Goal: Information Seeking & Learning: Learn about a topic

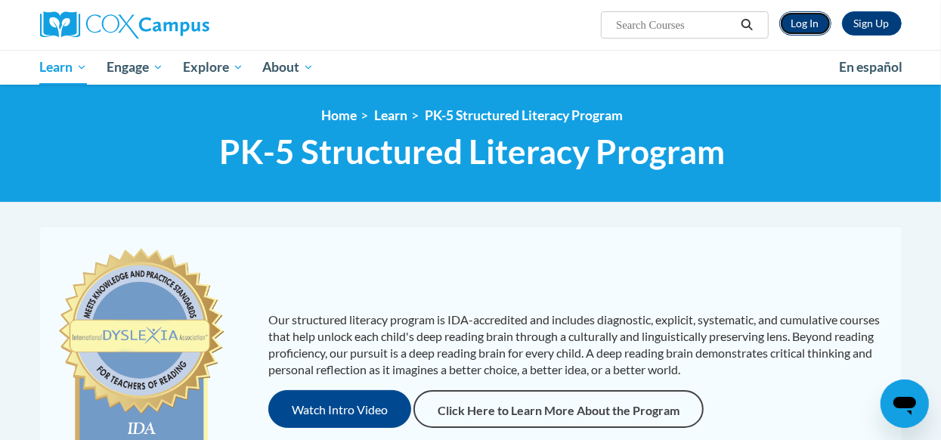
click at [805, 29] on link "Log In" at bounding box center [805, 23] width 52 height 24
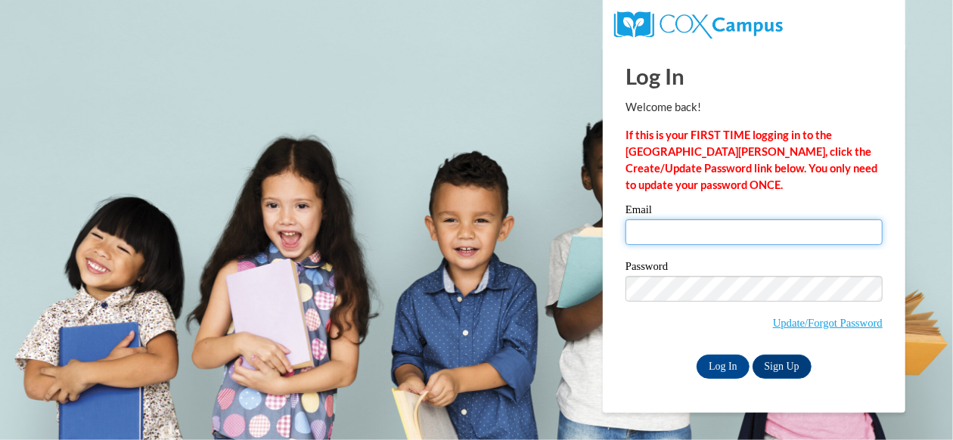
click at [757, 233] on input "Email" at bounding box center [753, 232] width 257 height 26
type input "osamah.salhi@franklin.k12.wi.us"
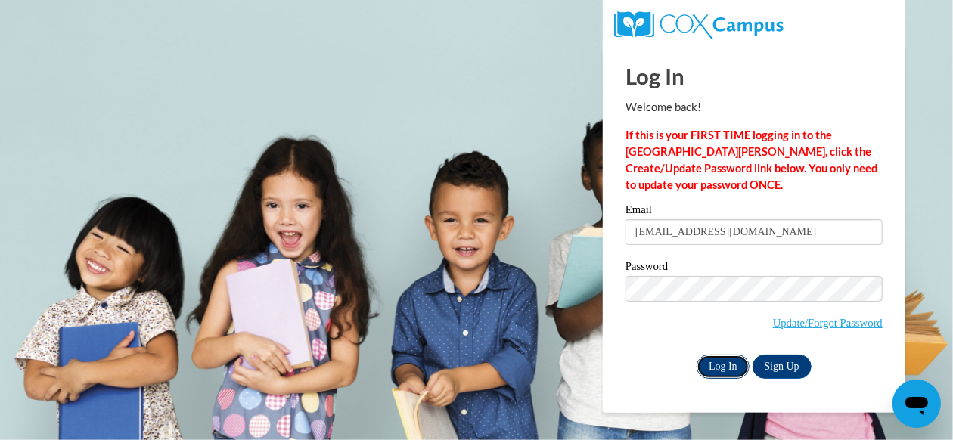
click at [716, 370] on input "Log In" at bounding box center [722, 367] width 53 height 24
click at [721, 364] on input "Log In" at bounding box center [722, 367] width 53 height 24
click at [699, 339] on div "Password Update/Forgot Password" at bounding box center [753, 305] width 257 height 89
click at [708, 353] on div "Email osamah.salhi@franklin.k12.wi.us Password Update/Forgot Password Log In Si…" at bounding box center [753, 291] width 257 height 174
click at [715, 360] on input "Log In" at bounding box center [722, 367] width 53 height 24
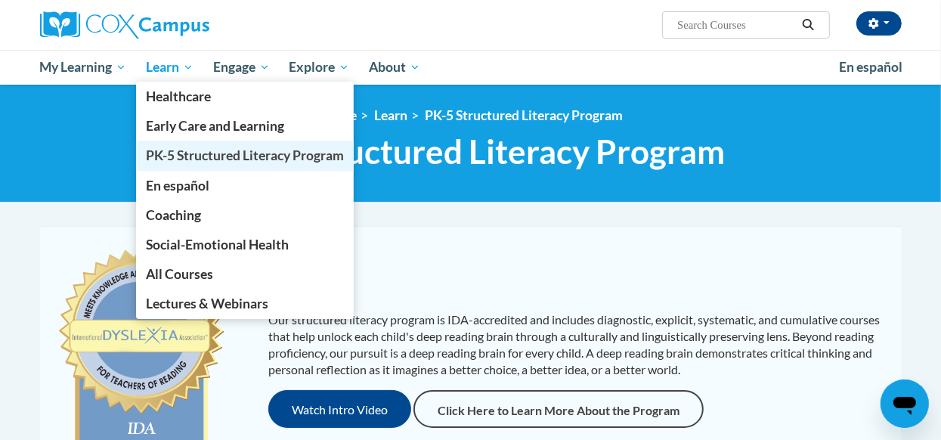
click at [176, 143] on link "PK-5 Structured Literacy Program" at bounding box center [245, 155] width 218 height 29
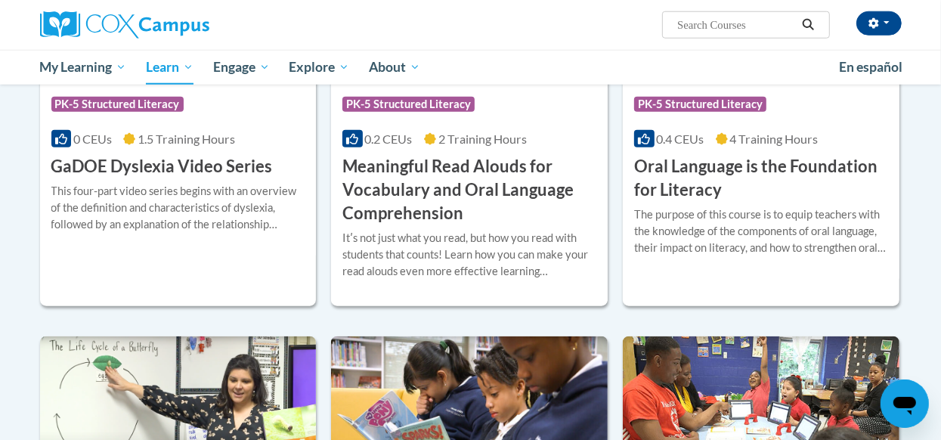
scroll to position [1035, 0]
click at [740, 225] on div "The purpose of this course is to equip teachers with the knowledge of the compo…" at bounding box center [761, 231] width 254 height 50
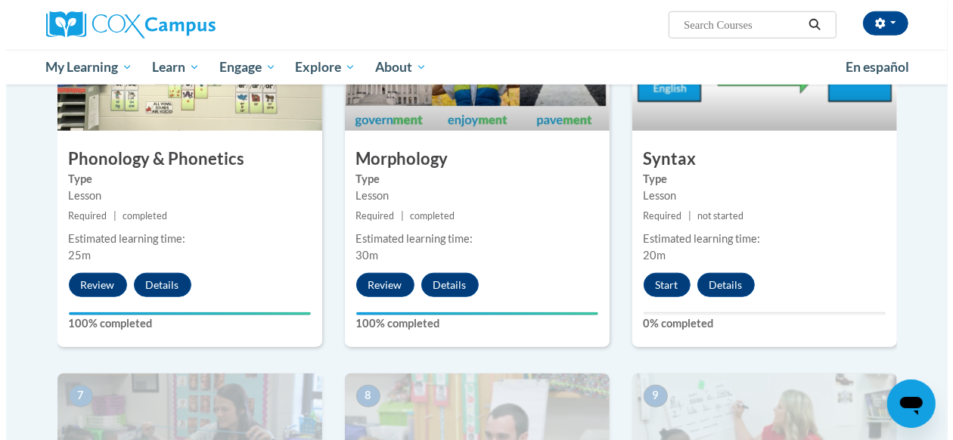
scroll to position [901, 0]
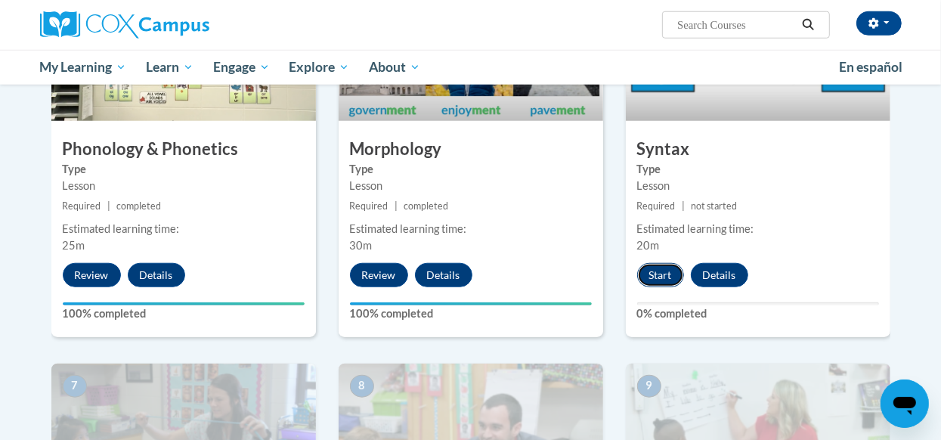
click at [677, 268] on button "Start" at bounding box center [660, 275] width 47 height 24
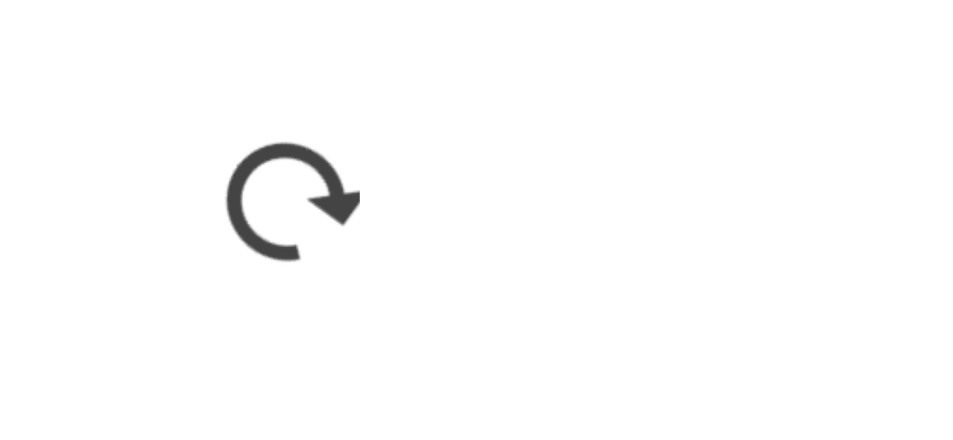
scroll to position [900, 0]
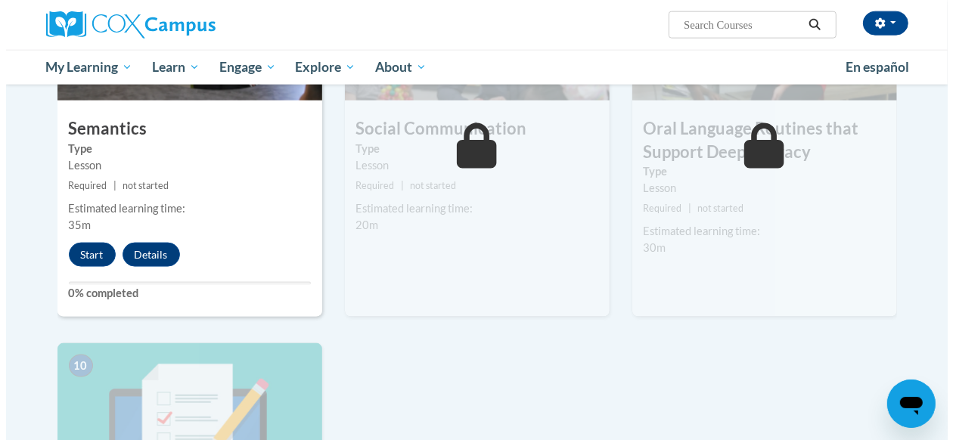
scroll to position [1318, 0]
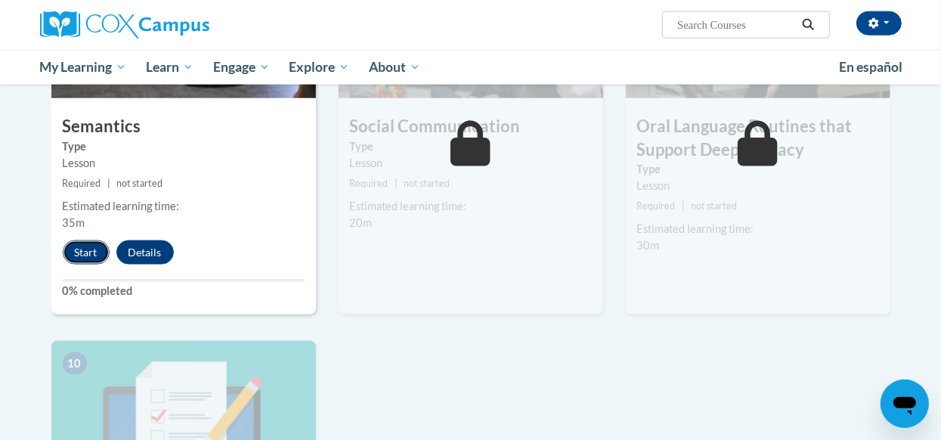
click at [89, 247] on button "Start" at bounding box center [86, 252] width 47 height 24
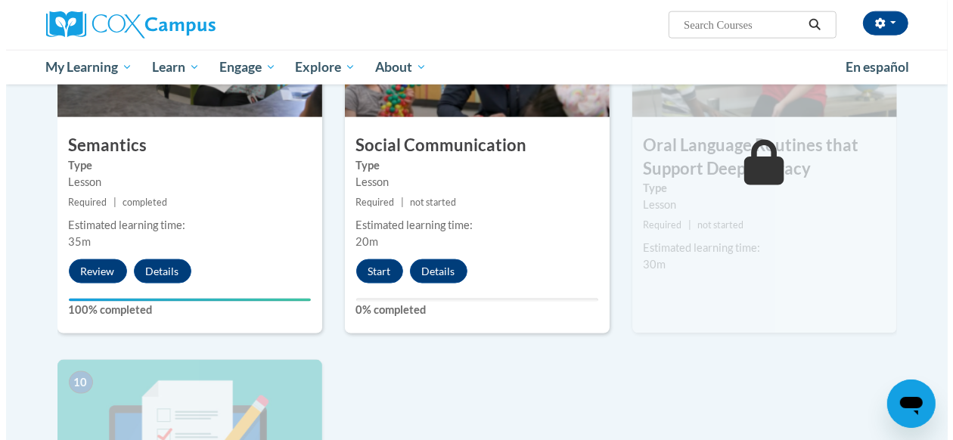
scroll to position [1343, 0]
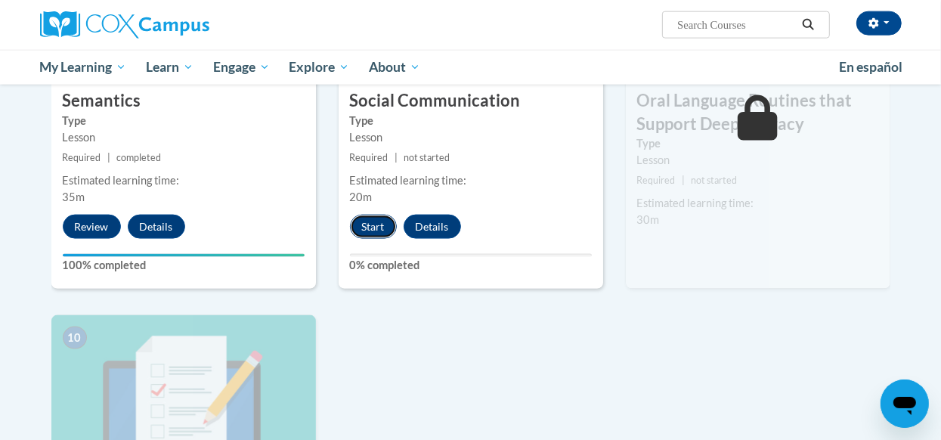
click at [371, 225] on button "Start" at bounding box center [373, 227] width 47 height 24
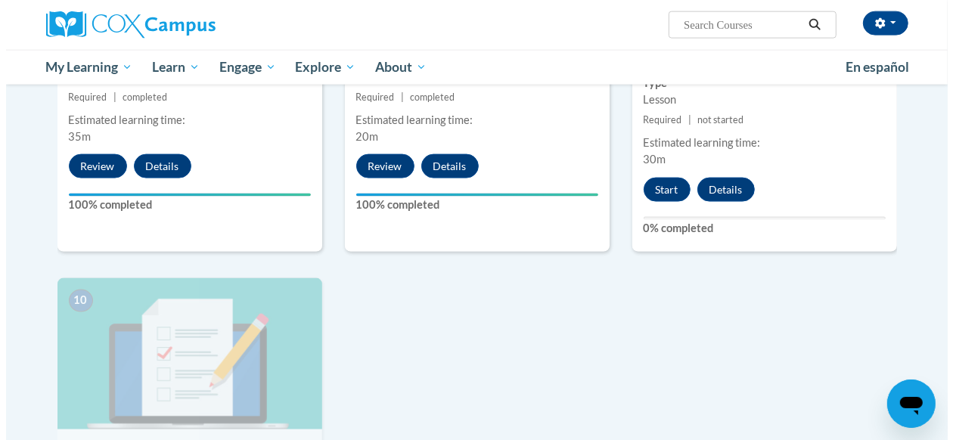
scroll to position [1401, 0]
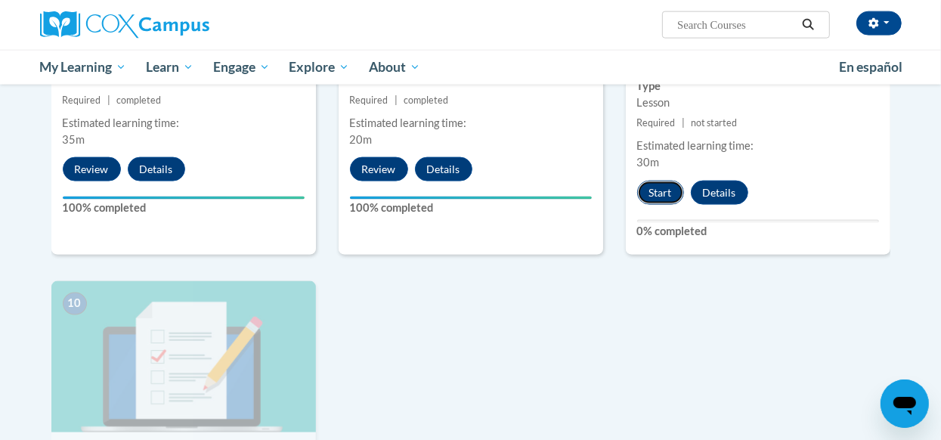
click at [661, 191] on button "Start" at bounding box center [660, 193] width 47 height 24
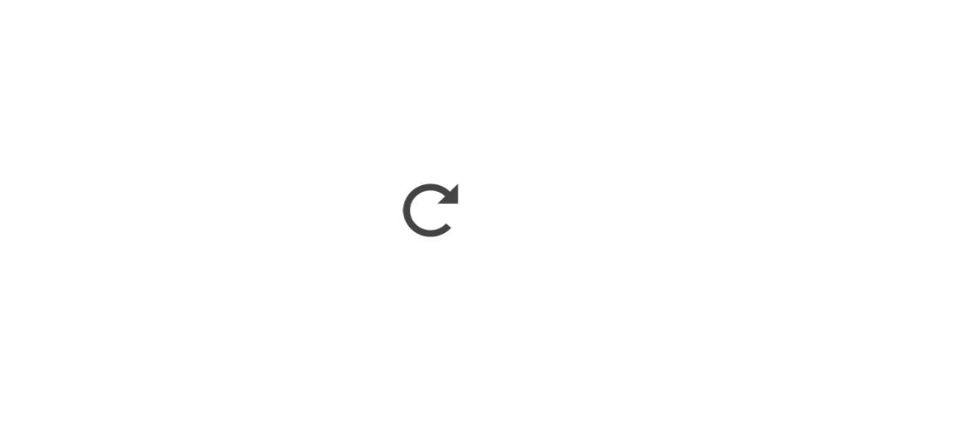
scroll to position [0, 0]
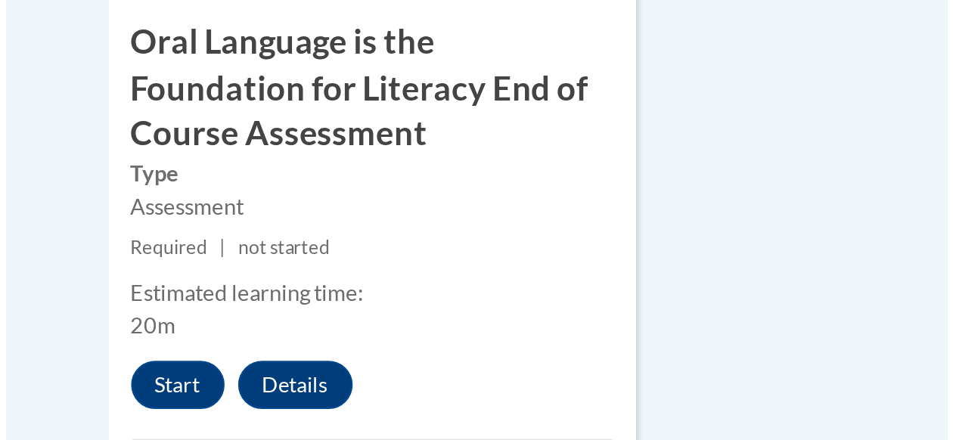
scroll to position [1670, 0]
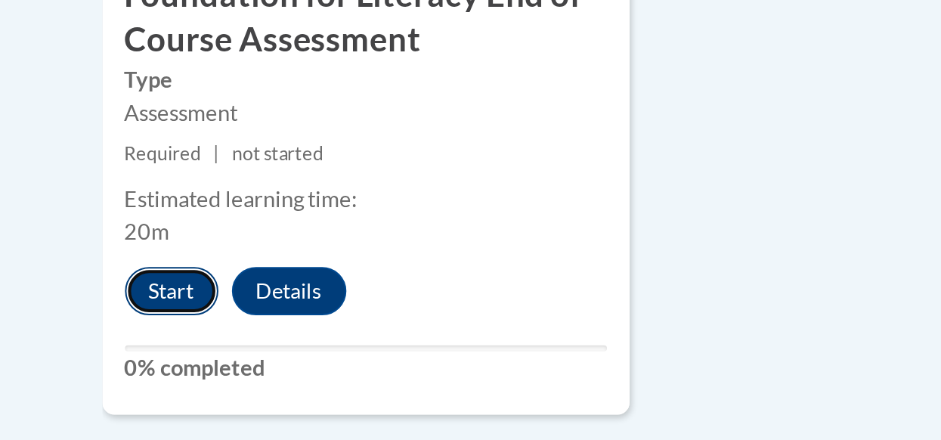
click at [97, 365] on button "Start" at bounding box center [86, 364] width 47 height 24
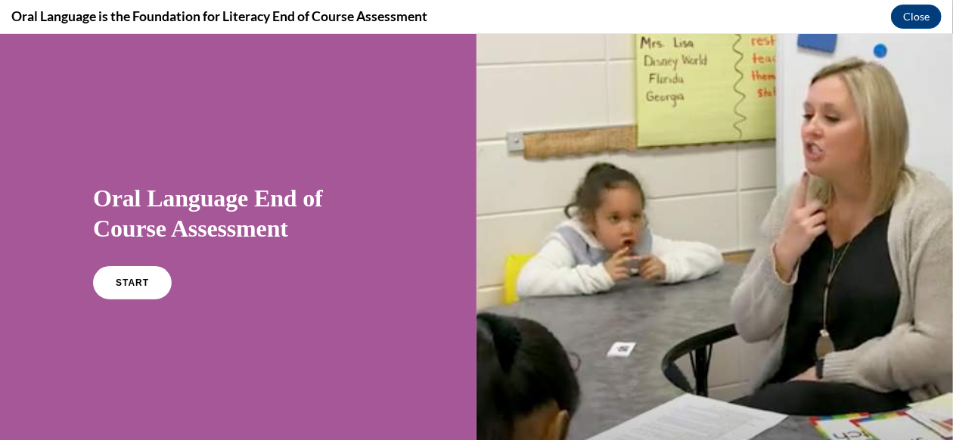
scroll to position [1, 0]
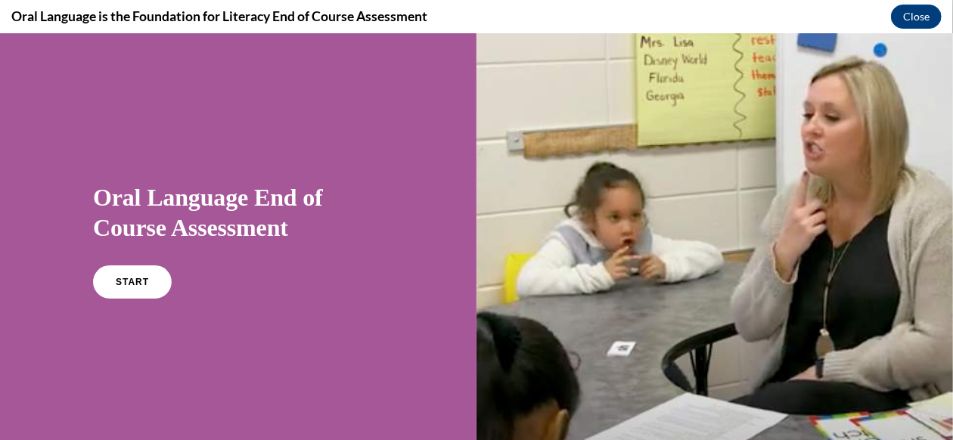
click at [690, 391] on div at bounding box center [714, 241] width 476 height 416
click at [128, 270] on link "START" at bounding box center [132, 281] width 82 height 35
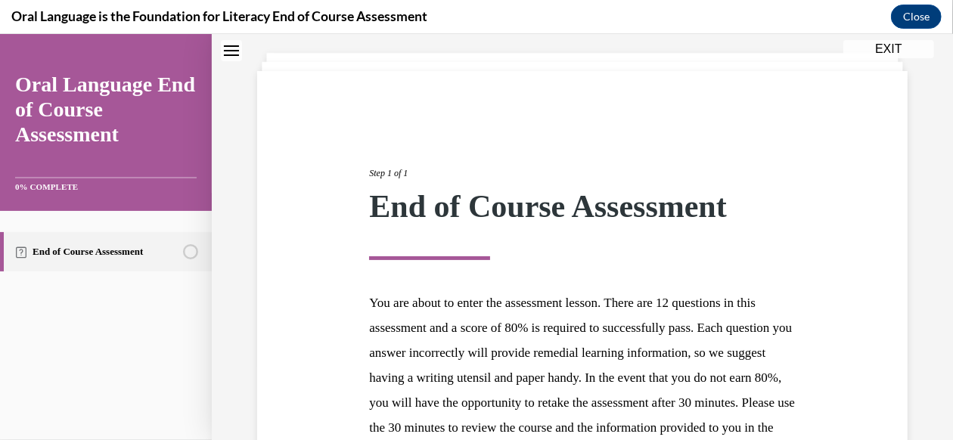
scroll to position [279, 0]
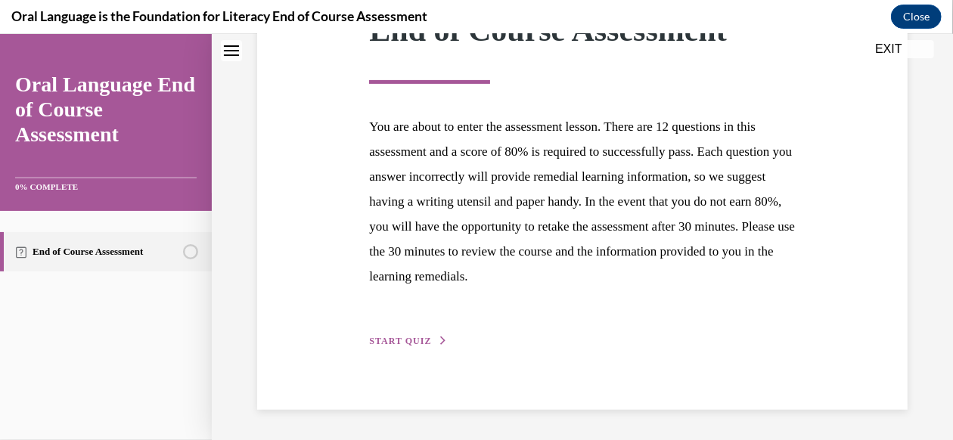
click at [413, 336] on span "START QUIZ" at bounding box center [400, 340] width 62 height 11
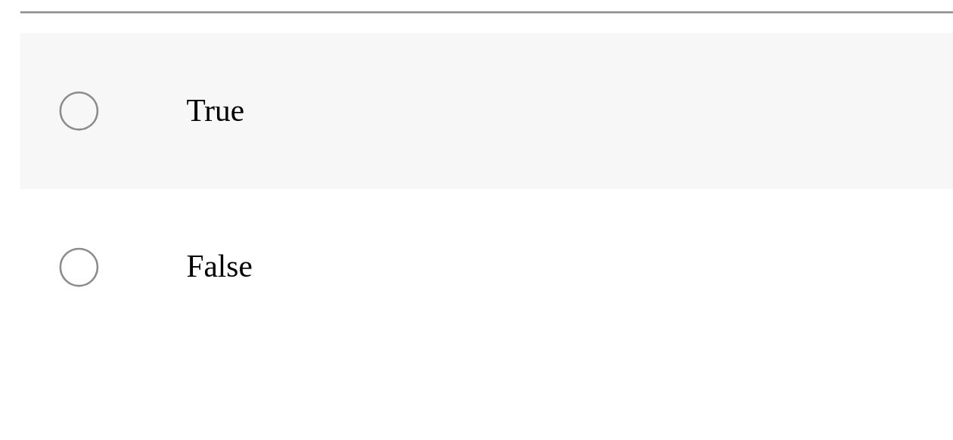
scroll to position [190, 0]
radio input "true"
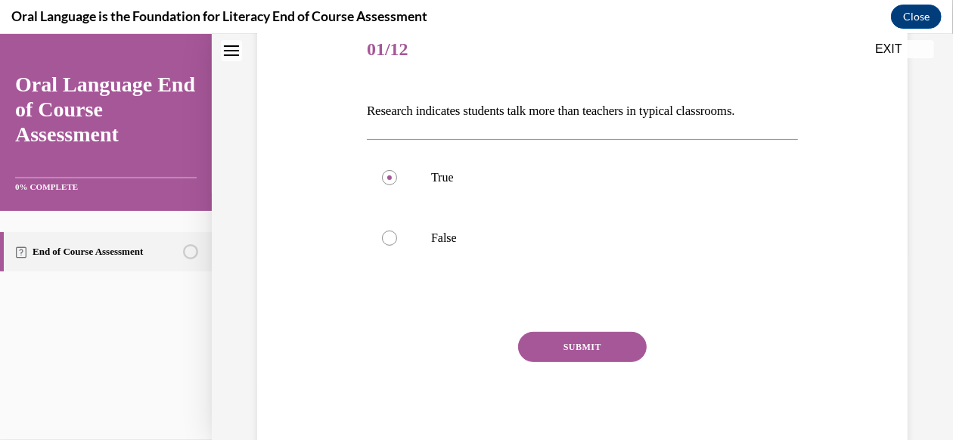
click at [578, 341] on button "SUBMIT" at bounding box center [582, 346] width 129 height 30
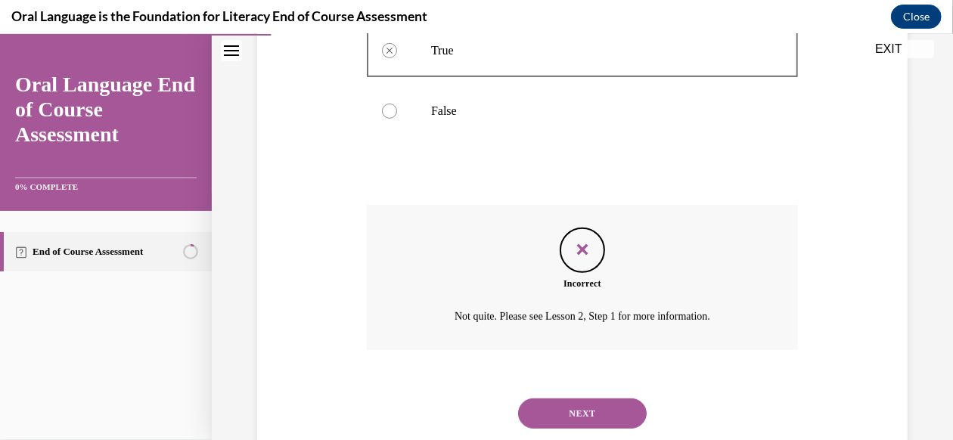
scroll to position [358, 0]
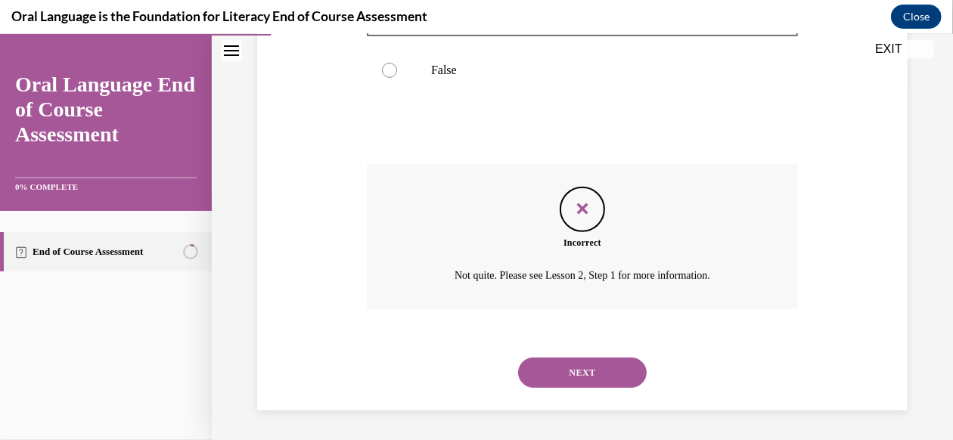
click at [555, 363] on button "NEXT" at bounding box center [582, 372] width 129 height 30
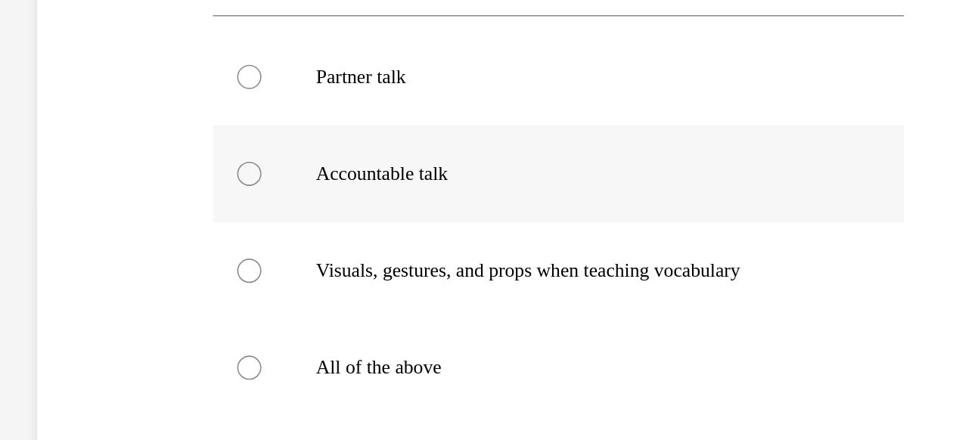
scroll to position [1670, 0]
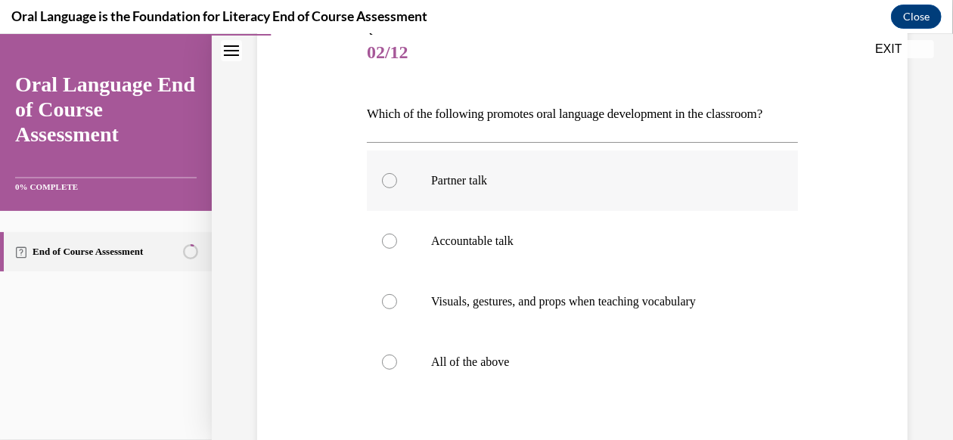
click at [520, 187] on p "Partner talk" at bounding box center [595, 179] width 329 height 15
click at [397, 187] on input "Partner talk" at bounding box center [389, 179] width 15 height 15
radio input "true"
click at [478, 369] on p "All of the above" at bounding box center [595, 361] width 329 height 15
click at [397, 369] on input "All of the above" at bounding box center [389, 361] width 15 height 15
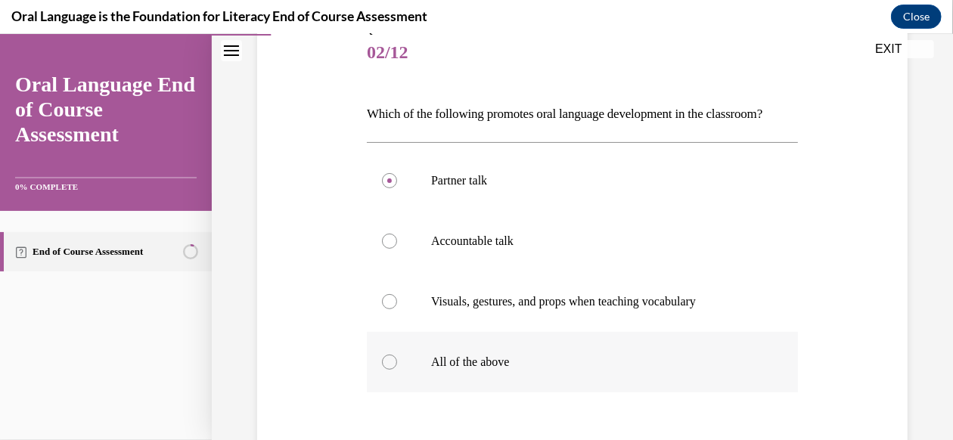
radio input "true"
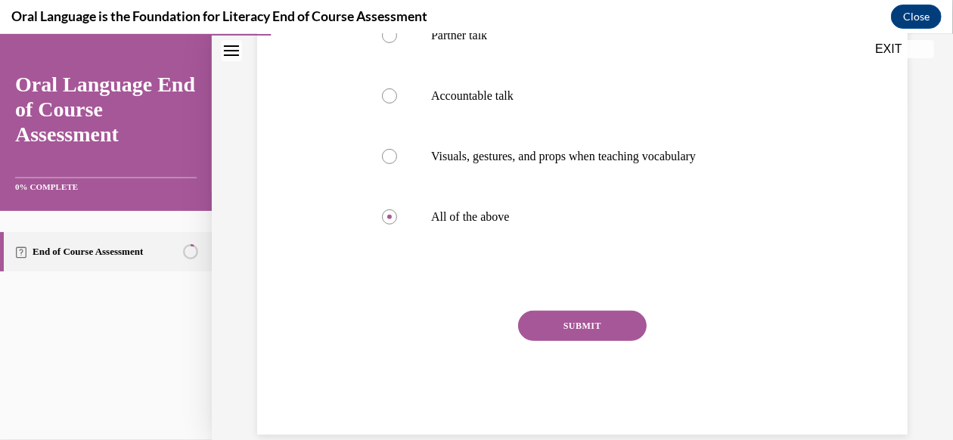
click at [576, 340] on button "SUBMIT" at bounding box center [582, 325] width 129 height 30
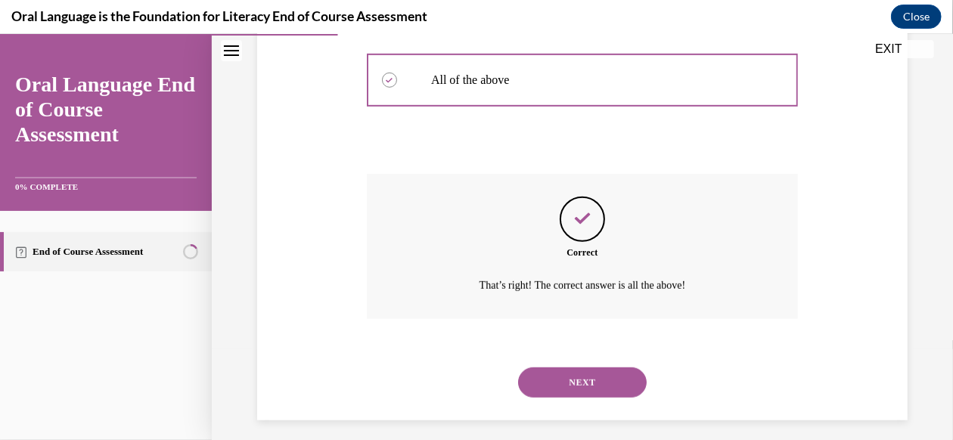
scroll to position [504, 0]
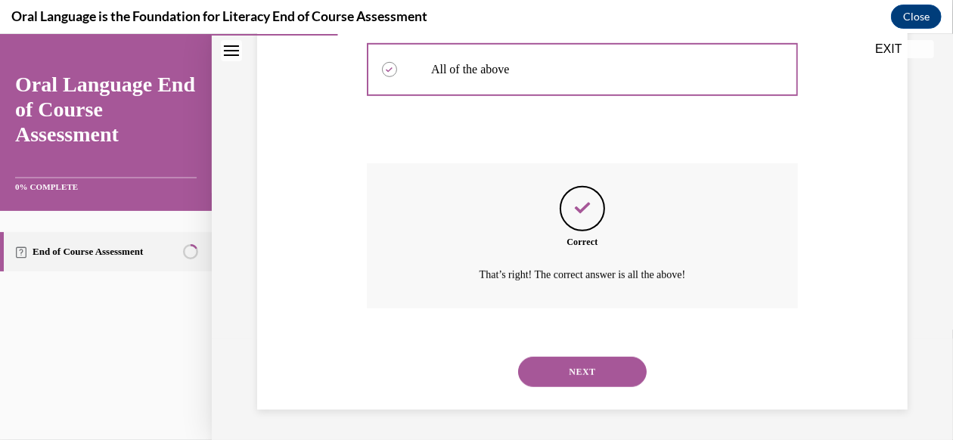
click at [557, 355] on div "NEXT" at bounding box center [582, 371] width 431 height 60
click at [558, 371] on button "NEXT" at bounding box center [582, 371] width 129 height 30
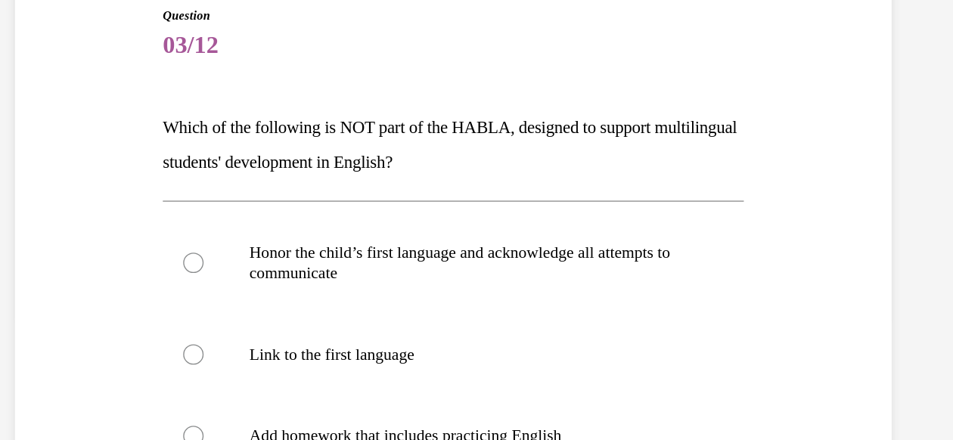
scroll to position [1670, 0]
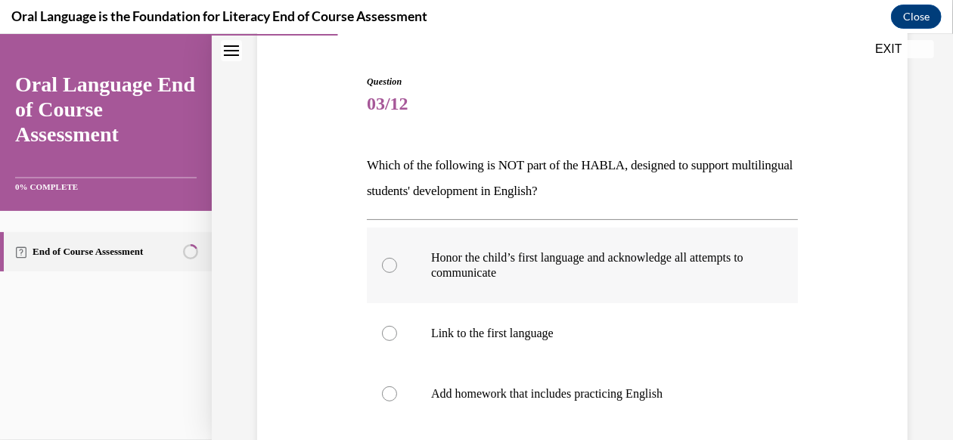
drag, startPoint x: 438, startPoint y: 272, endPoint x: 368, endPoint y: 249, distance: 73.4
click at [368, 249] on label "Honor the child’s first language and acknowledge all attempts to communicate" at bounding box center [582, 265] width 431 height 76
click at [382, 257] on input "Honor the child’s first language and acknowledge all attempts to communicate" at bounding box center [389, 264] width 15 height 15
radio input "true"
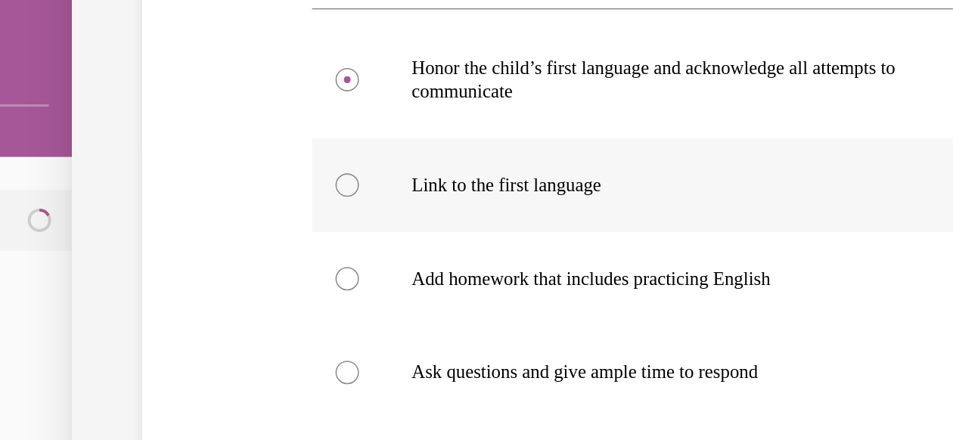
scroll to position [240, 0]
click at [237, 99] on label "Link to the first language" at bounding box center [326, 78] width 431 height 60
click at [141, 85] on input "Link to the first language" at bounding box center [133, 77] width 15 height 15
radio input "true"
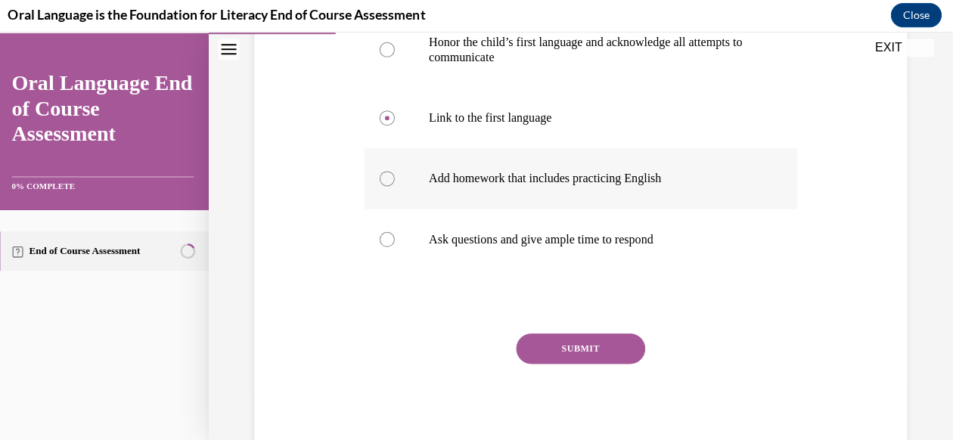
scroll to position [1669, 0]
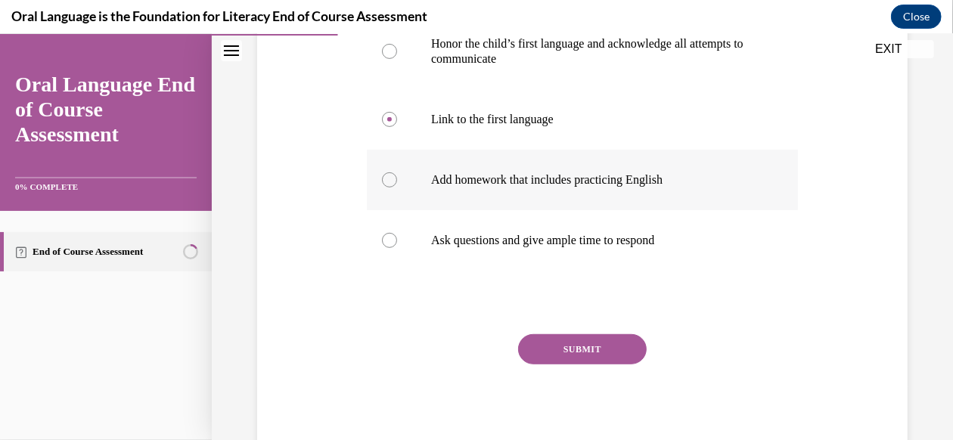
click at [522, 165] on label "Add homework that includes practicing English" at bounding box center [582, 179] width 431 height 60
click at [397, 172] on input "Add homework that includes practicing English" at bounding box center [389, 179] width 15 height 15
radio input "true"
click at [574, 351] on button "SUBMIT" at bounding box center [582, 348] width 129 height 30
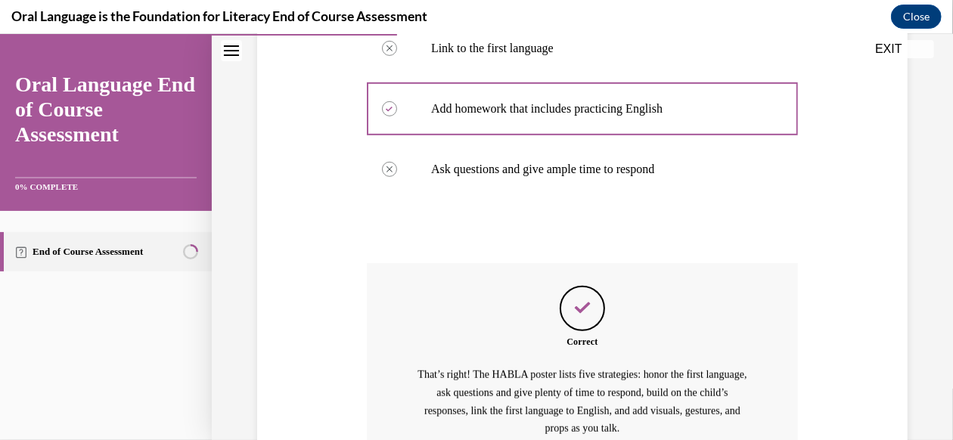
scroll to position [573, 0]
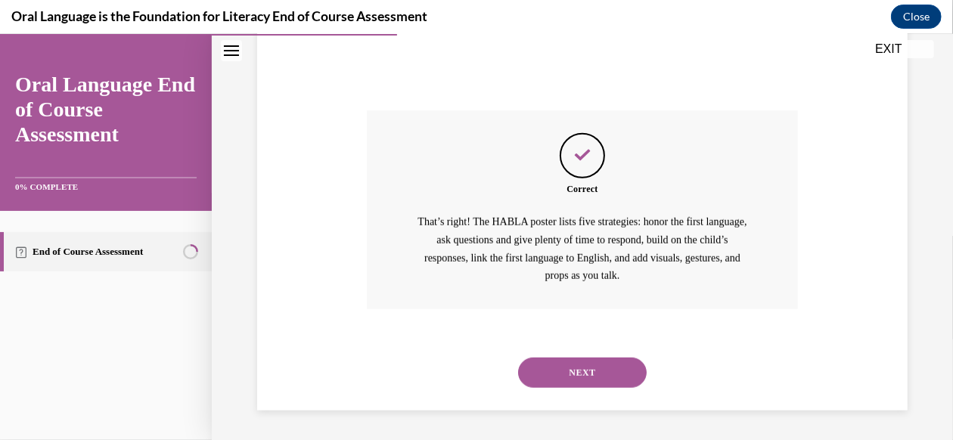
click at [556, 364] on button "NEXT" at bounding box center [582, 372] width 129 height 30
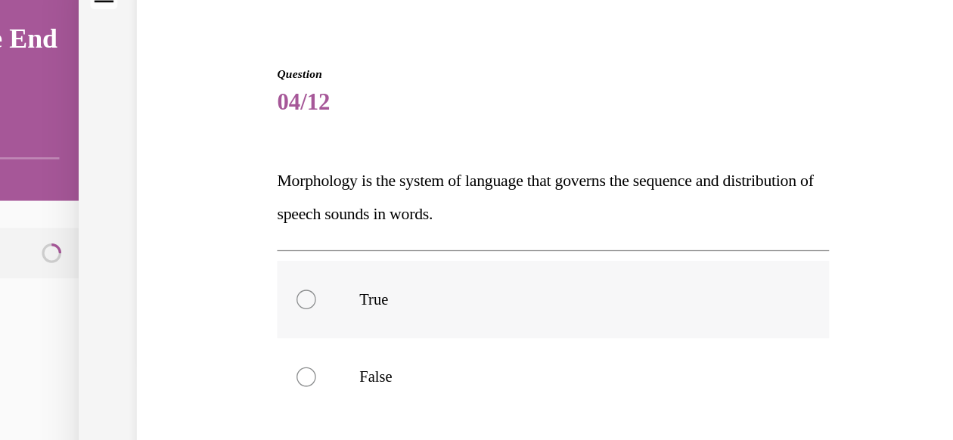
scroll to position [1668, 0]
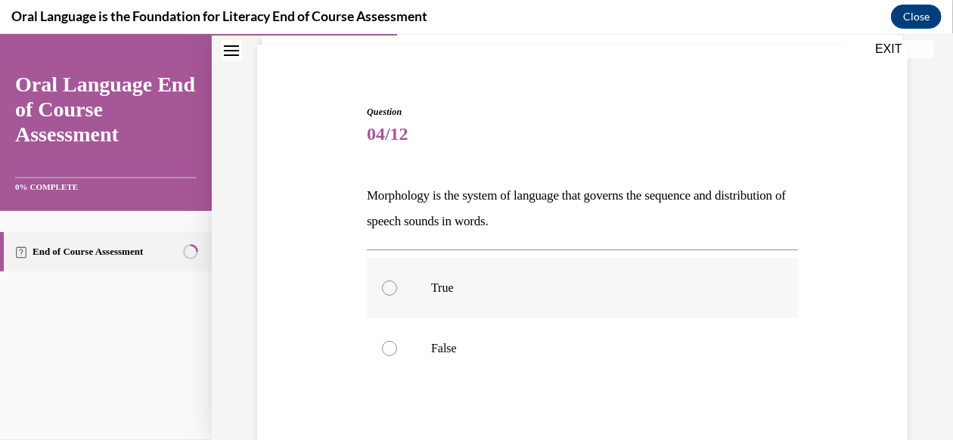
click at [457, 265] on label "True" at bounding box center [582, 287] width 431 height 60
click at [397, 280] on input "True" at bounding box center [389, 287] width 15 height 15
radio input "true"
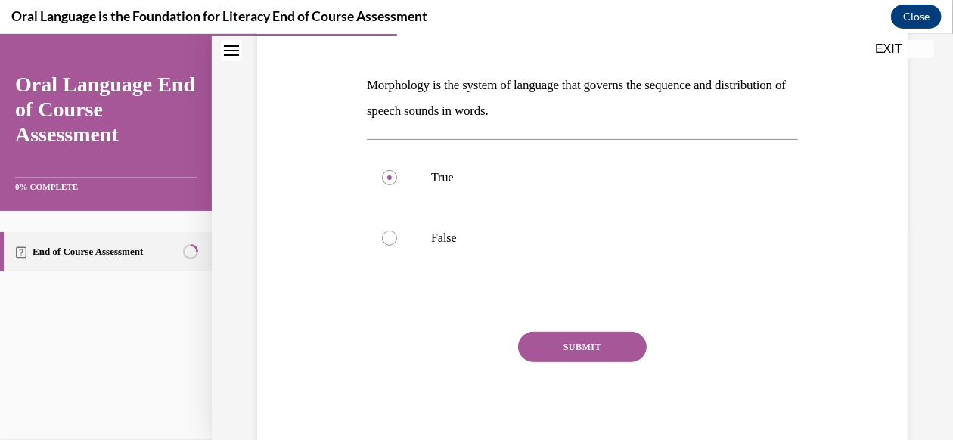
click at [557, 339] on button "SUBMIT" at bounding box center [582, 346] width 129 height 30
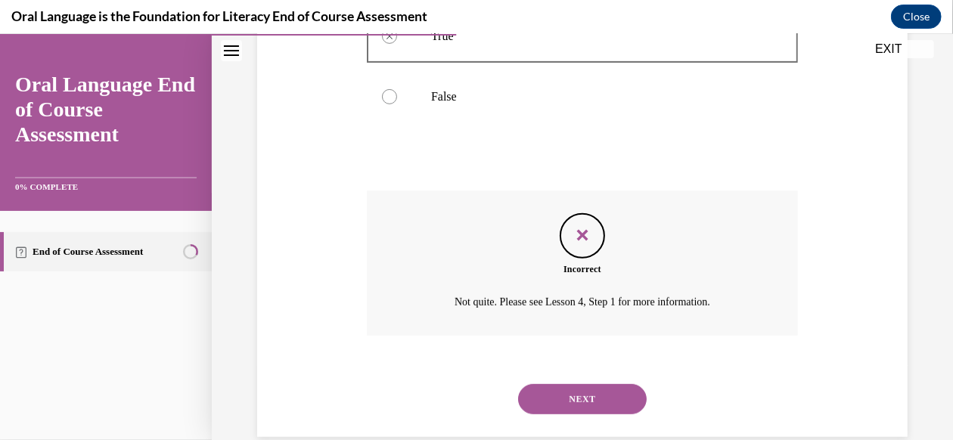
scroll to position [383, 0]
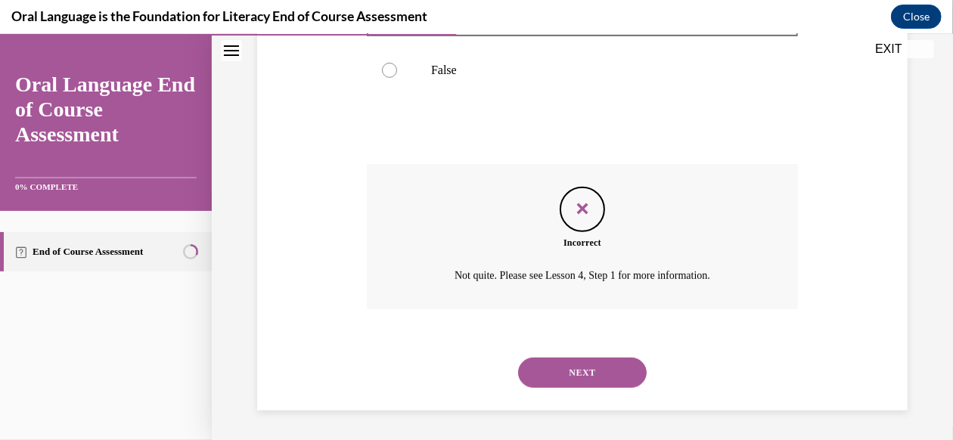
click at [590, 373] on button "NEXT" at bounding box center [582, 372] width 129 height 30
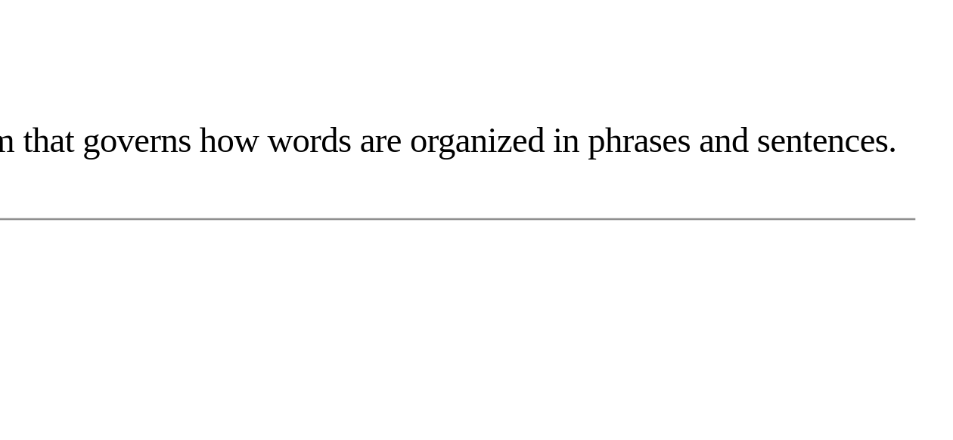
scroll to position [1668, 0]
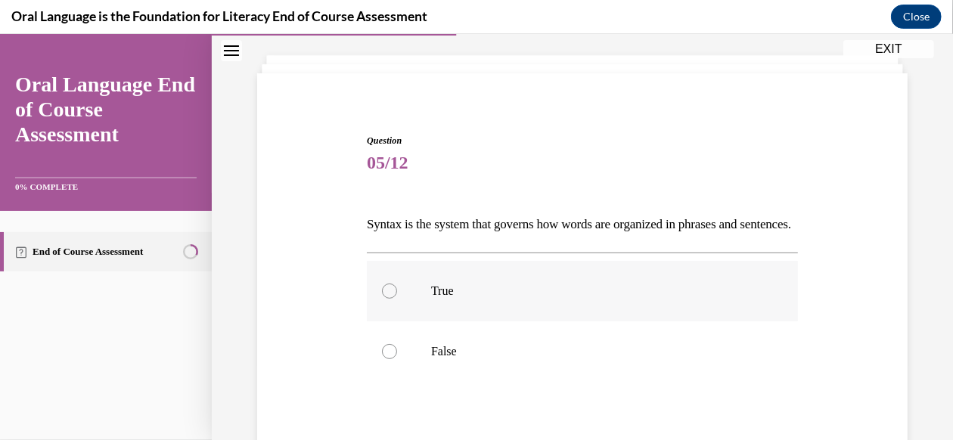
click at [485, 298] on p "True" at bounding box center [595, 290] width 329 height 15
click at [397, 298] on input "True" at bounding box center [389, 290] width 15 height 15
radio input "true"
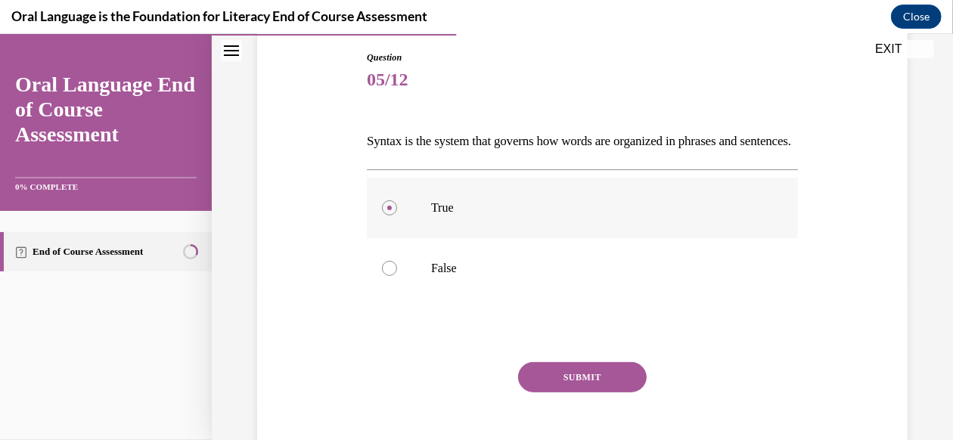
scroll to position [175, 0]
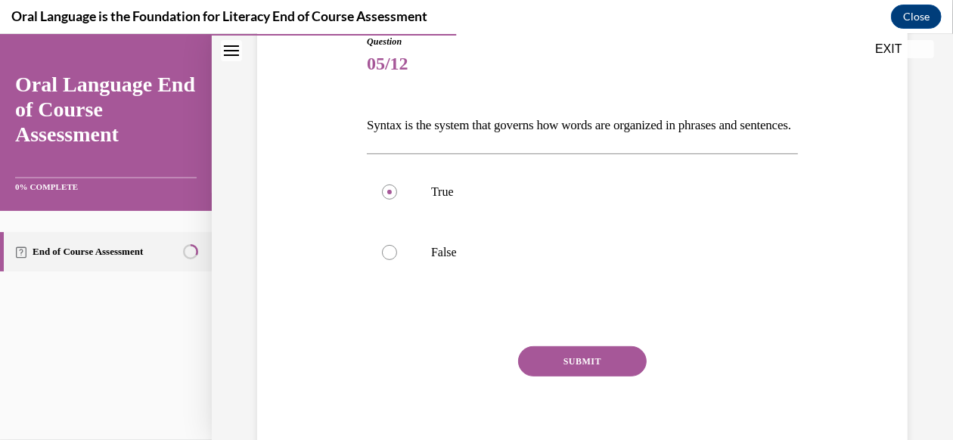
click at [566, 376] on button "SUBMIT" at bounding box center [582, 361] width 129 height 30
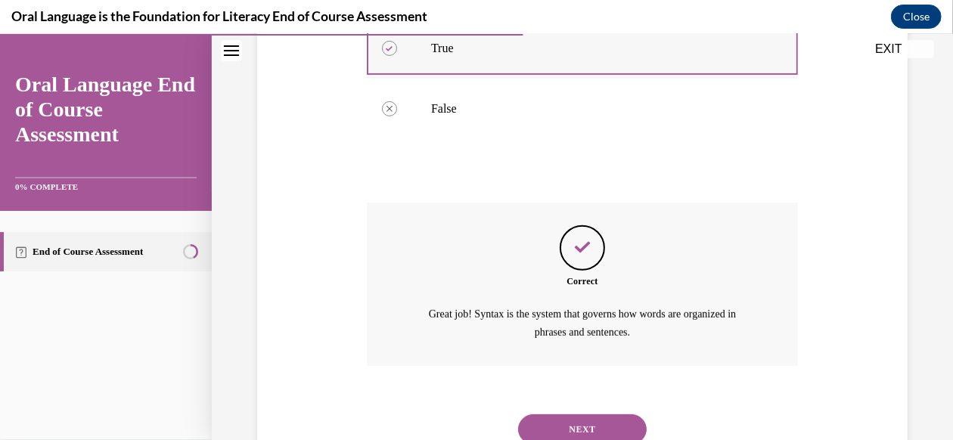
scroll to position [401, 0]
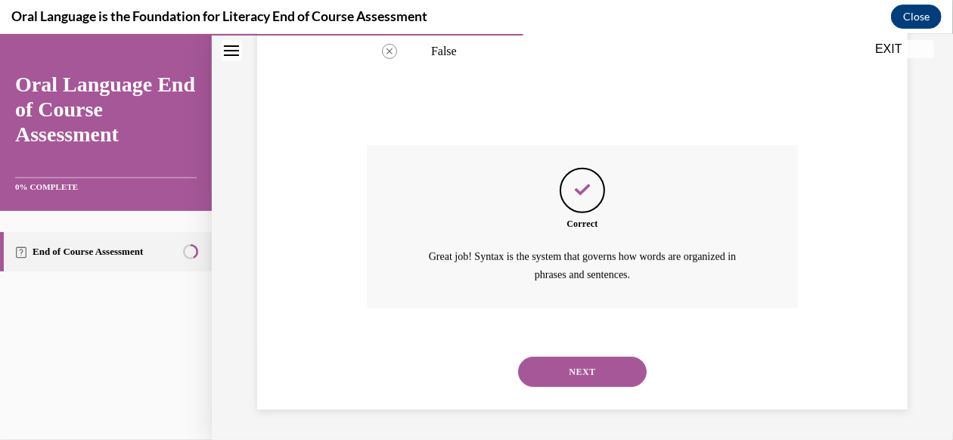
click at [581, 370] on button "NEXT" at bounding box center [582, 371] width 129 height 30
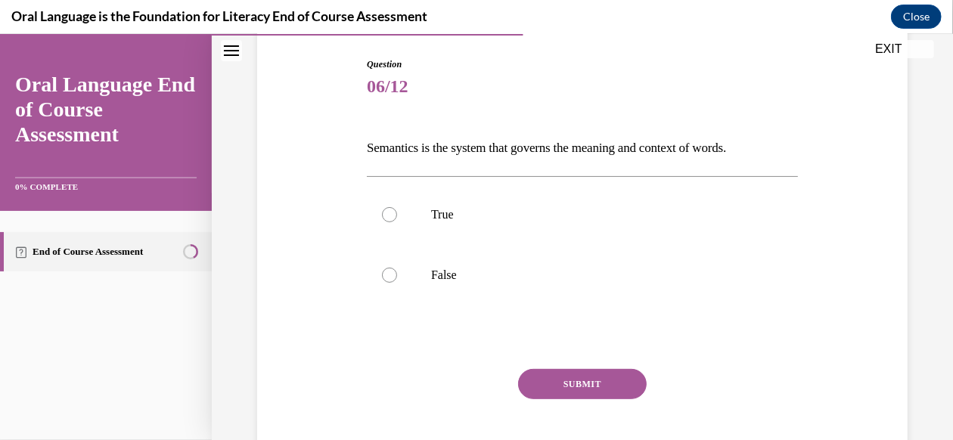
scroll to position [163, 0]
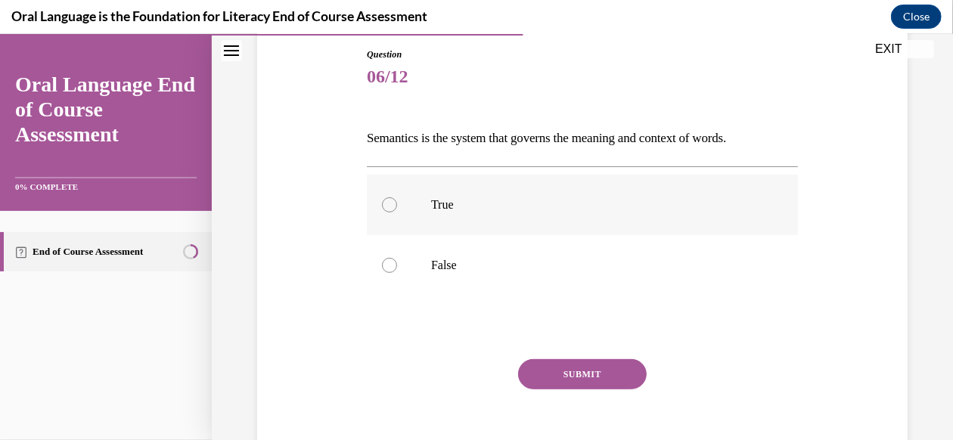
click at [531, 218] on label "True" at bounding box center [582, 204] width 431 height 60
click at [397, 212] on input "True" at bounding box center [389, 204] width 15 height 15
radio input "true"
click at [575, 370] on button "SUBMIT" at bounding box center [582, 373] width 129 height 30
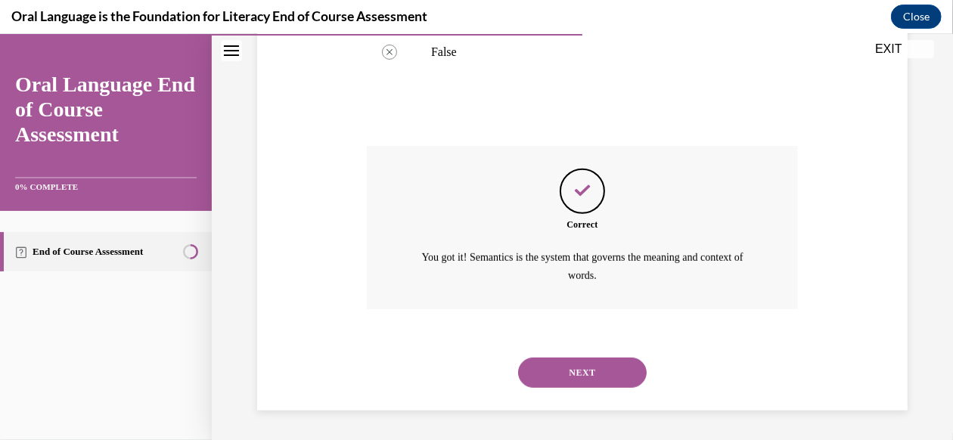
click at [575, 365] on button "NEXT" at bounding box center [582, 372] width 129 height 30
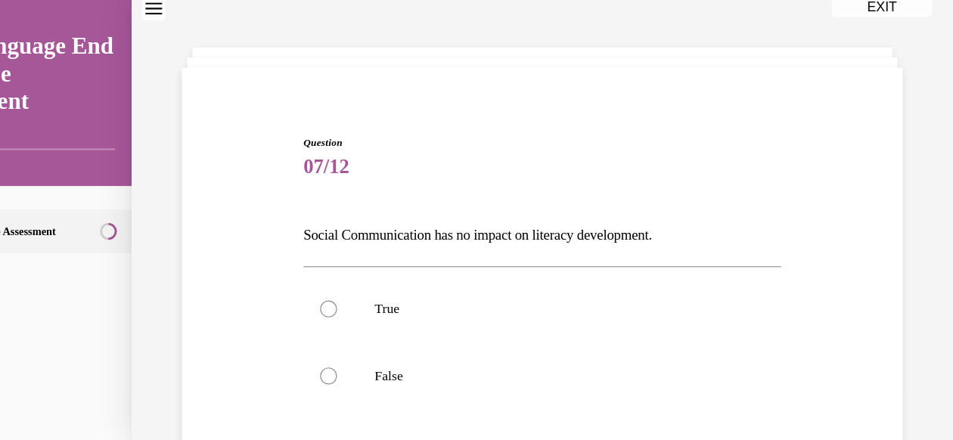
scroll to position [1667, 0]
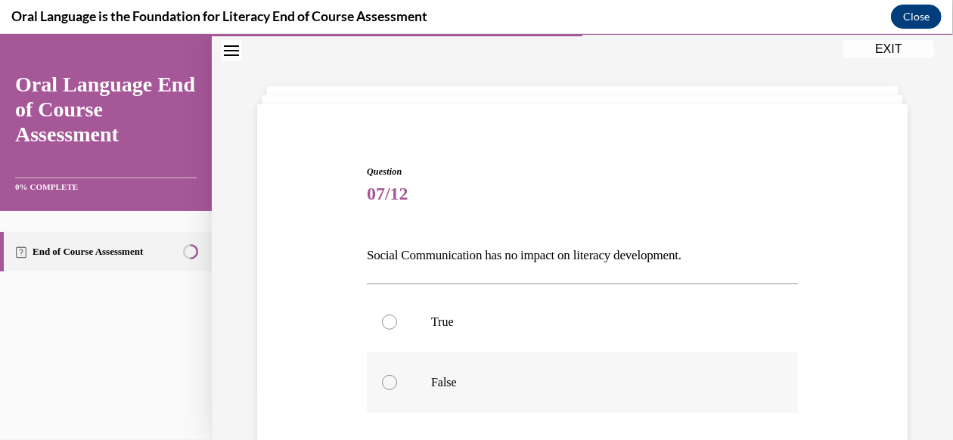
click at [503, 358] on label "False" at bounding box center [582, 382] width 431 height 60
click at [397, 374] on input "False" at bounding box center [389, 381] width 15 height 15
radio input "true"
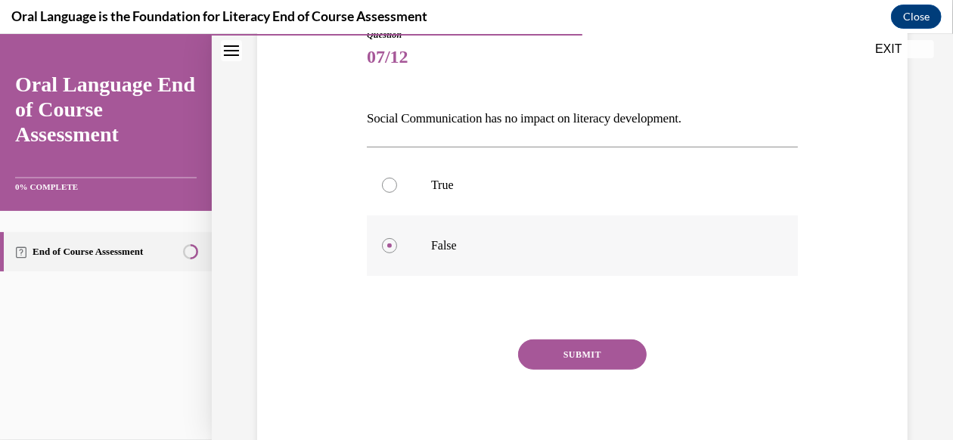
scroll to position [190, 0]
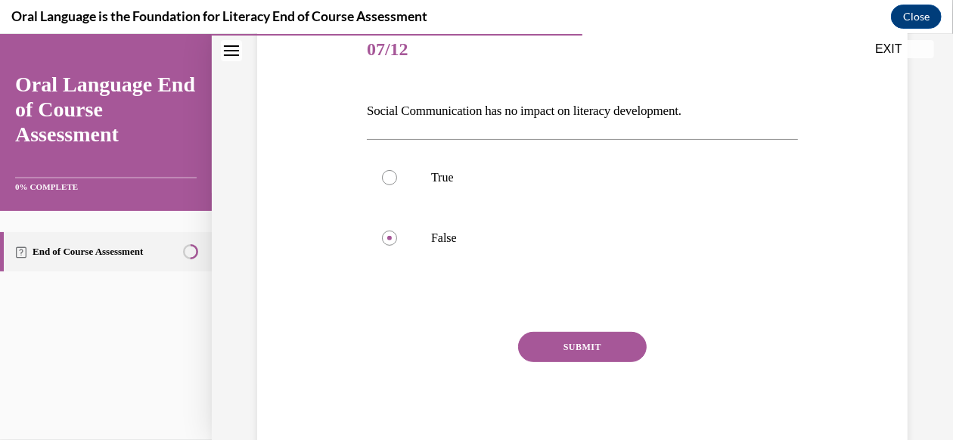
click at [563, 329] on div "Question 07/12 Social Communication has no impact on literacy development. True…" at bounding box center [582, 237] width 431 height 435
click at [620, 334] on button "SUBMIT" at bounding box center [582, 346] width 129 height 30
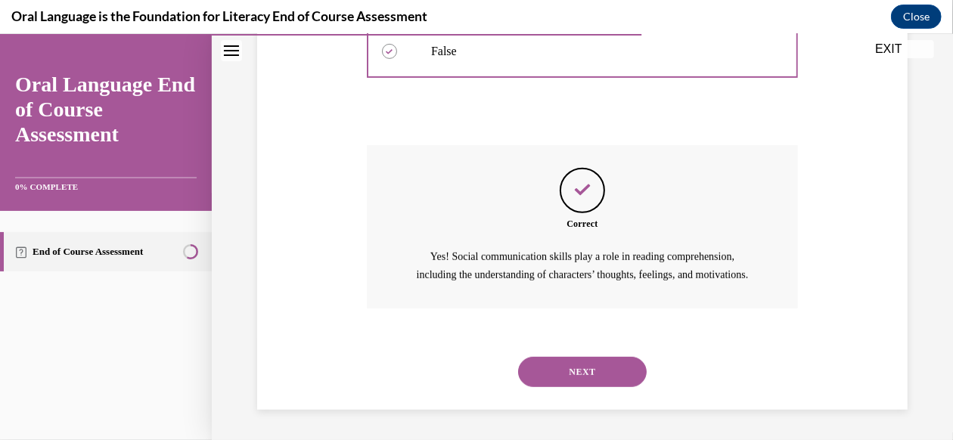
click at [579, 373] on button "NEXT" at bounding box center [582, 371] width 129 height 30
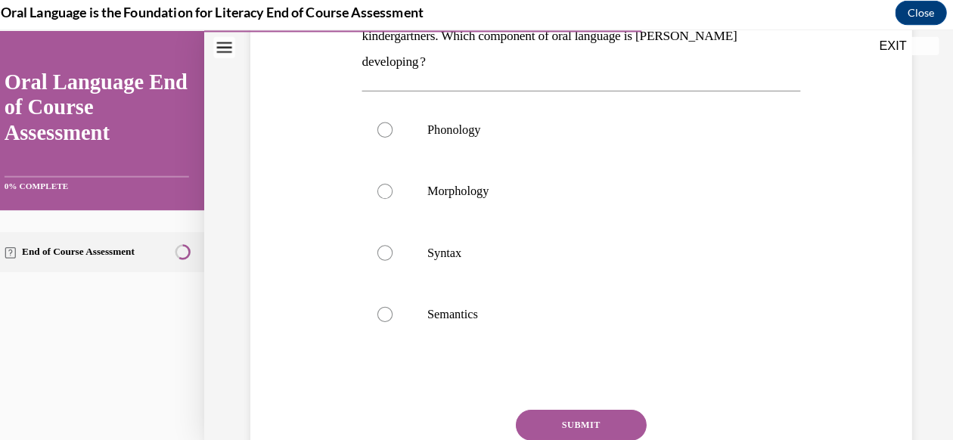
scroll to position [1667, 0]
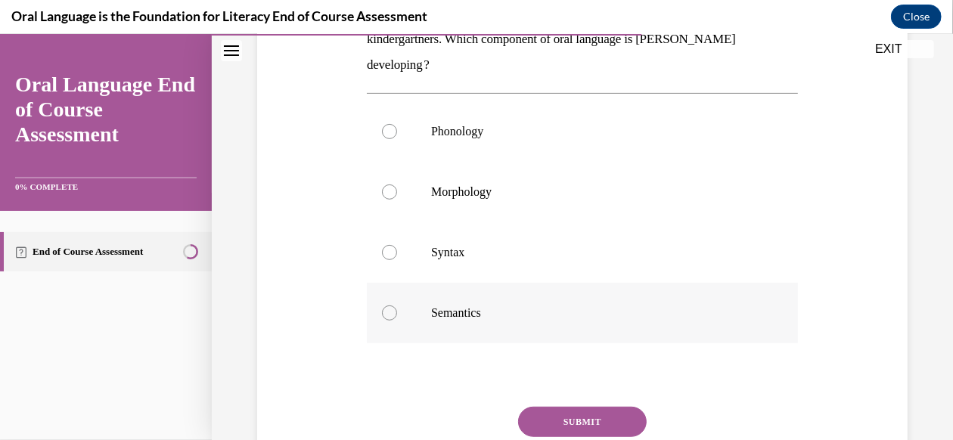
click at [575, 290] on label "Semantics" at bounding box center [582, 312] width 431 height 60
click at [397, 305] on input "Semantics" at bounding box center [389, 312] width 15 height 15
radio input "true"
click at [548, 410] on button "SUBMIT" at bounding box center [582, 421] width 129 height 30
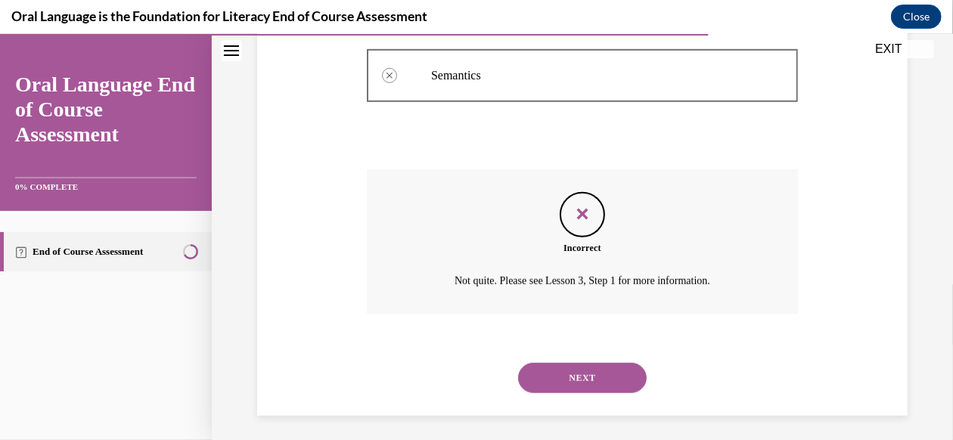
scroll to position [530, 0]
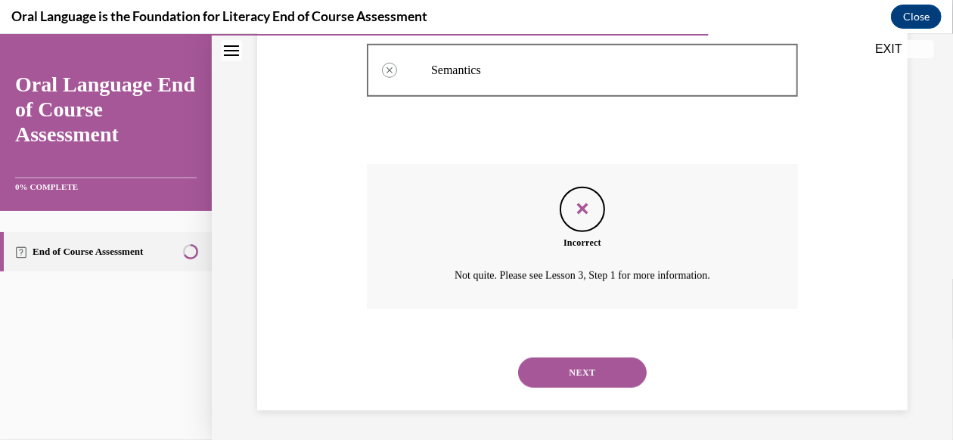
click at [559, 378] on button "NEXT" at bounding box center [582, 372] width 129 height 30
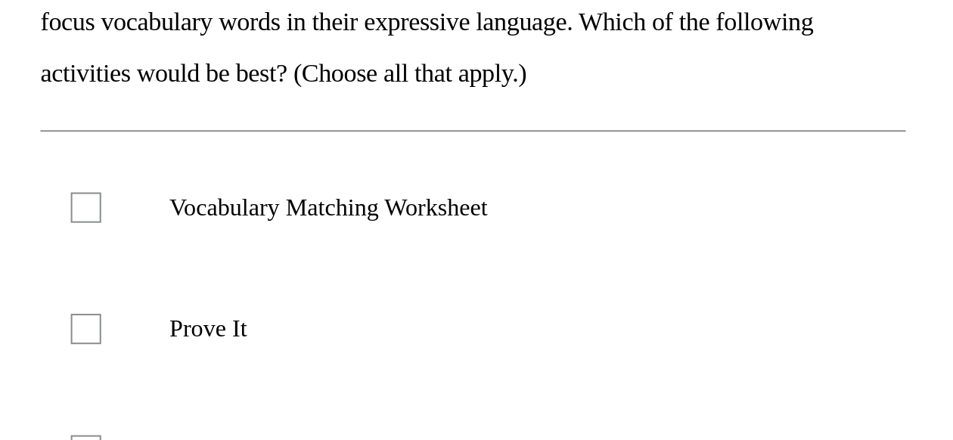
scroll to position [168, 0]
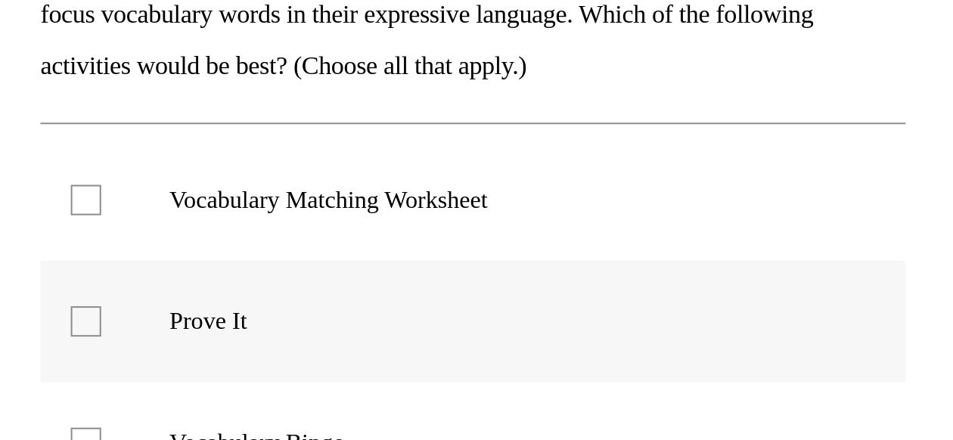
checkbox input "true"
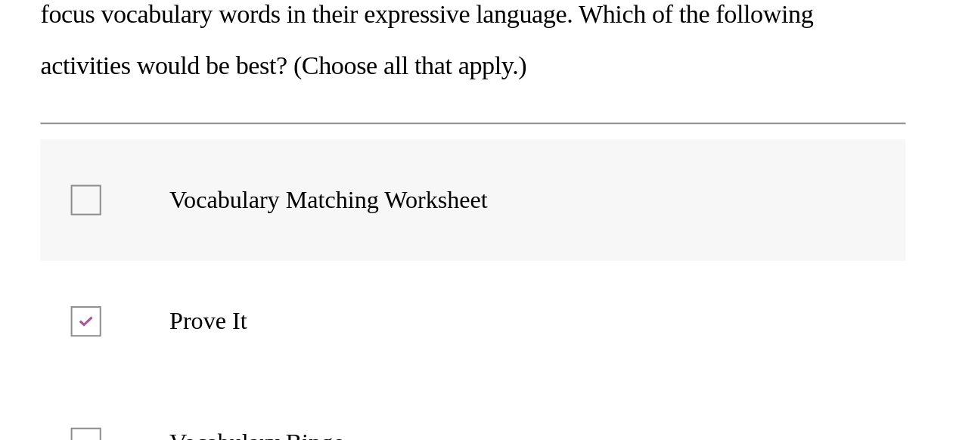
checkbox input "true"
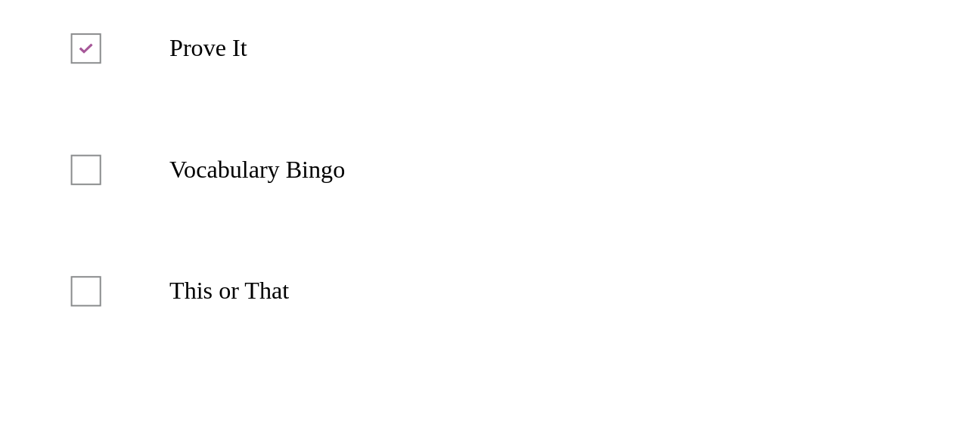
scroll to position [305, 0]
checkbox input "true"
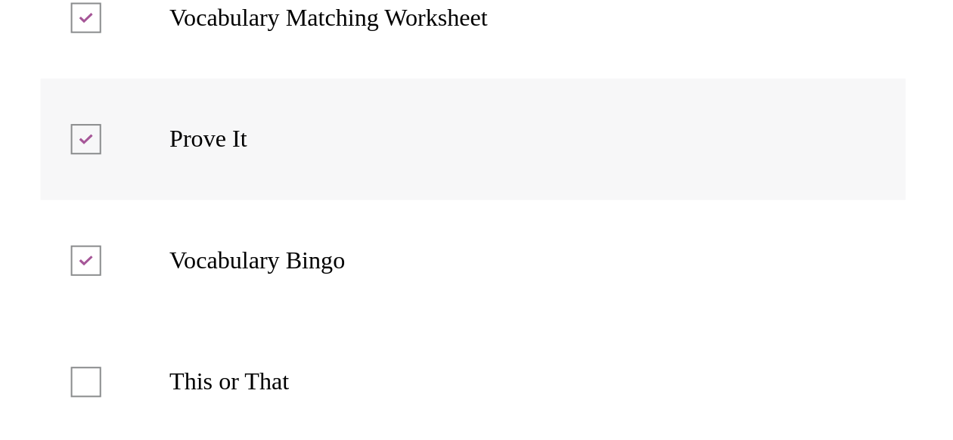
checkbox input "false"
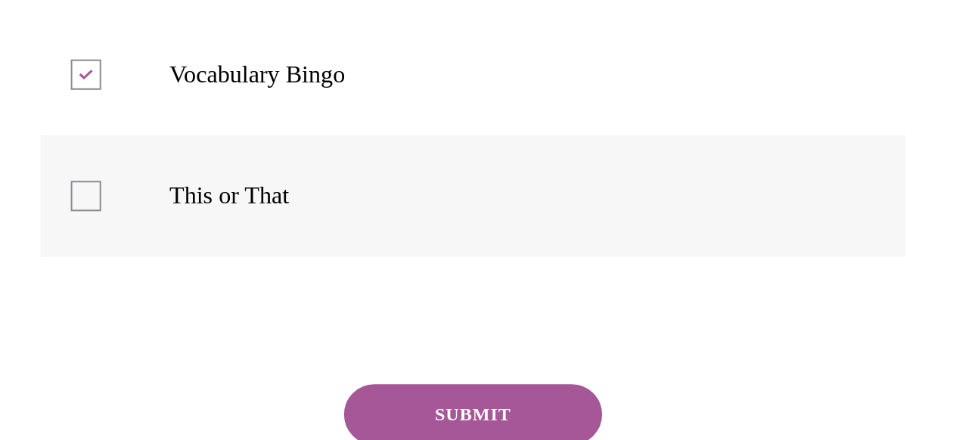
scroll to position [354, 0]
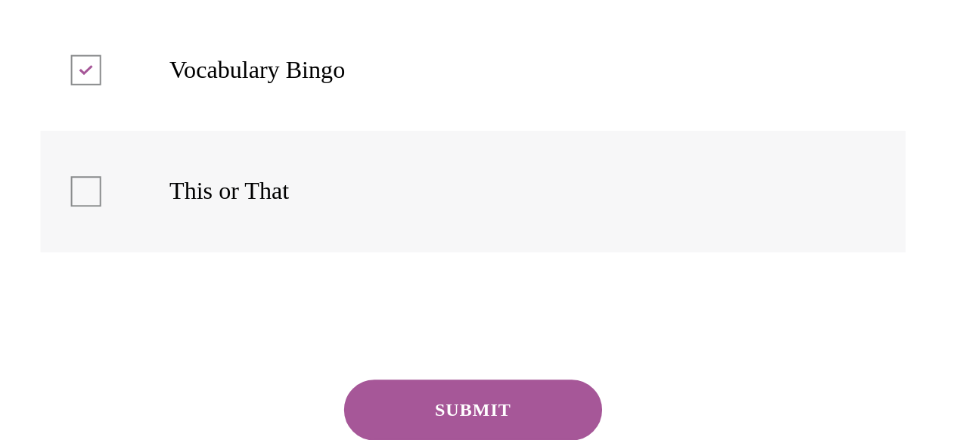
checkbox input "true"
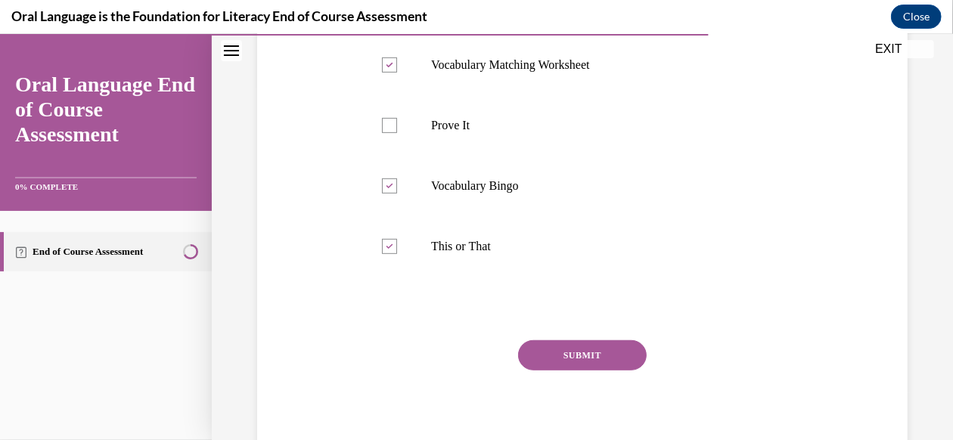
click at [562, 347] on button "SUBMIT" at bounding box center [582, 354] width 129 height 30
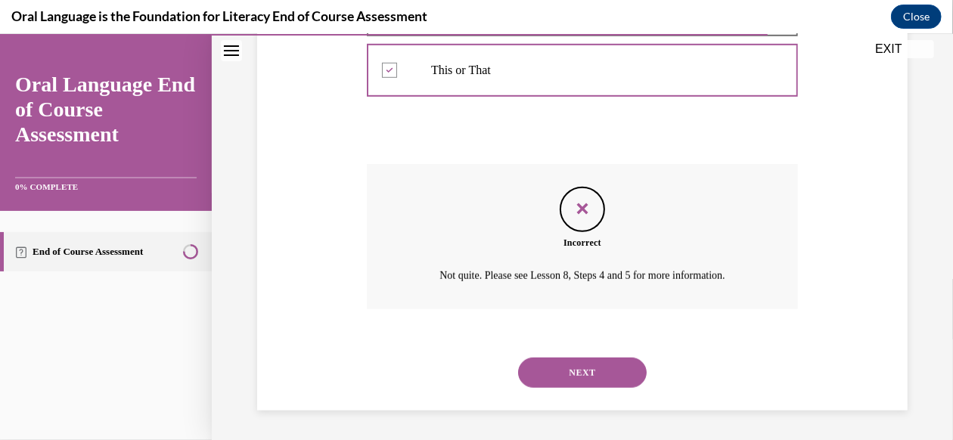
click at [581, 380] on button "NEXT" at bounding box center [582, 372] width 129 height 30
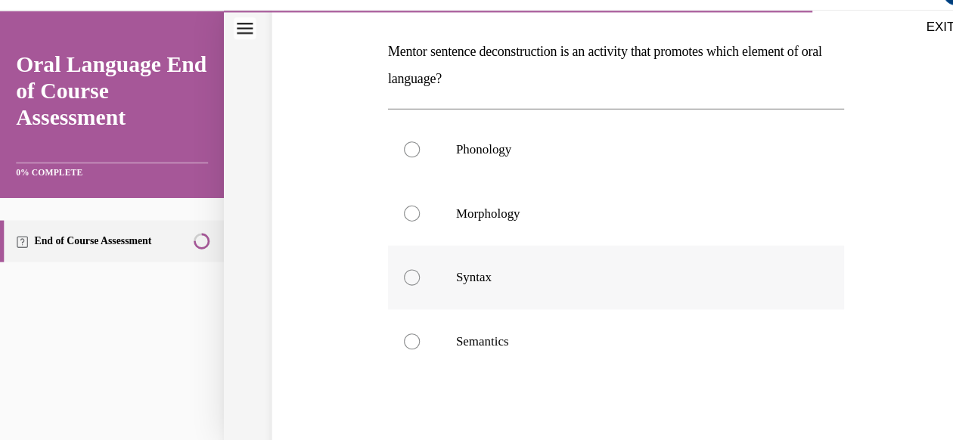
click at [693, 240] on label "Syntax" at bounding box center [582, 262] width 431 height 60
click at [397, 255] on input "Syntax" at bounding box center [389, 262] width 15 height 15
radio input "true"
click at [665, 218] on label "Morphology" at bounding box center [582, 202] width 431 height 60
click at [397, 209] on input "Morphology" at bounding box center [389, 201] width 15 height 15
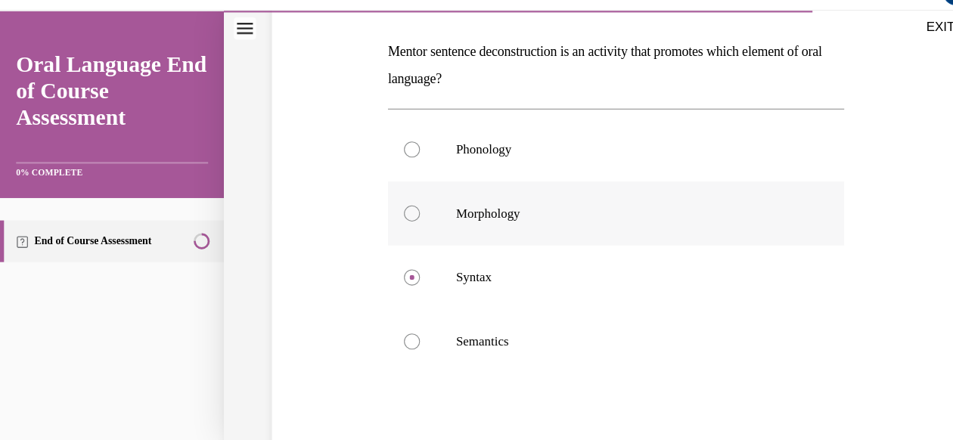
radio input "true"
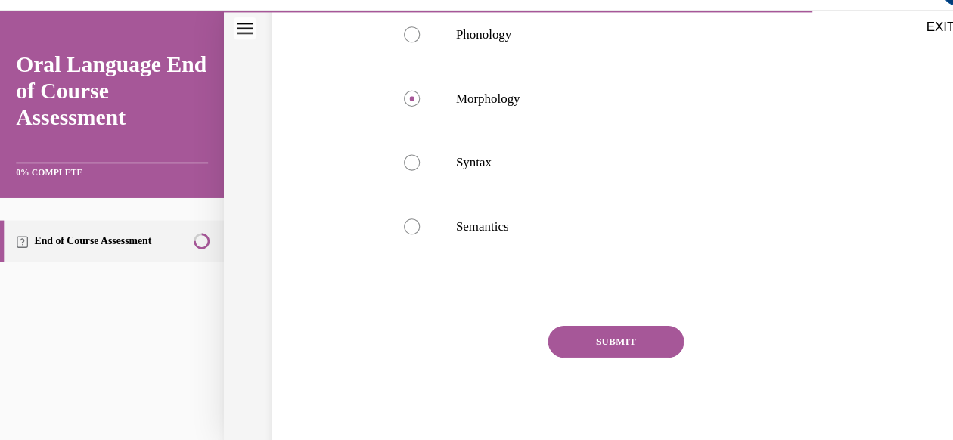
click at [595, 324] on button "SUBMIT" at bounding box center [582, 323] width 129 height 30
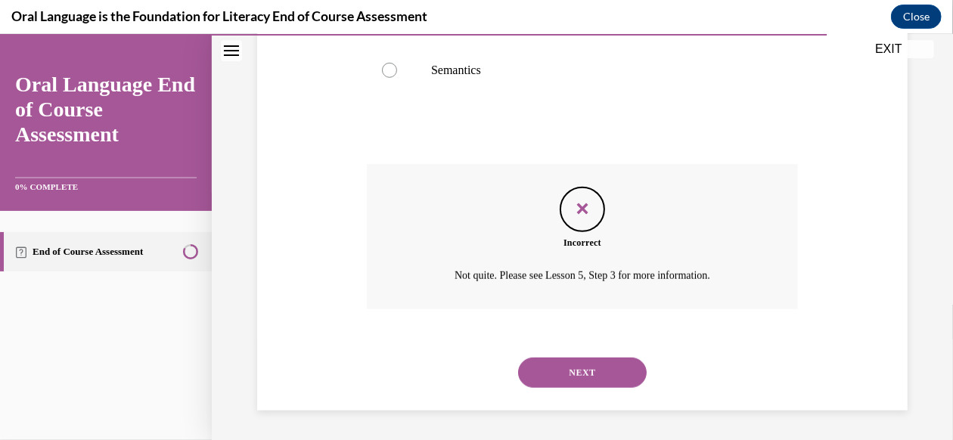
click at [597, 368] on button "NEXT" at bounding box center [582, 372] width 129 height 30
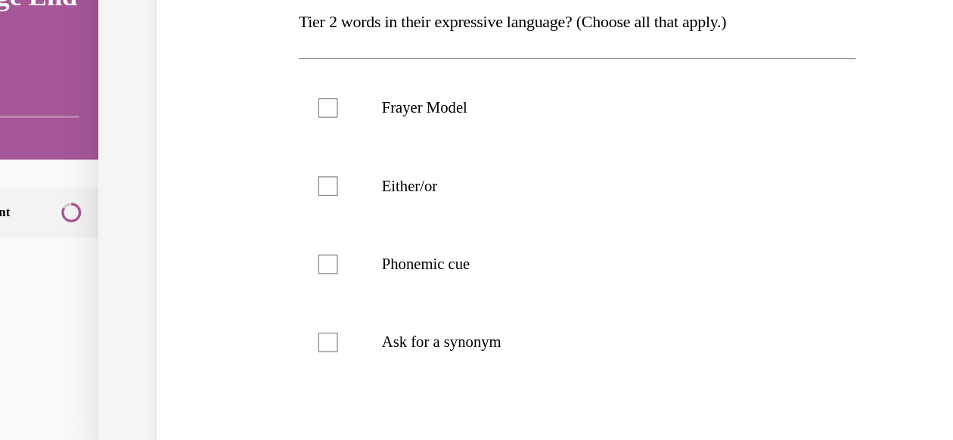
scroll to position [223, 0]
click at [354, 259] on label "Ask for a synonym" at bounding box center [407, 249] width 431 height 60
click at [222, 257] on input "Ask for a synonym" at bounding box center [214, 249] width 15 height 15
checkbox input "true"
click at [356, 76] on p "Frayer Model" at bounding box center [420, 67] width 329 height 15
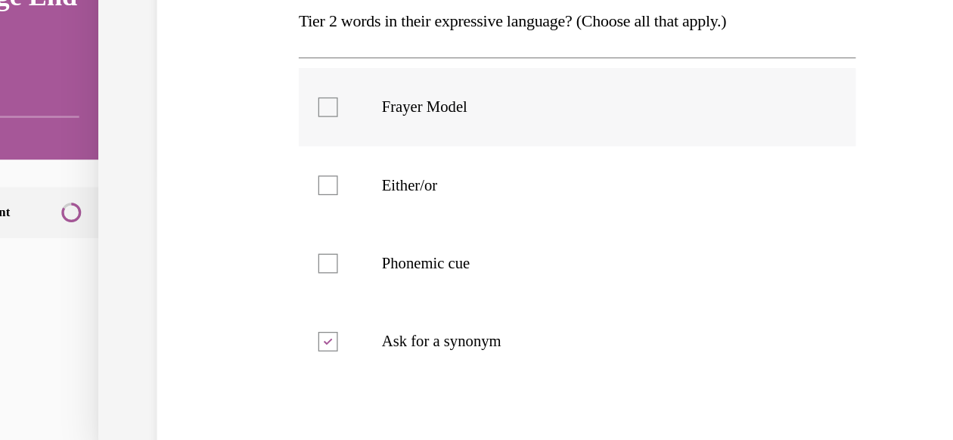
click at [222, 76] on input "Frayer Model" at bounding box center [214, 67] width 15 height 15
checkbox input "true"
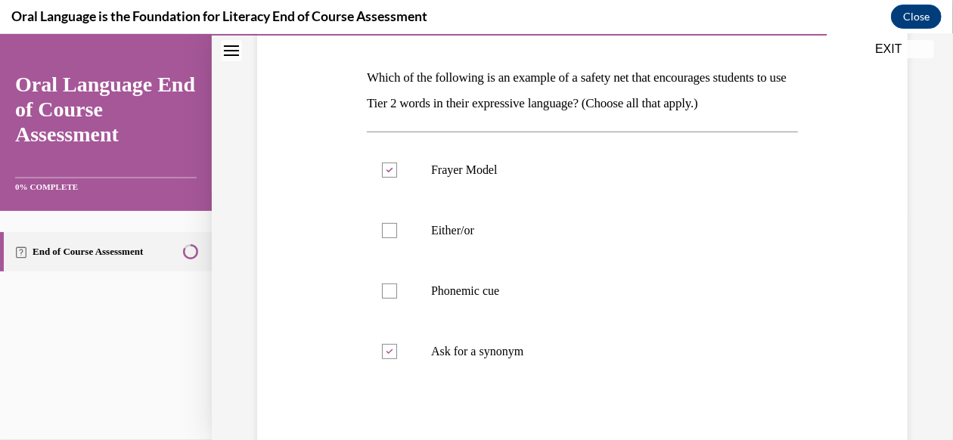
scroll to position [362, 0]
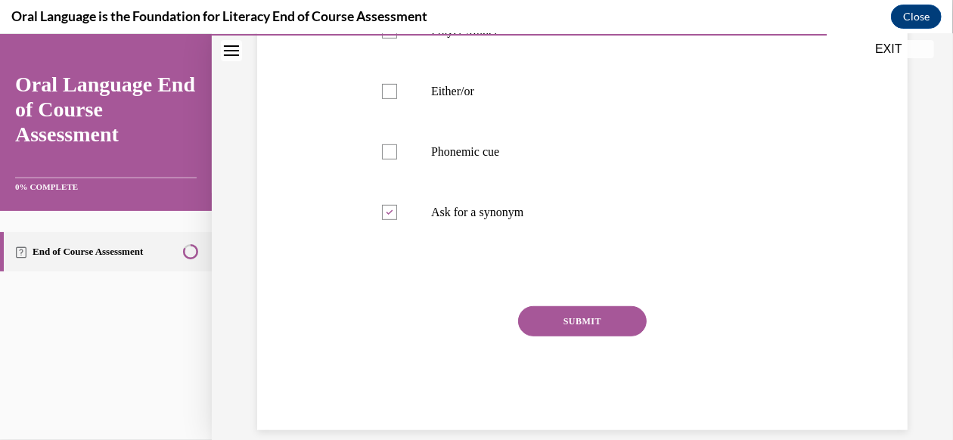
click at [609, 336] on button "SUBMIT" at bounding box center [582, 320] width 129 height 30
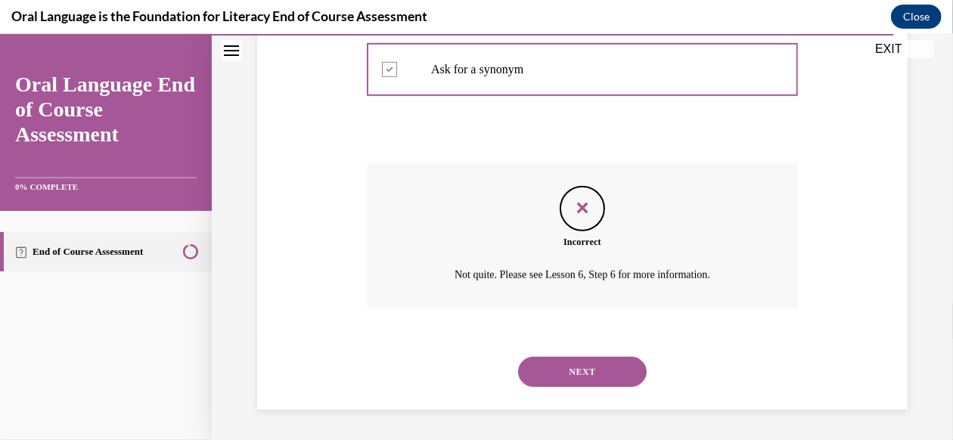
scroll to position [530, 0]
click at [587, 371] on button "NEXT" at bounding box center [582, 371] width 129 height 30
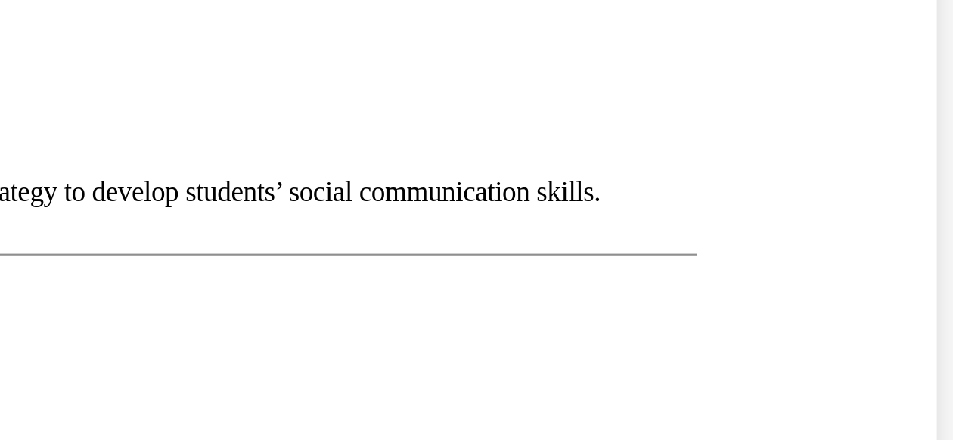
scroll to position [1667, 0]
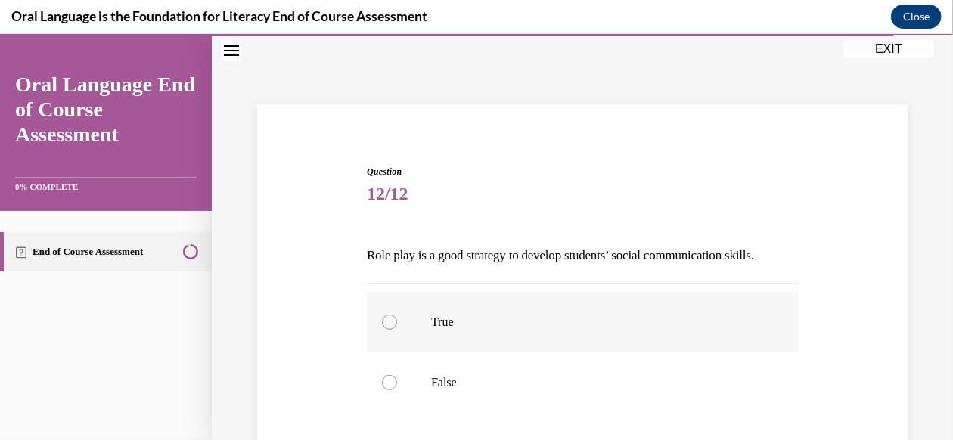
click at [579, 298] on label "True" at bounding box center [582, 321] width 431 height 60
click at [397, 314] on input "True" at bounding box center [389, 321] width 15 height 15
radio input "true"
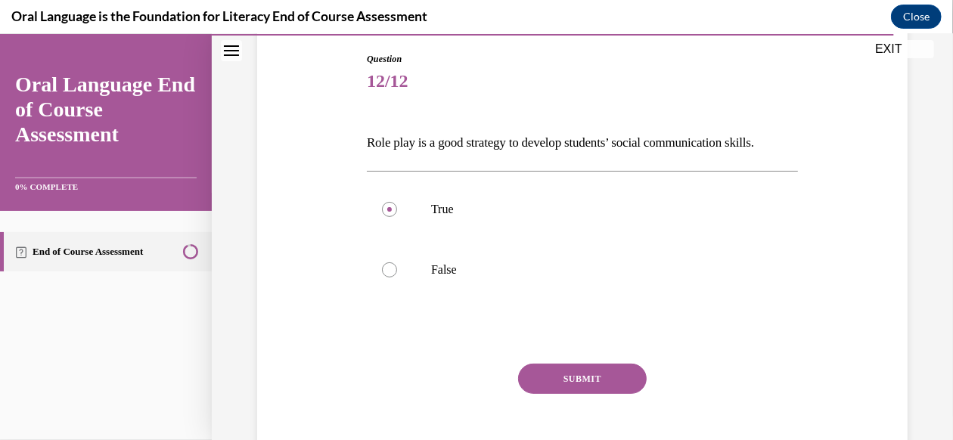
click at [586, 373] on button "SUBMIT" at bounding box center [582, 378] width 129 height 30
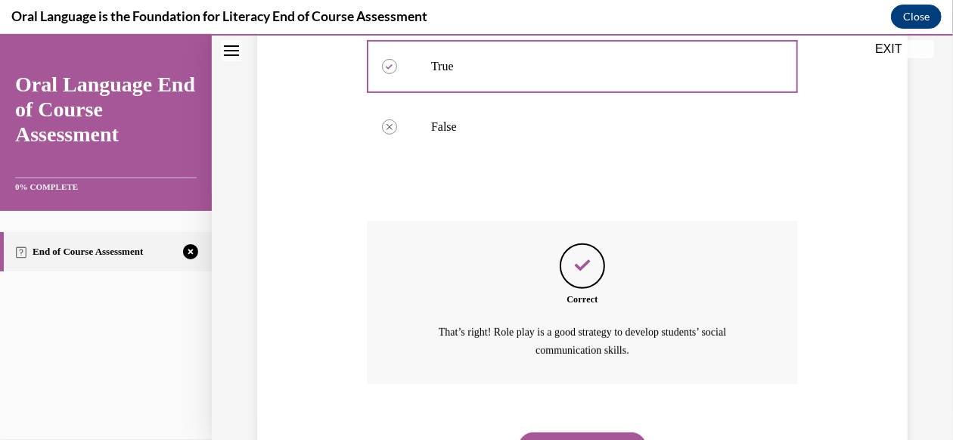
scroll to position [376, 0]
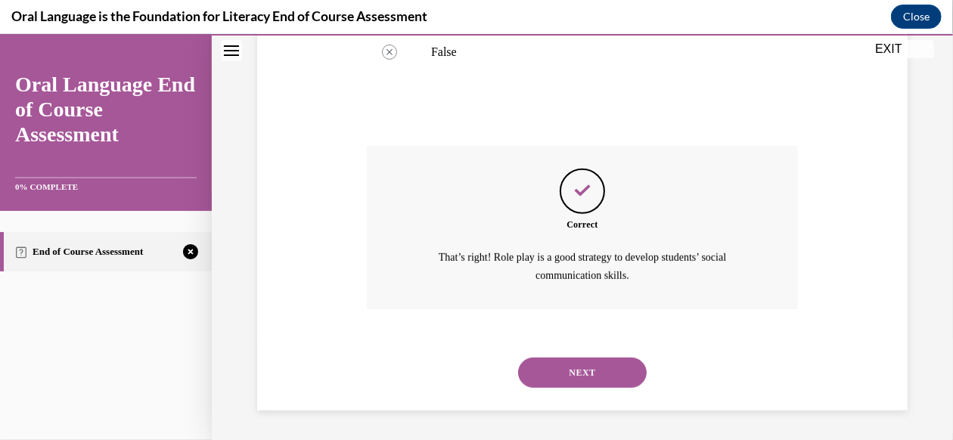
click at [553, 370] on button "NEXT" at bounding box center [582, 372] width 129 height 30
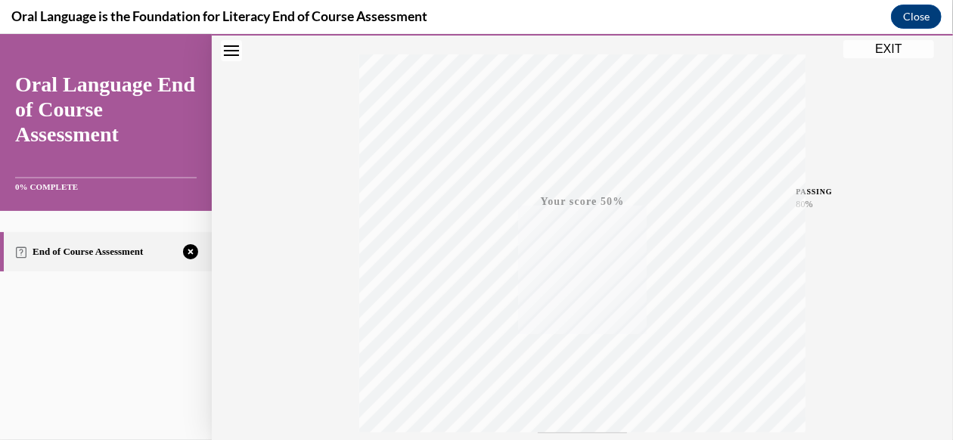
scroll to position [368, 0]
click at [573, 339] on icon "button" at bounding box center [583, 347] width 54 height 17
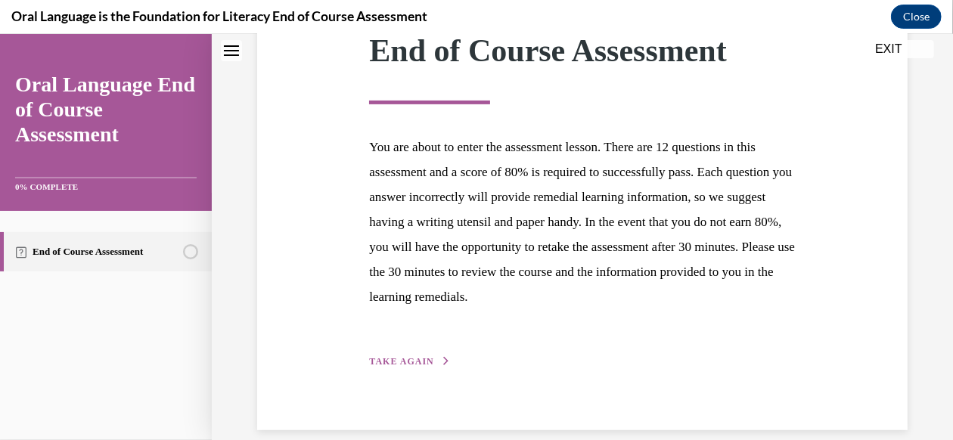
scroll to position [279, 0]
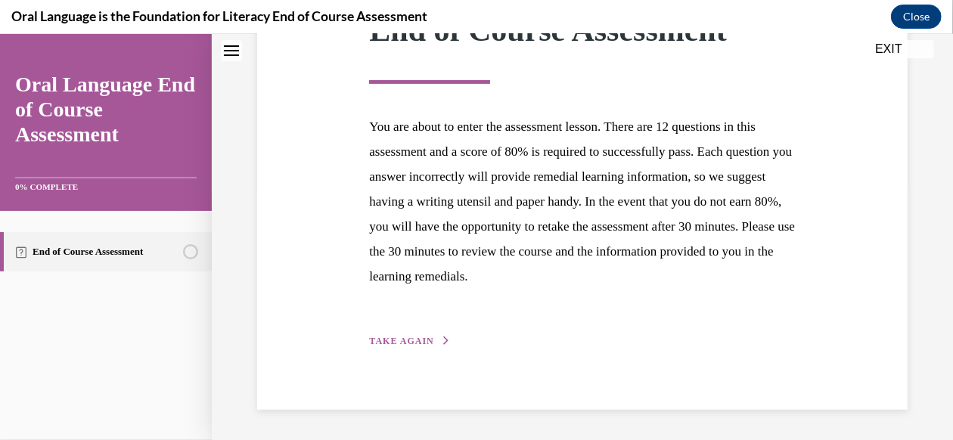
click at [429, 332] on div "Step 1 of 1 End of Course Assessment You are about to enter the assessment less…" at bounding box center [582, 152] width 448 height 394
click at [423, 339] on span "TAKE AGAIN" at bounding box center [401, 340] width 64 height 11
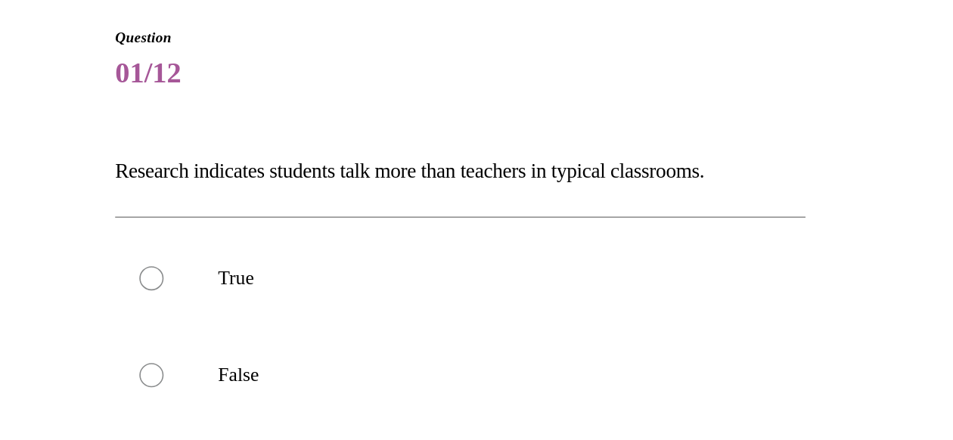
scroll to position [1667, 0]
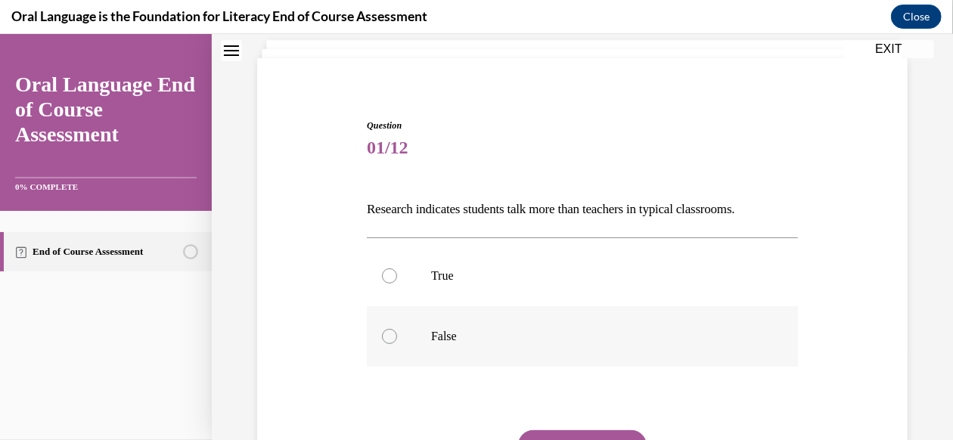
click at [505, 305] on label "False" at bounding box center [582, 335] width 431 height 60
click at [397, 328] on input "False" at bounding box center [389, 335] width 15 height 15
radio input "true"
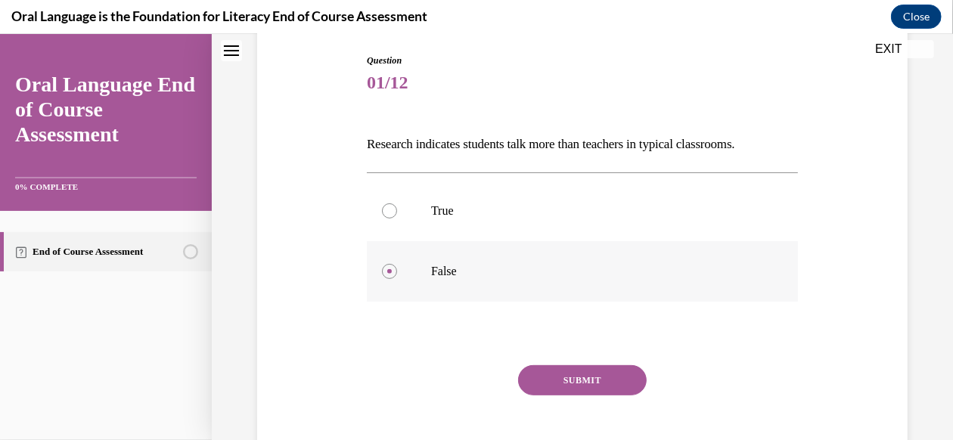
scroll to position [159, 0]
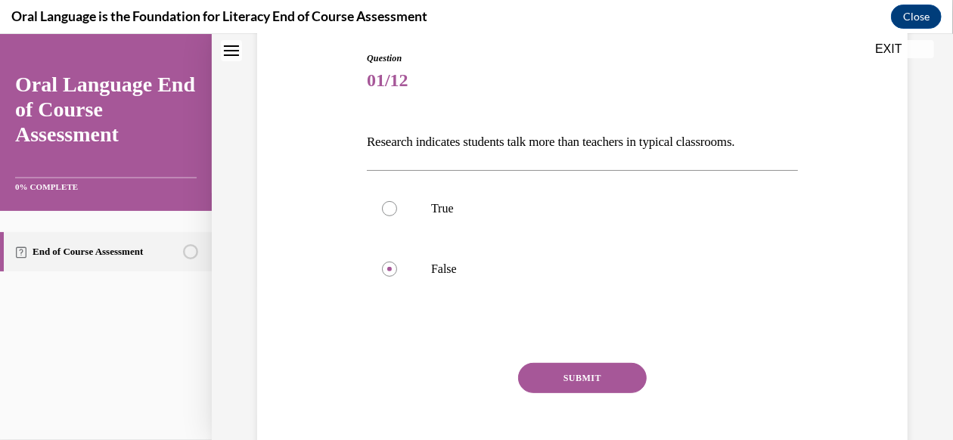
click at [562, 384] on button "SUBMIT" at bounding box center [582, 377] width 129 height 30
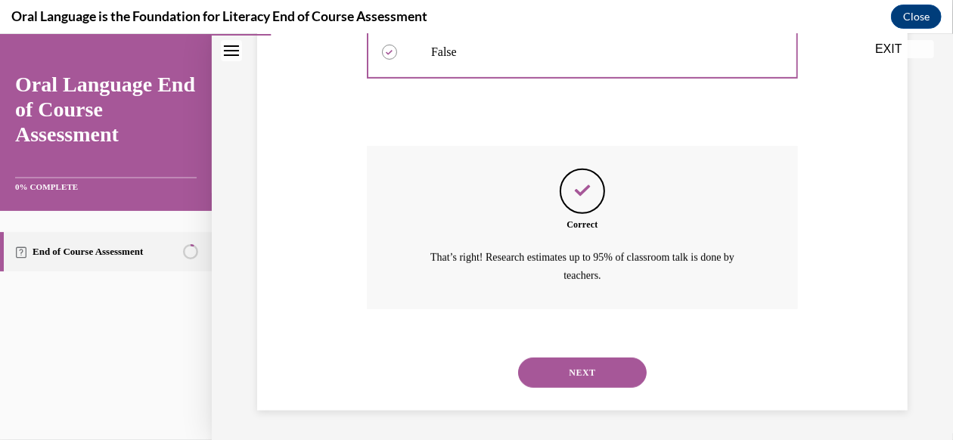
click at [572, 373] on button "NEXT" at bounding box center [582, 372] width 129 height 30
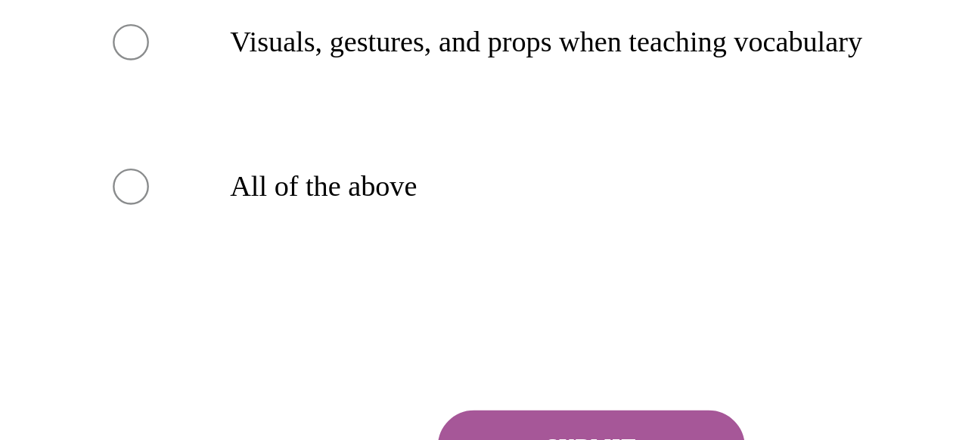
scroll to position [336, 0]
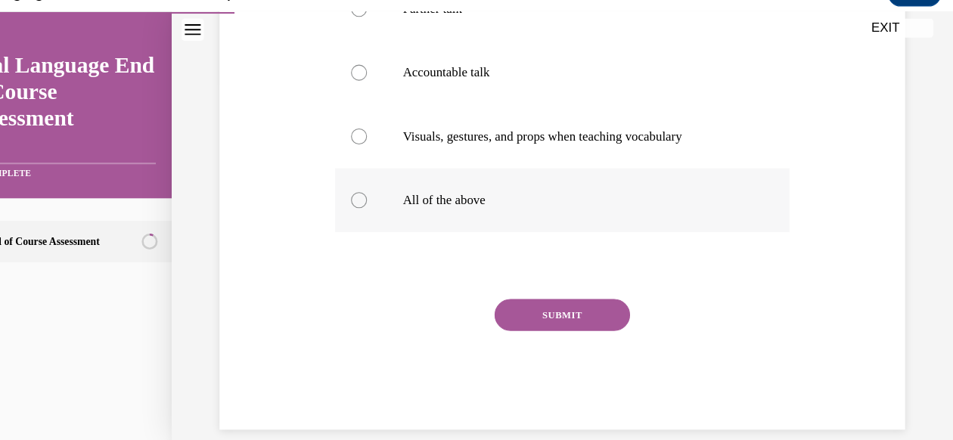
click at [450, 200] on label "All of the above" at bounding box center [531, 190] width 431 height 60
click at [346, 197] on input "All of the above" at bounding box center [338, 189] width 15 height 15
radio input "true"
click at [515, 308] on button "SUBMIT" at bounding box center [531, 299] width 129 height 30
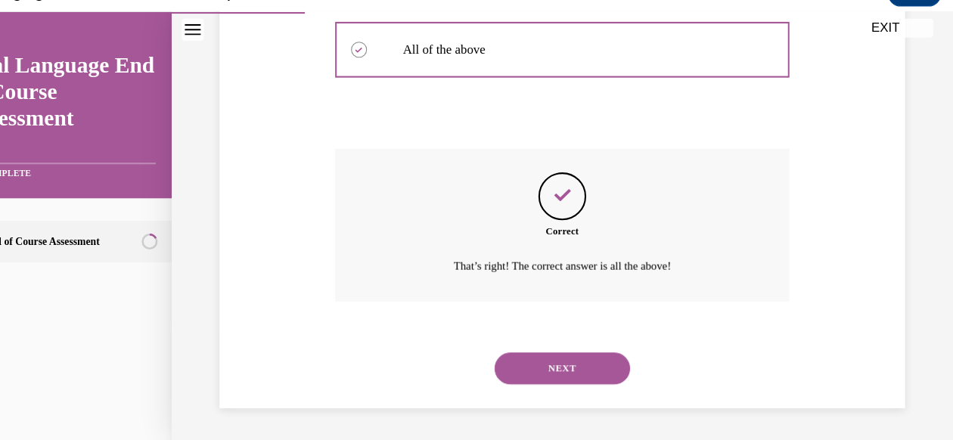
scroll to position [1667, 0]
click at [488, 344] on button "NEXT" at bounding box center [531, 349] width 129 height 30
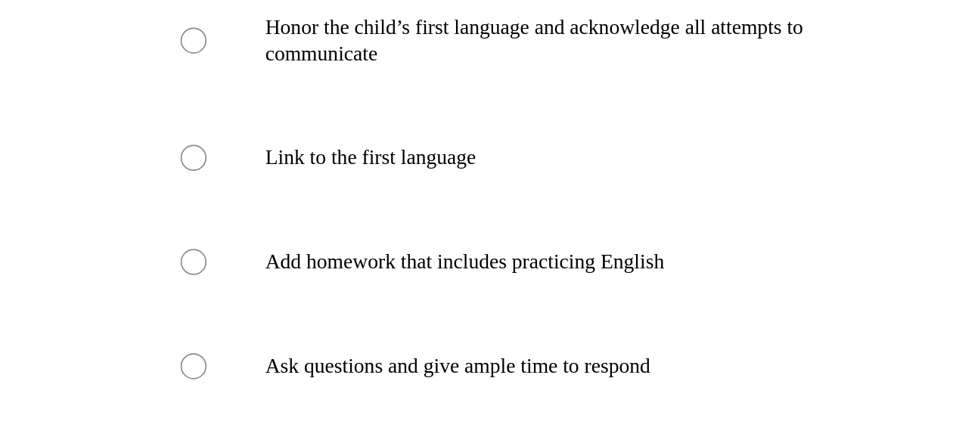
scroll to position [287, 0]
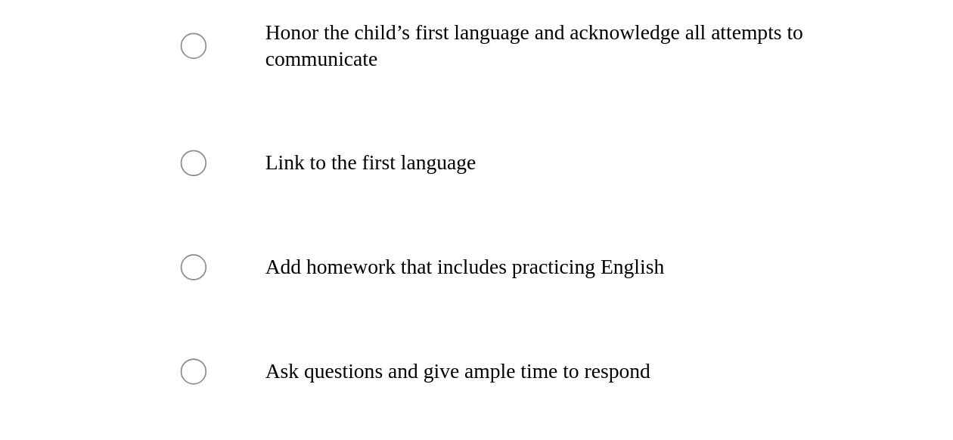
click at [153, 122] on p "Add homework that includes practicing English" at bounding box center [118, 116] width 329 height 15
radio input "true"
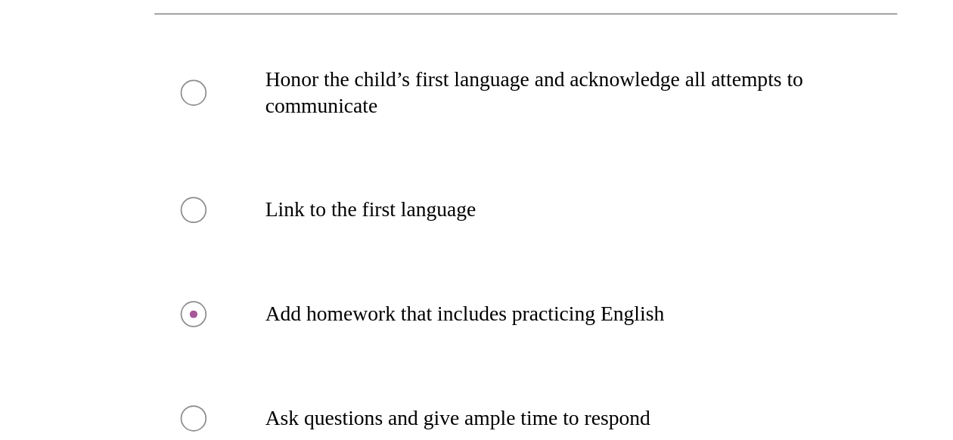
scroll to position [259, 0]
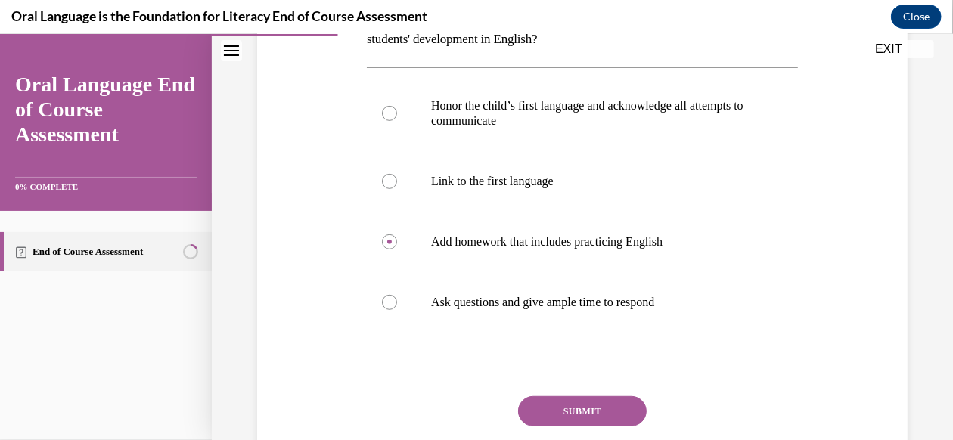
click at [590, 403] on button "SUBMIT" at bounding box center [582, 410] width 129 height 30
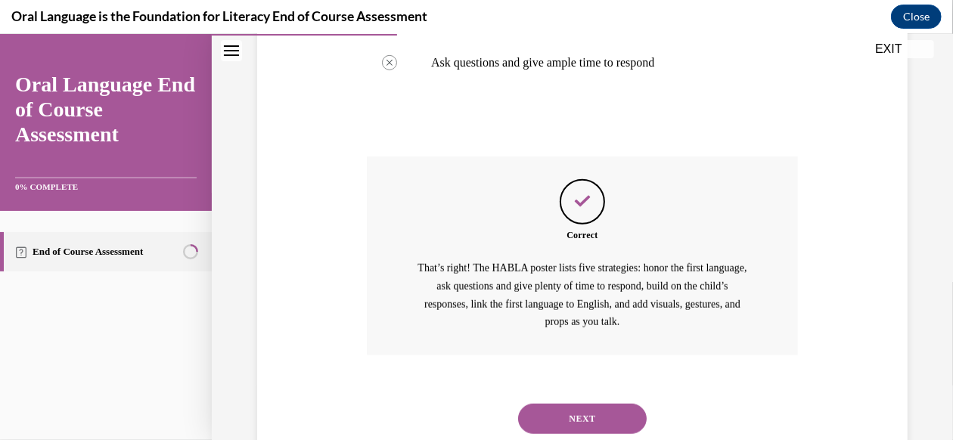
click at [590, 405] on button "NEXT" at bounding box center [582, 418] width 129 height 30
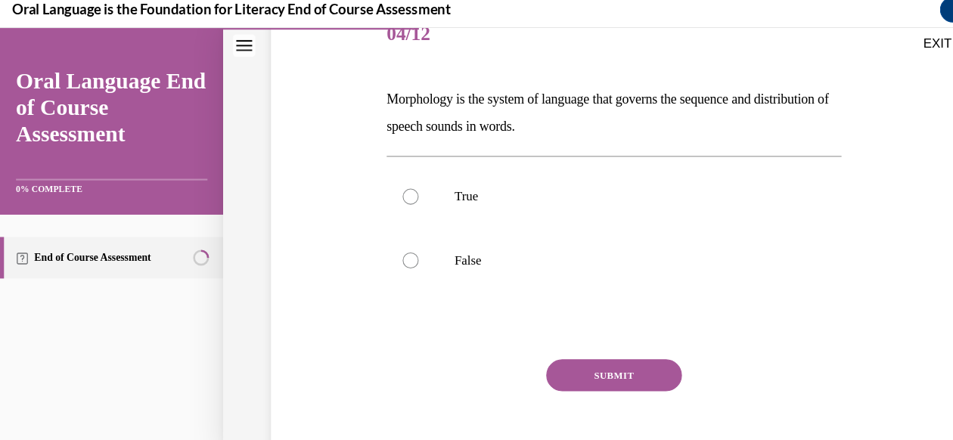
click at [479, 256] on label "False" at bounding box center [582, 248] width 431 height 60
click at [397, 256] on input "False" at bounding box center [389, 247] width 15 height 15
radio input "true"
click at [548, 355] on button "SUBMIT" at bounding box center [582, 357] width 129 height 30
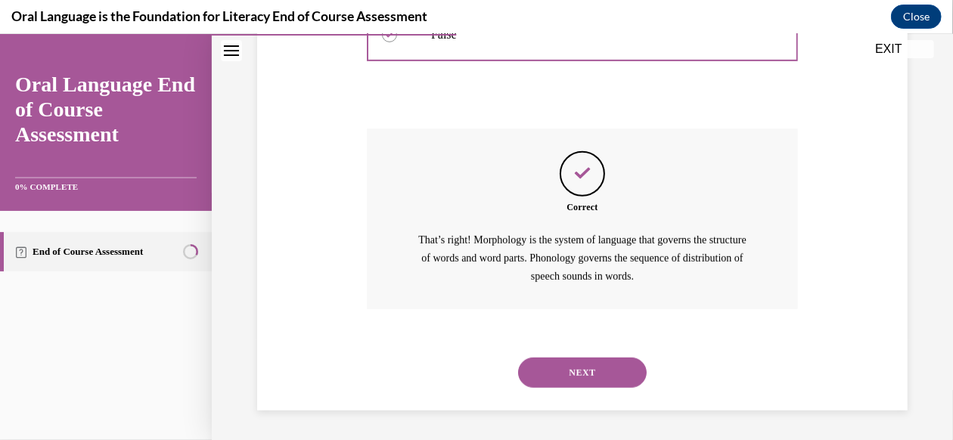
click at [556, 361] on button "NEXT" at bounding box center [582, 372] width 129 height 30
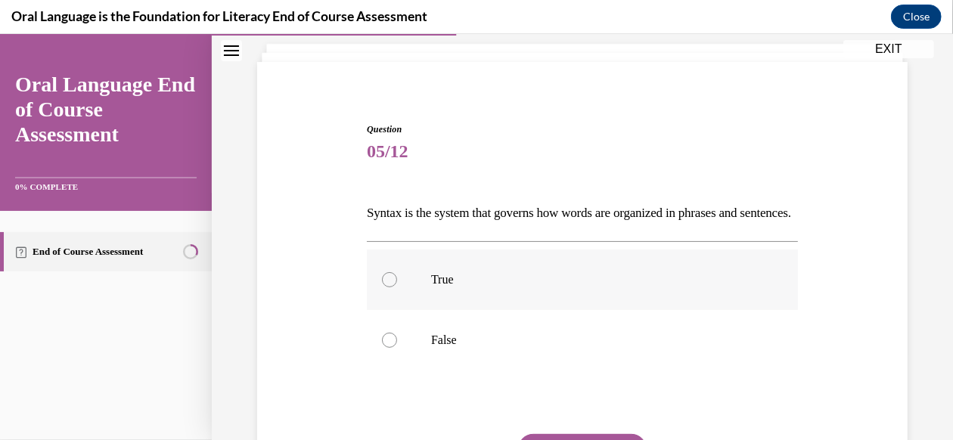
click at [370, 309] on label "True" at bounding box center [582, 279] width 431 height 60
click at [382, 287] on input "True" at bounding box center [389, 278] width 15 height 15
radio input "true"
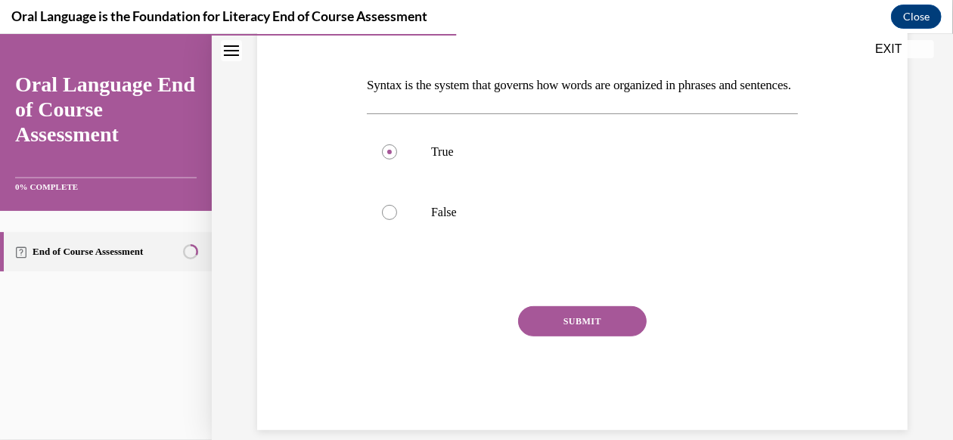
click at [544, 336] on button "SUBMIT" at bounding box center [582, 320] width 129 height 30
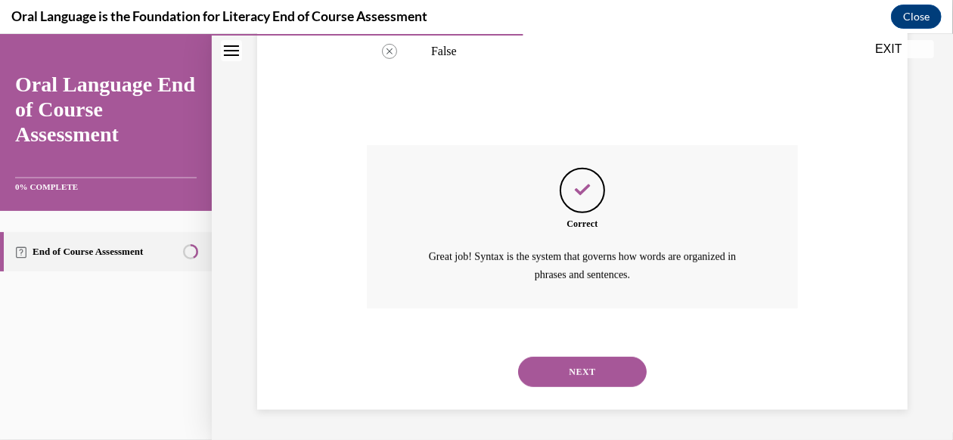
click at [549, 362] on button "NEXT" at bounding box center [582, 371] width 129 height 30
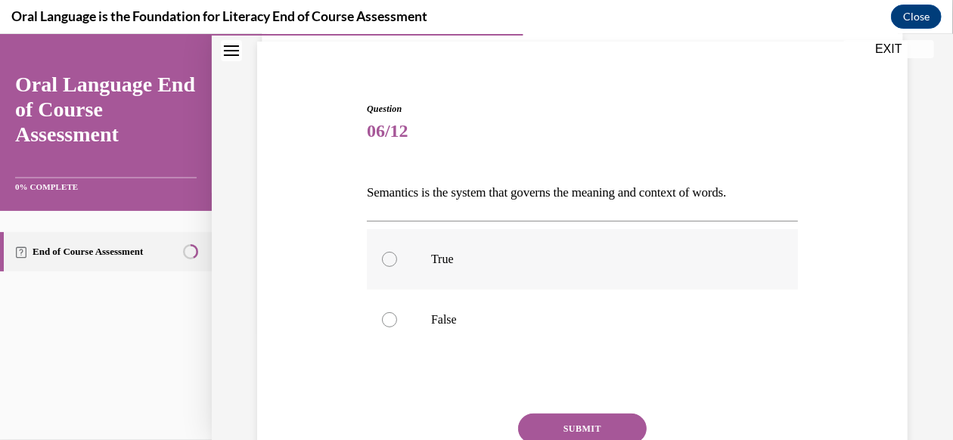
click at [579, 283] on label "True" at bounding box center [582, 258] width 431 height 60
click at [397, 266] on input "True" at bounding box center [389, 258] width 15 height 15
radio input "true"
click at [588, 425] on button "SUBMIT" at bounding box center [582, 428] width 129 height 30
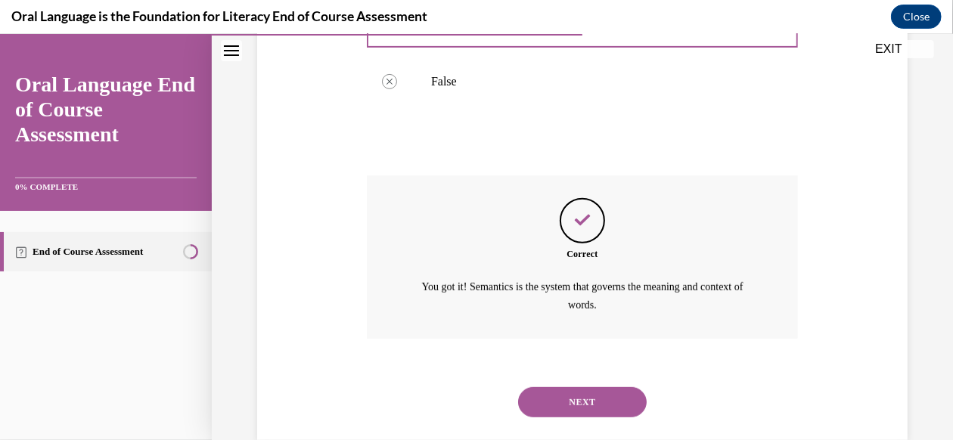
click at [584, 408] on button "NEXT" at bounding box center [582, 401] width 129 height 30
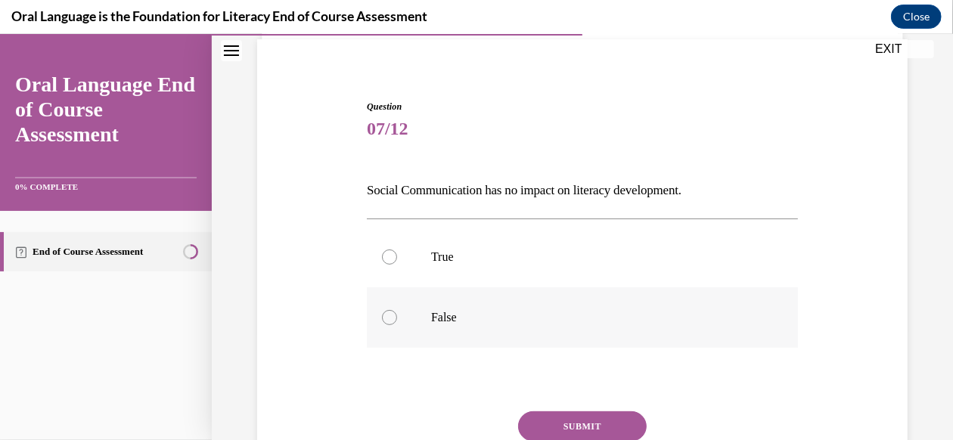
click at [579, 303] on label "False" at bounding box center [582, 317] width 431 height 60
click at [397, 309] on input "False" at bounding box center [389, 316] width 15 height 15
radio input "true"
click at [593, 417] on button "SUBMIT" at bounding box center [582, 426] width 129 height 30
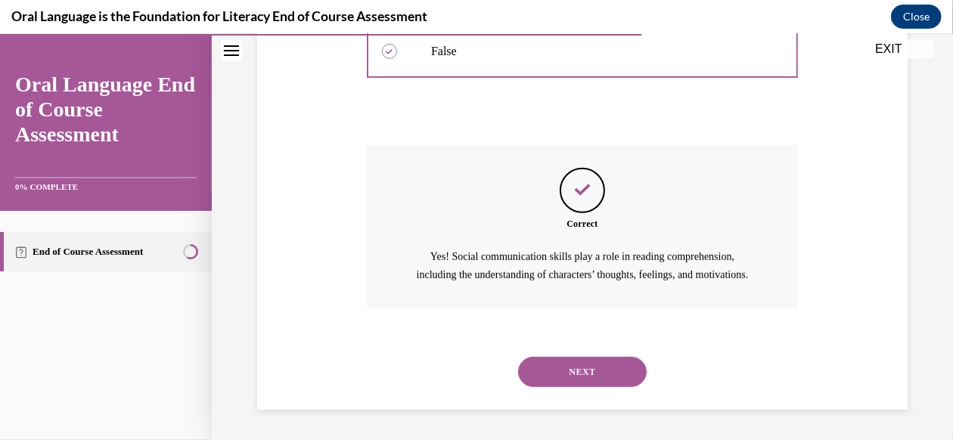
click at [578, 370] on button "NEXT" at bounding box center [582, 371] width 129 height 30
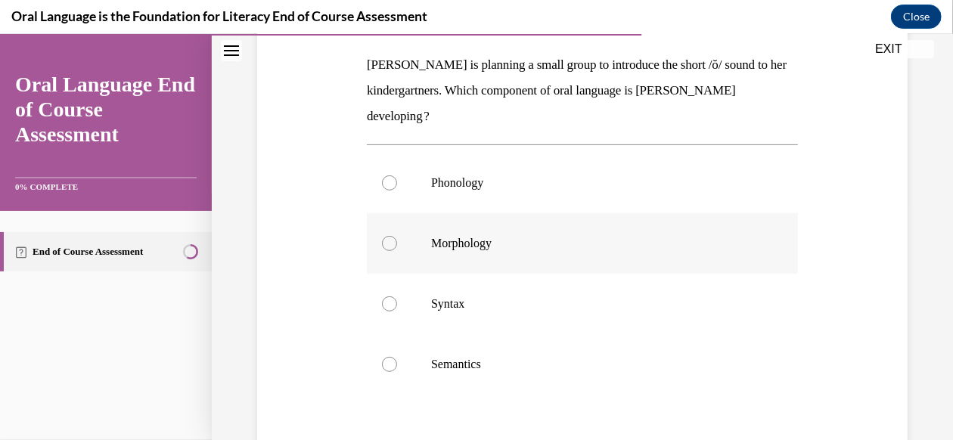
click at [404, 233] on label "Morphology" at bounding box center [582, 242] width 431 height 60
click at [397, 235] on input "Morphology" at bounding box center [389, 242] width 15 height 15
radio input "true"
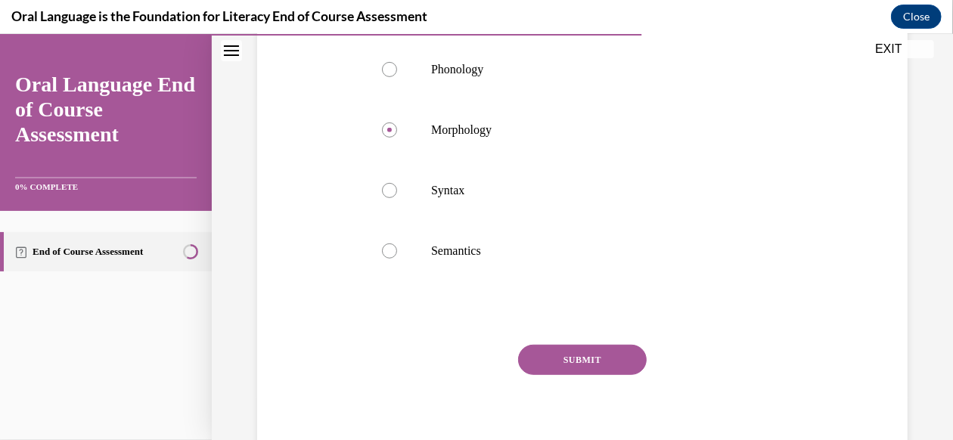
click at [555, 349] on button "SUBMIT" at bounding box center [582, 359] width 129 height 30
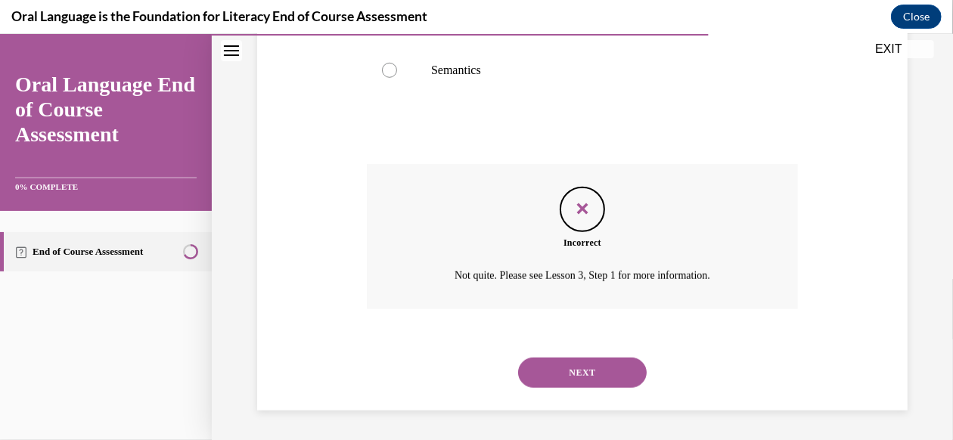
click at [552, 377] on button "NEXT" at bounding box center [582, 372] width 129 height 30
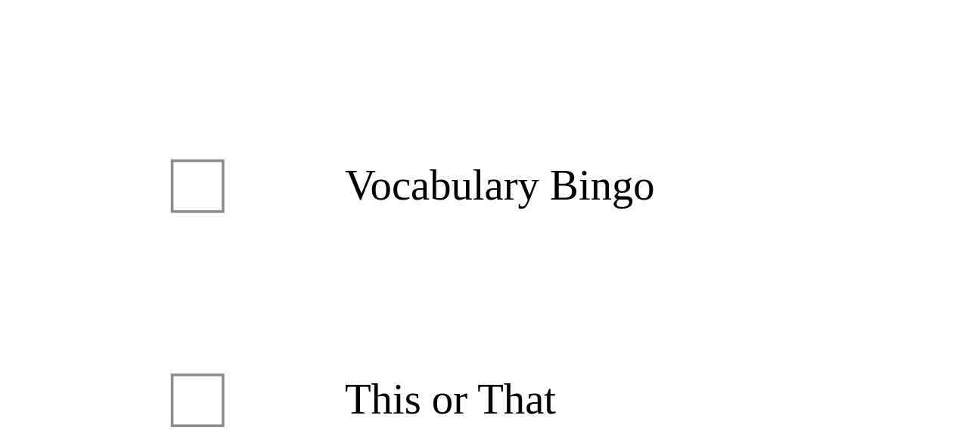
scroll to position [303, 0]
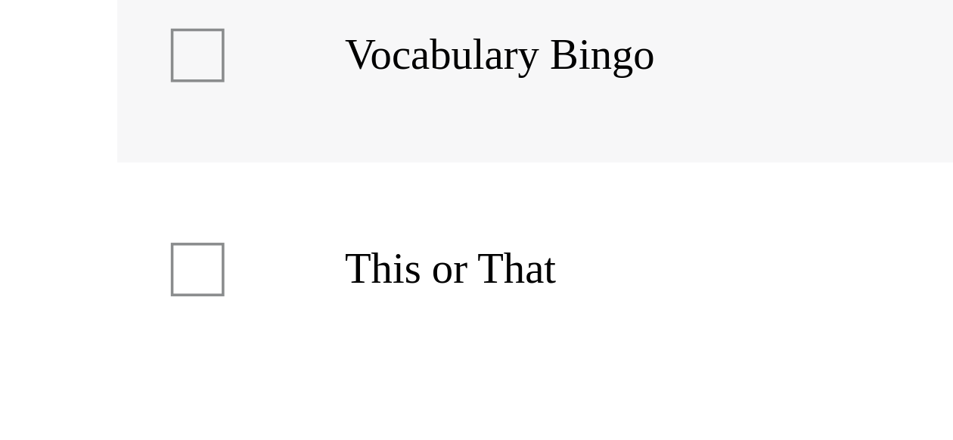
checkbox input "true"
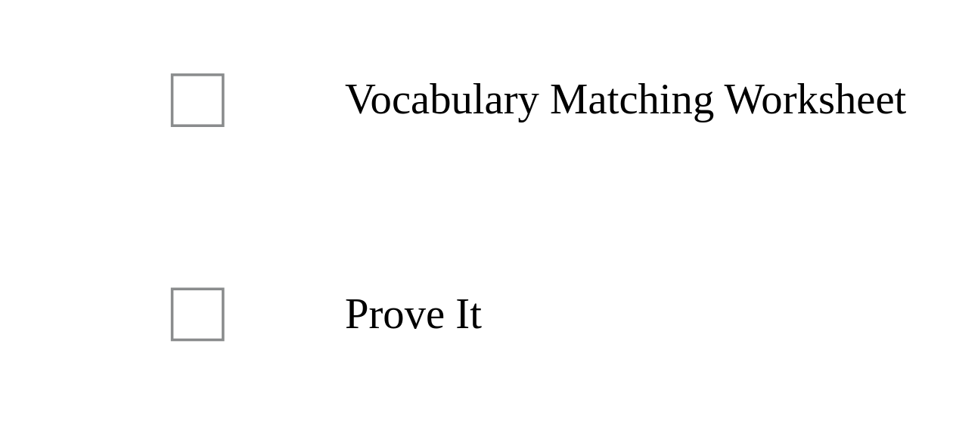
scroll to position [1666, 0]
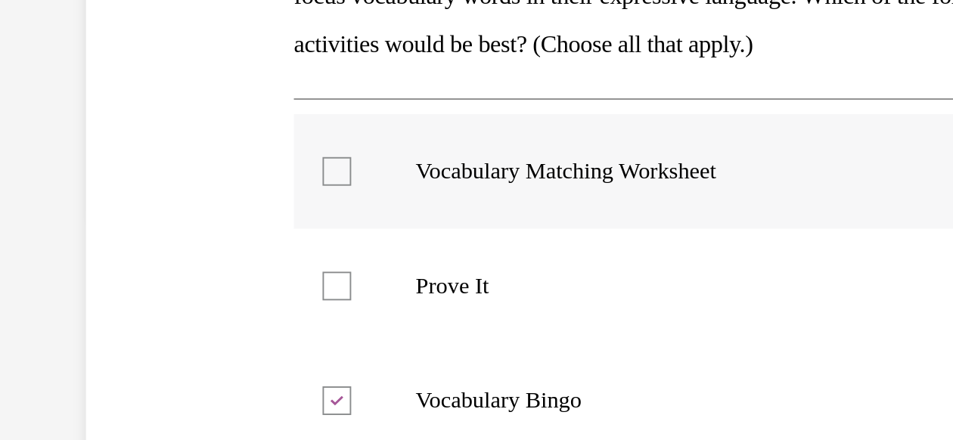
checkbox input "true"
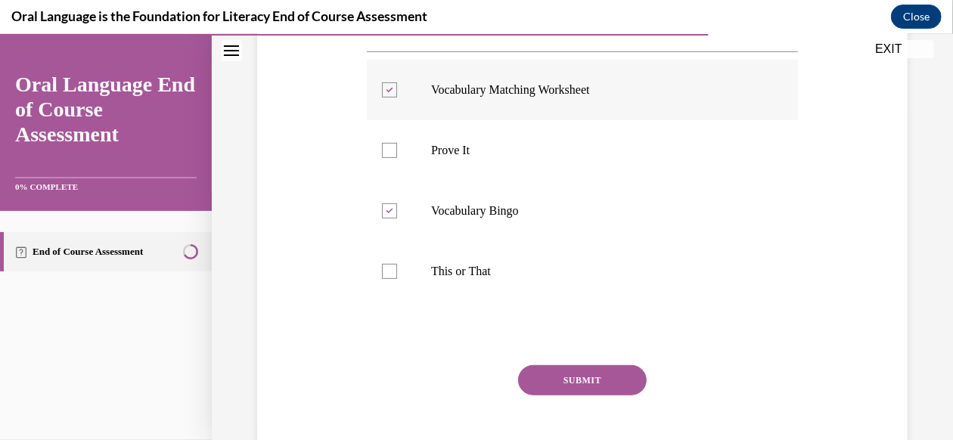
scroll to position [362, 0]
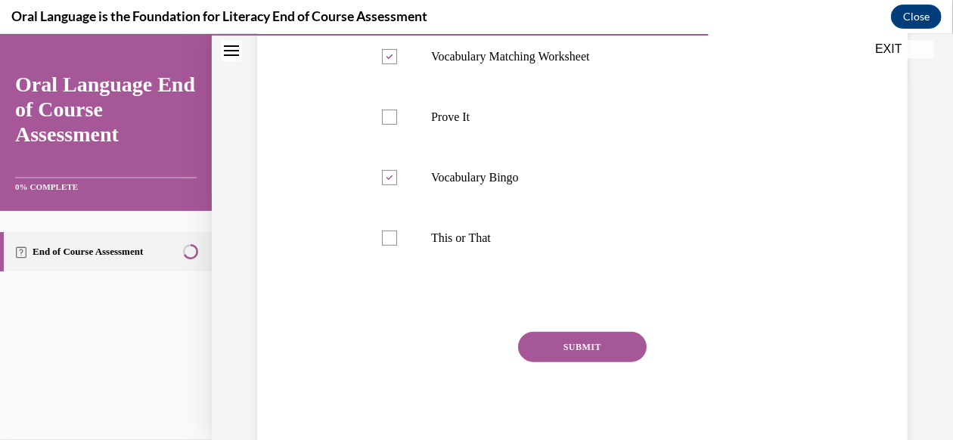
click at [561, 344] on button "SUBMIT" at bounding box center [582, 346] width 129 height 30
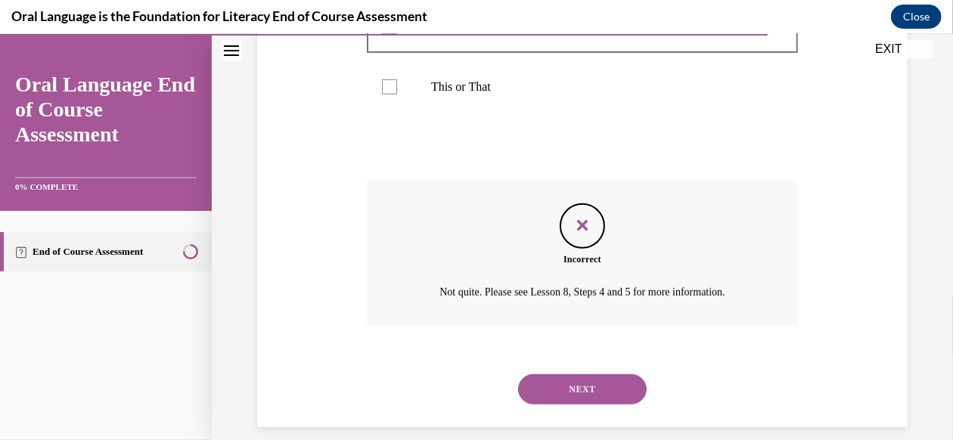
scroll to position [516, 0]
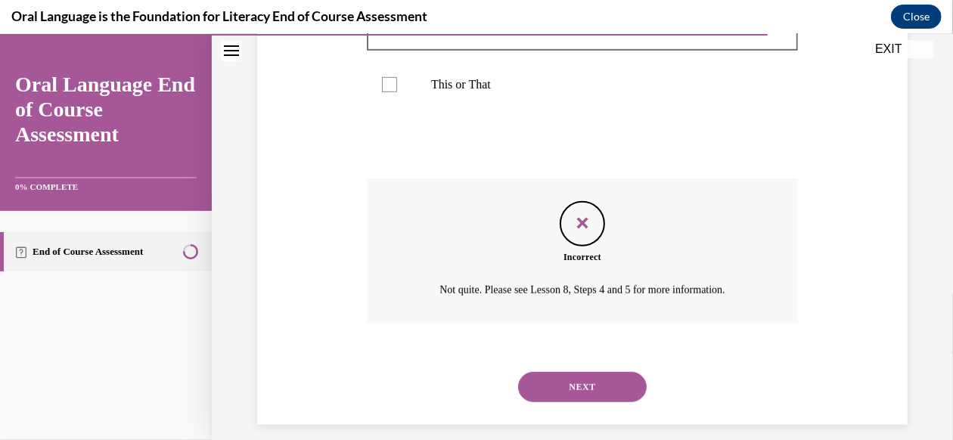
click at [570, 373] on button "NEXT" at bounding box center [582, 386] width 129 height 30
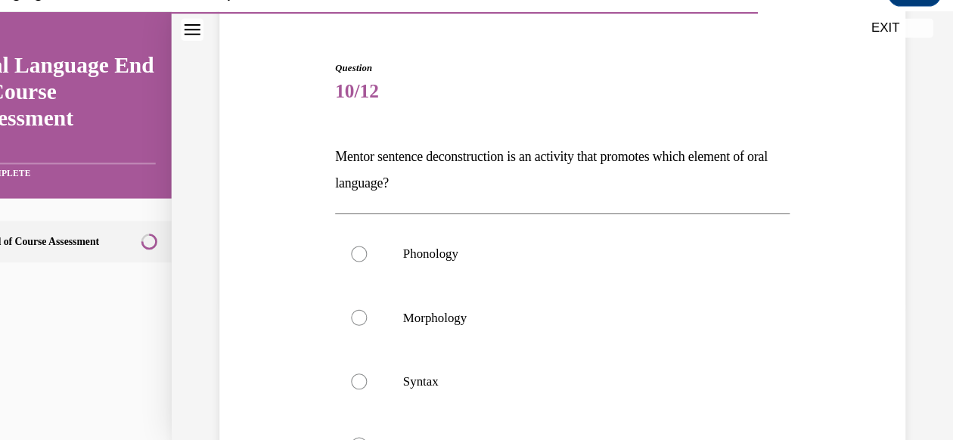
drag, startPoint x: 315, startPoint y: 142, endPoint x: 408, endPoint y: 174, distance: 98.3
click at [408, 174] on p "Mentor sentence deconstruction is an activity that promotes which element of or…" at bounding box center [530, 160] width 431 height 51
copy p "Mentor sentence deconstruction is an activity that promotes which element of or…"
click at [451, 342] on label "Syntax" at bounding box center [530, 361] width 431 height 60
click at [346, 354] on input "Syntax" at bounding box center [337, 361] width 15 height 15
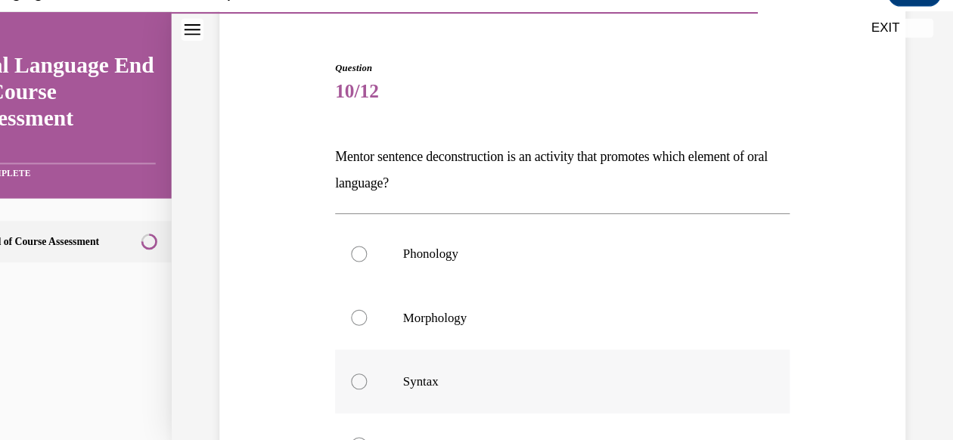
radio input "true"
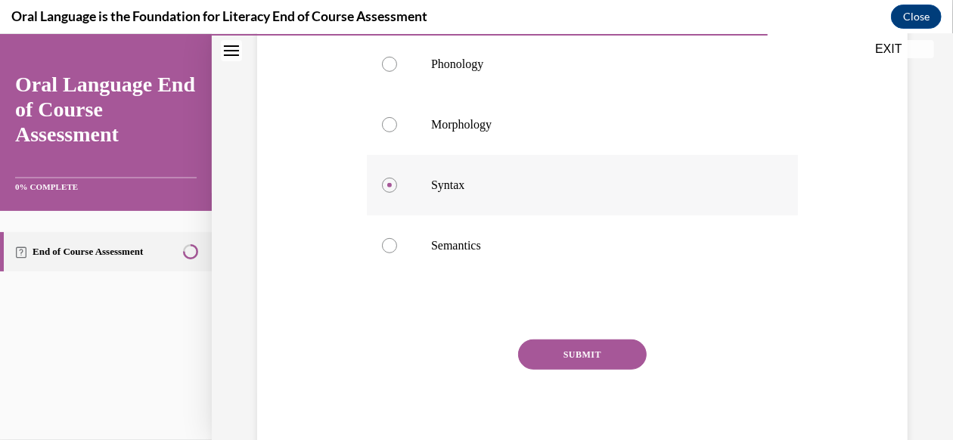
scroll to position [336, 0]
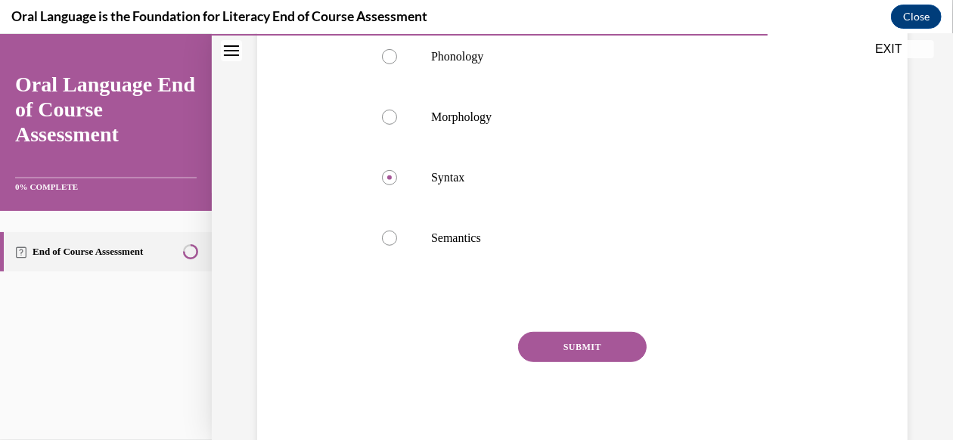
click at [548, 346] on button "SUBMIT" at bounding box center [582, 346] width 129 height 30
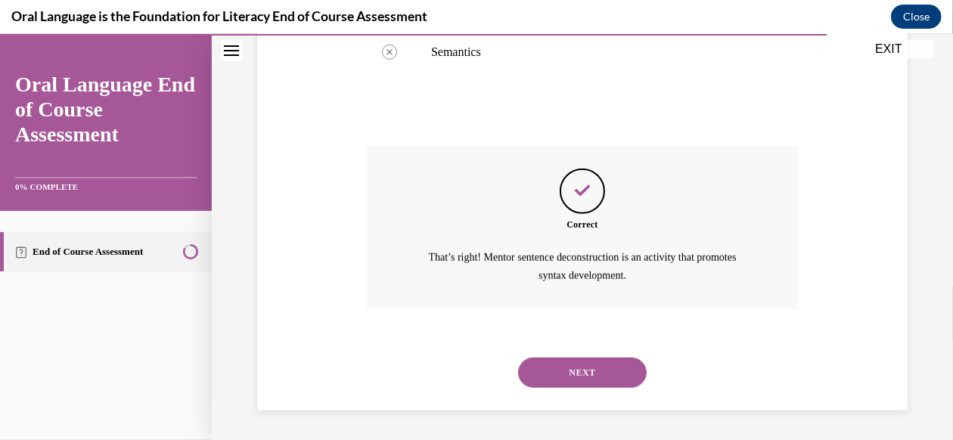
click at [567, 375] on button "NEXT" at bounding box center [582, 372] width 129 height 30
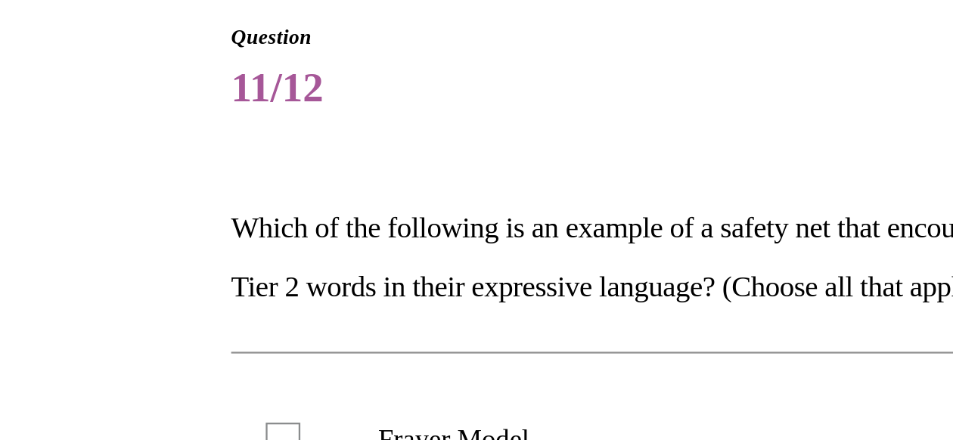
scroll to position [1664, 0]
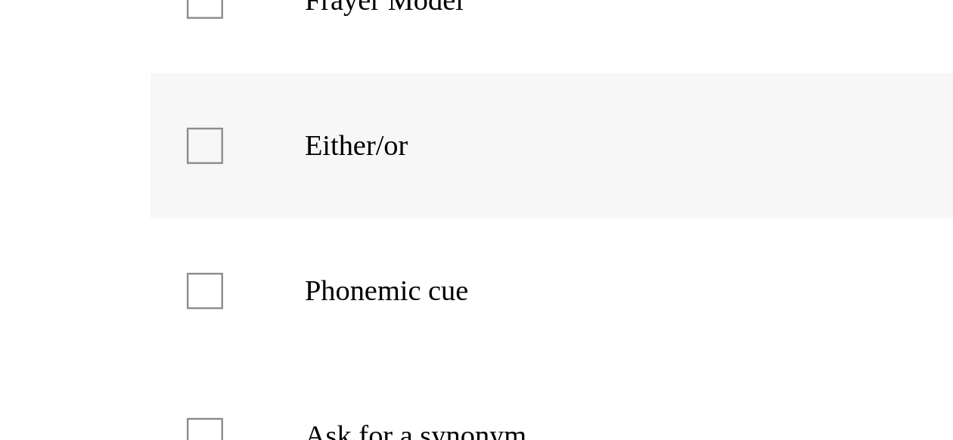
checkbox input "true"
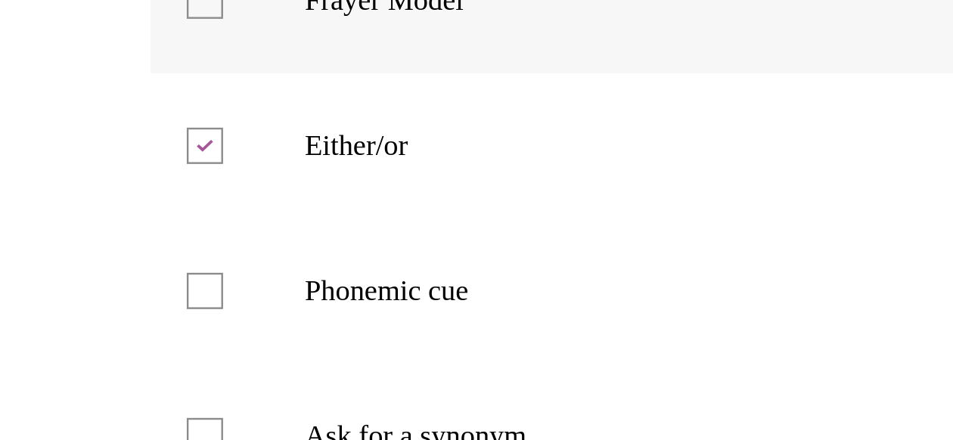
checkbox input "true"
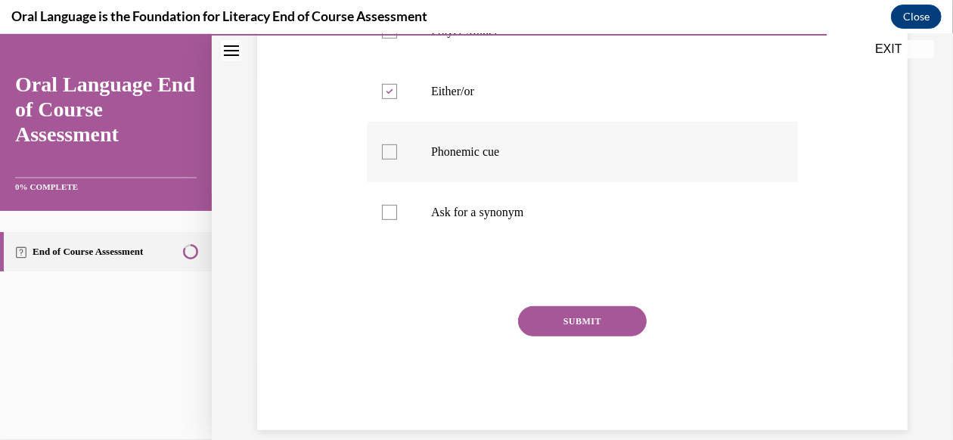
click at [485, 163] on label "Phonemic cue" at bounding box center [582, 151] width 431 height 60
click at [397, 159] on input "Phonemic cue" at bounding box center [389, 151] width 15 height 15
checkbox input "true"
click at [479, 214] on label "Ask for a synonym" at bounding box center [582, 211] width 431 height 60
click at [397, 214] on input "Ask for a synonym" at bounding box center [389, 211] width 15 height 15
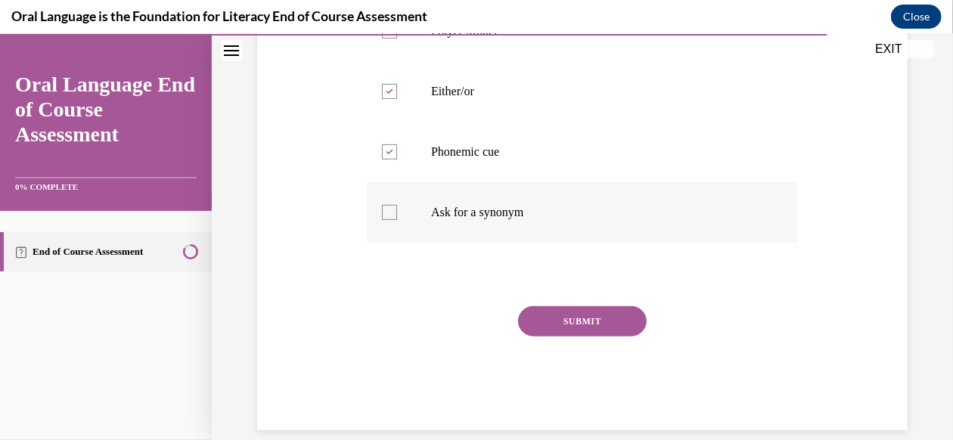
checkbox input "true"
click at [572, 336] on button "SUBMIT" at bounding box center [582, 320] width 129 height 30
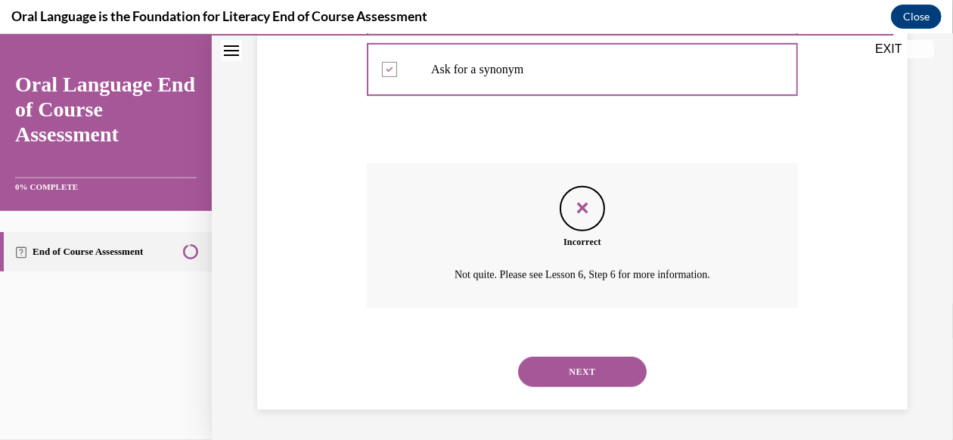
click at [570, 354] on div "NEXT" at bounding box center [582, 371] width 431 height 60
click at [569, 370] on button "NEXT" at bounding box center [582, 371] width 129 height 30
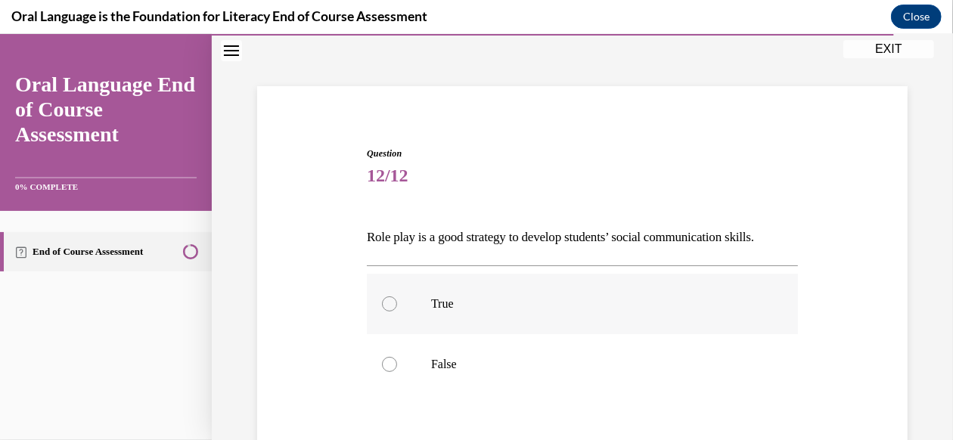
drag, startPoint x: 493, startPoint y: 289, endPoint x: 428, endPoint y: 297, distance: 65.5
click at [428, 297] on label "True" at bounding box center [582, 303] width 431 height 60
click at [397, 297] on input "True" at bounding box center [389, 303] width 15 height 15
radio input "true"
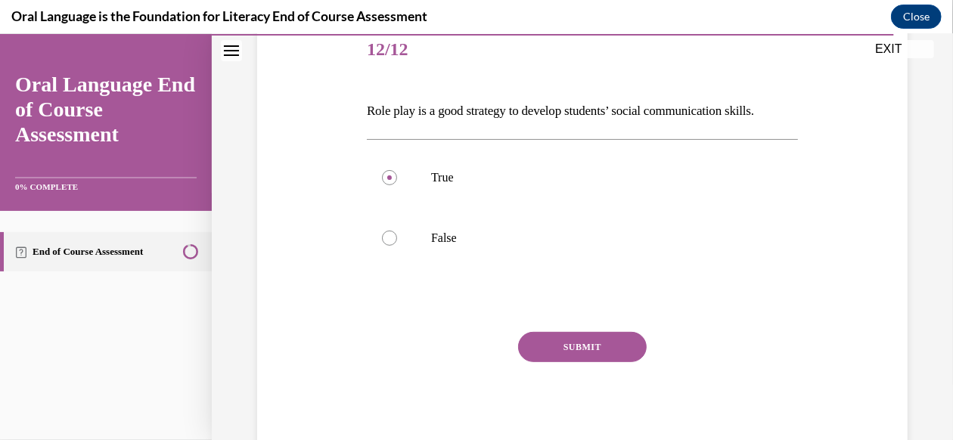
click at [559, 339] on button "SUBMIT" at bounding box center [582, 346] width 129 height 30
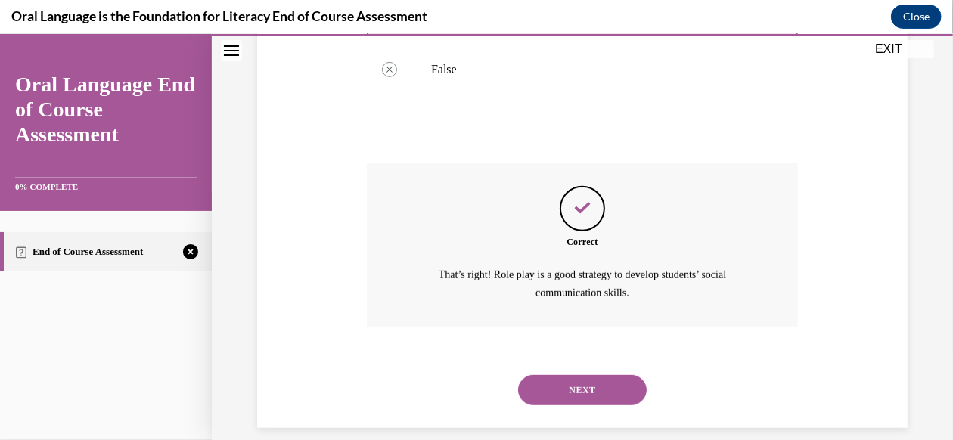
click at [559, 374] on button "NEXT" at bounding box center [582, 389] width 129 height 30
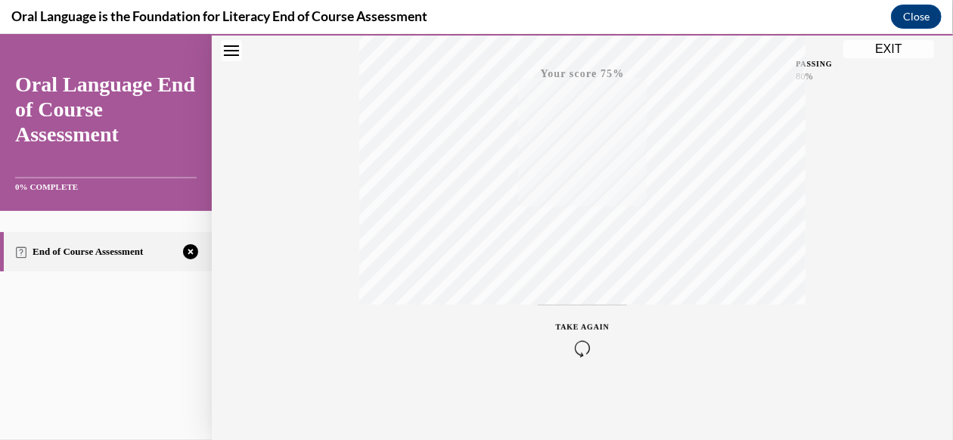
click at [572, 339] on icon "button" at bounding box center [583, 347] width 54 height 17
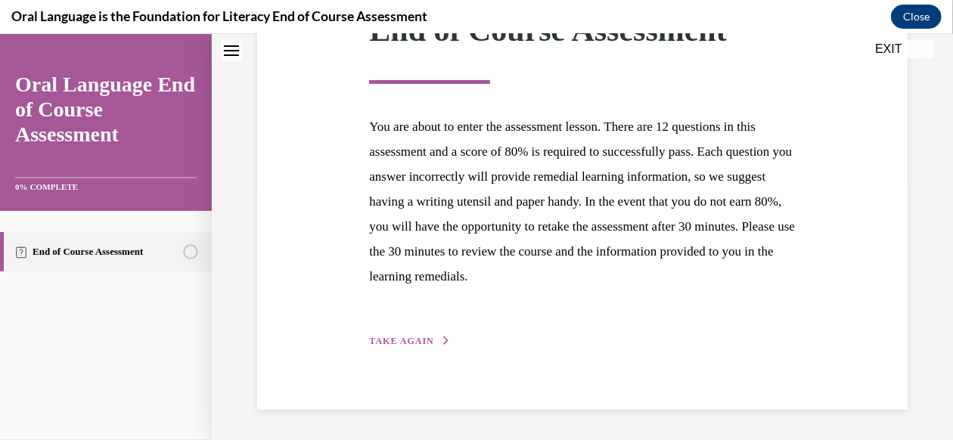
click at [417, 343] on span "TAKE AGAIN" at bounding box center [401, 340] width 64 height 11
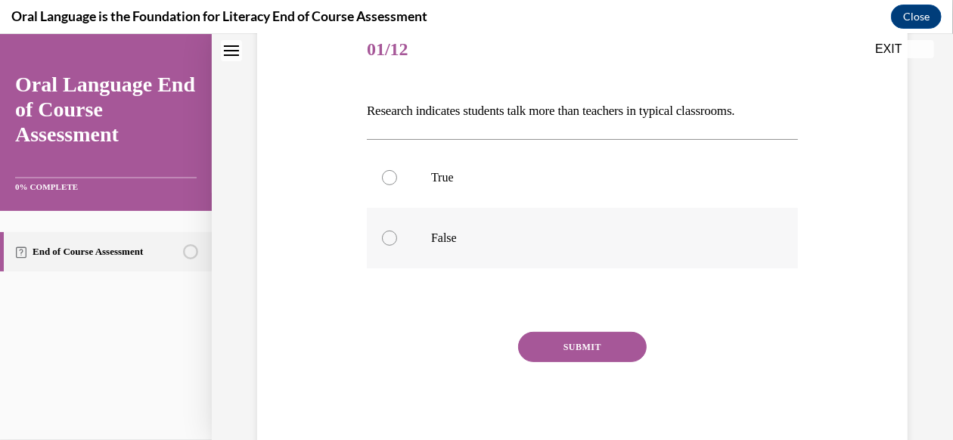
click at [567, 235] on p "False" at bounding box center [595, 237] width 329 height 15
click at [397, 235] on input "False" at bounding box center [389, 237] width 15 height 15
radio input "true"
click at [577, 335] on button "SUBMIT" at bounding box center [582, 346] width 129 height 30
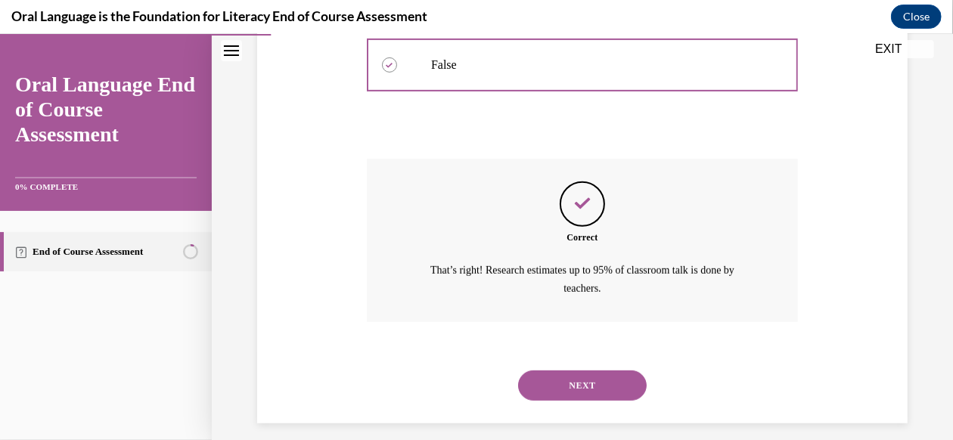
click at [568, 380] on button "NEXT" at bounding box center [582, 385] width 129 height 30
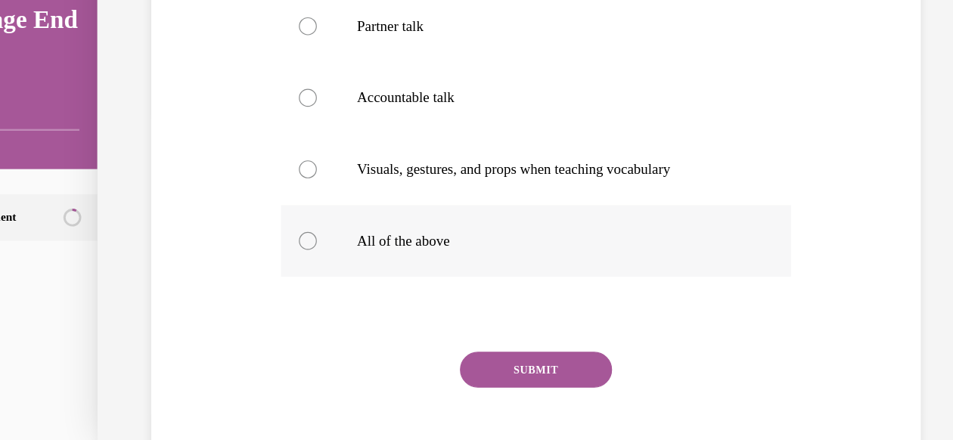
drag, startPoint x: 426, startPoint y: 218, endPoint x: 342, endPoint y: 200, distance: 85.3
click at [342, 200] on label "All of the above" at bounding box center [429, 198] width 431 height 60
click at [244, 200] on input "All of the above" at bounding box center [236, 198] width 15 height 15
radio input "true"
click at [441, 322] on button "SUBMIT" at bounding box center [429, 307] width 129 height 30
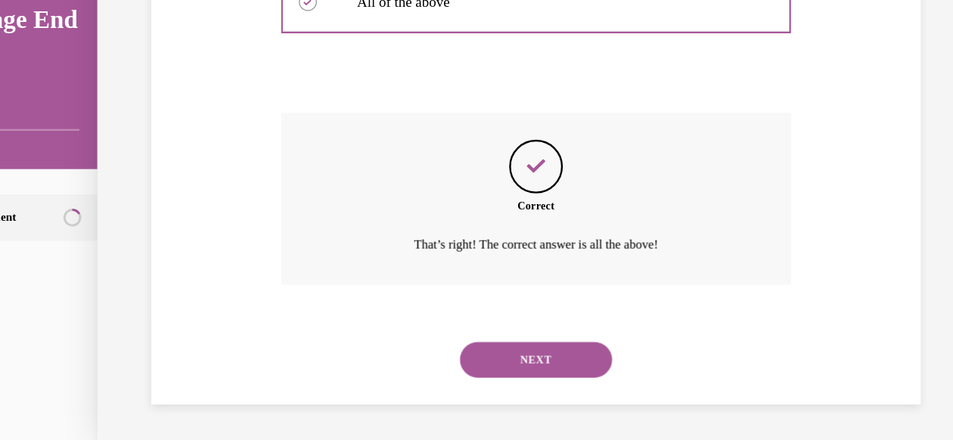
click at [414, 307] on button "NEXT" at bounding box center [429, 299] width 129 height 30
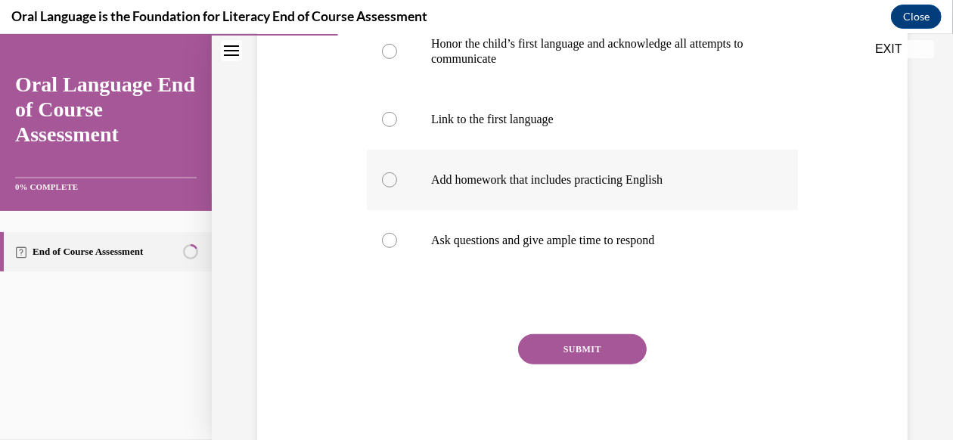
click at [572, 191] on label "Add homework that includes practicing English" at bounding box center [582, 179] width 431 height 60
click at [397, 187] on input "Add homework that includes practicing English" at bounding box center [389, 179] width 15 height 15
radio input "true"
click at [570, 345] on button "SUBMIT" at bounding box center [582, 348] width 129 height 30
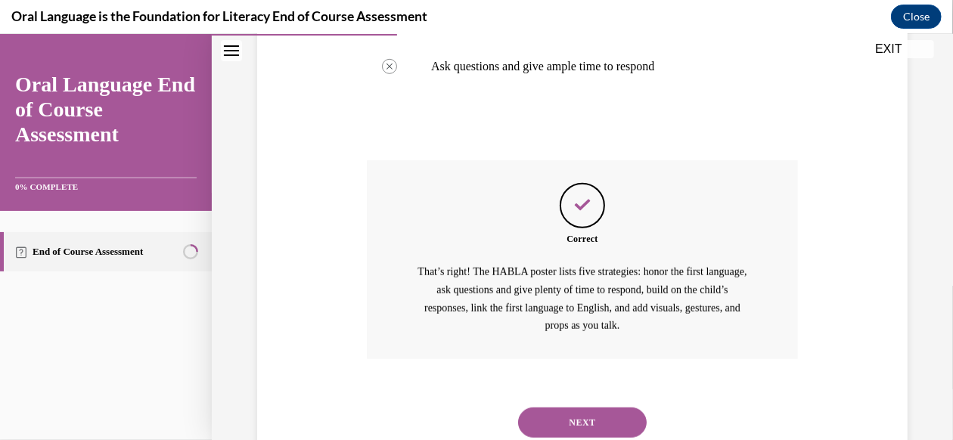
click at [583, 414] on button "NEXT" at bounding box center [582, 422] width 129 height 30
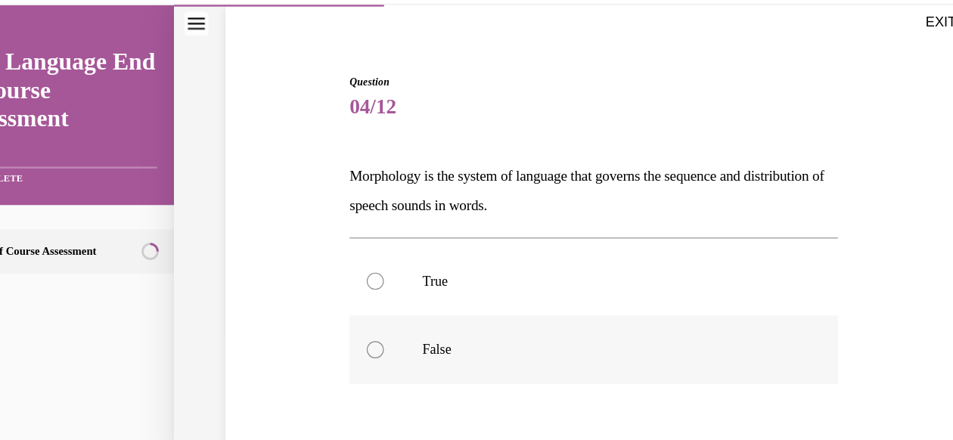
click at [419, 305] on p "False" at bounding box center [530, 309] width 329 height 15
click at [332, 305] on input "False" at bounding box center [324, 309] width 15 height 15
radio input "true"
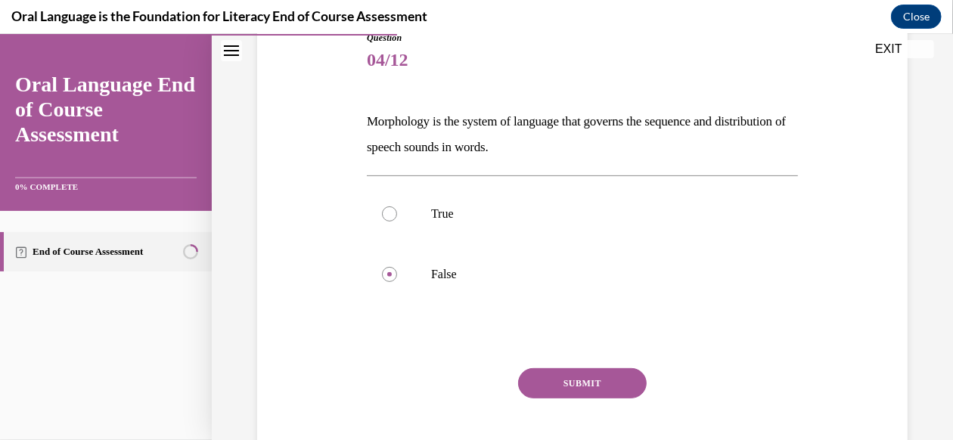
click at [553, 375] on button "SUBMIT" at bounding box center [582, 382] width 129 height 30
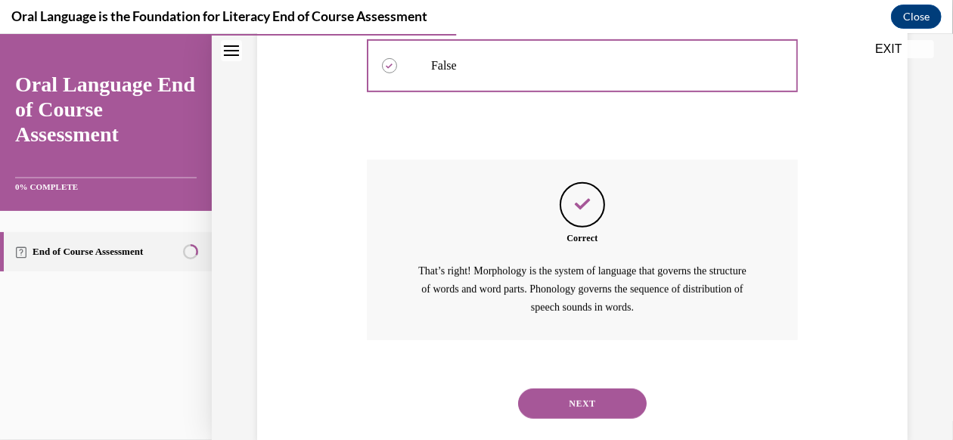
click at [568, 399] on button "NEXT" at bounding box center [582, 403] width 129 height 30
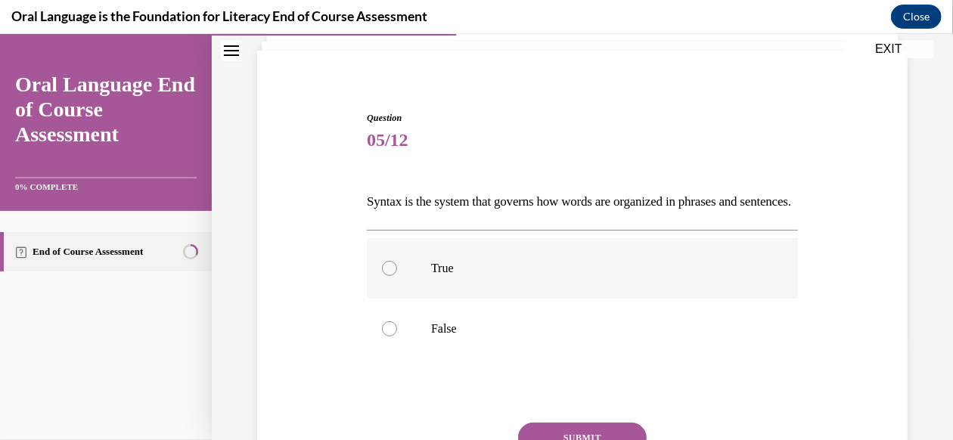
click at [544, 281] on label "True" at bounding box center [582, 267] width 431 height 60
click at [397, 275] on input "True" at bounding box center [389, 267] width 15 height 15
radio input "true"
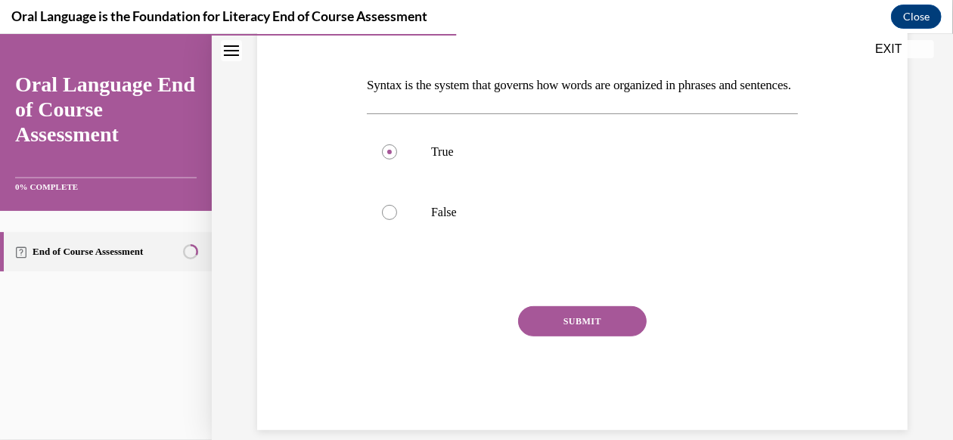
click at [570, 332] on button "SUBMIT" at bounding box center [582, 320] width 129 height 30
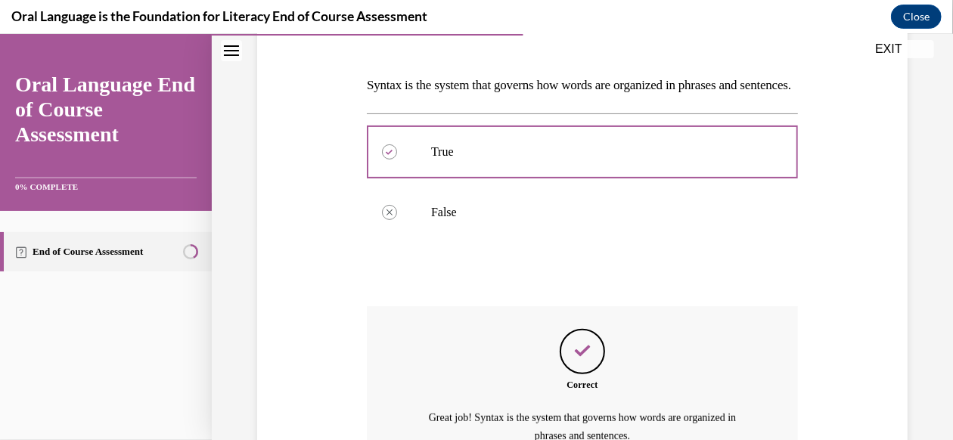
click at [570, 332] on div "Correct Great job! Syntax is the system that governs how words are organized in…" at bounding box center [582, 386] width 431 height 163
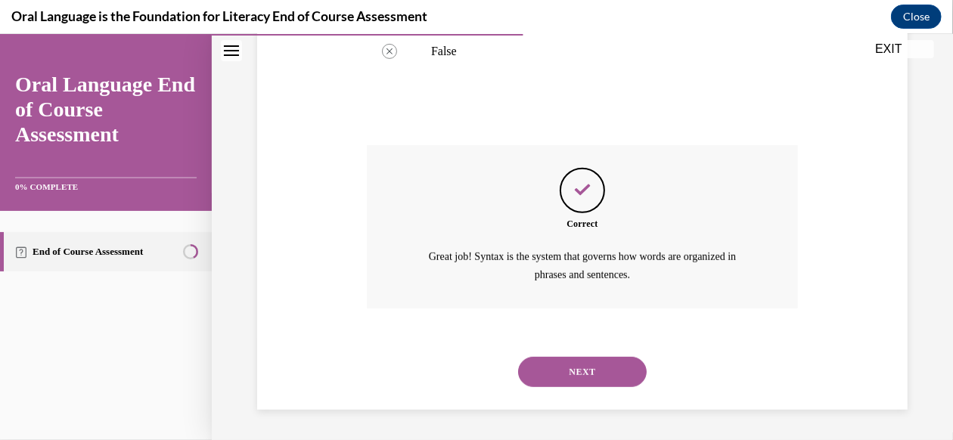
click at [577, 386] on button "NEXT" at bounding box center [582, 371] width 129 height 30
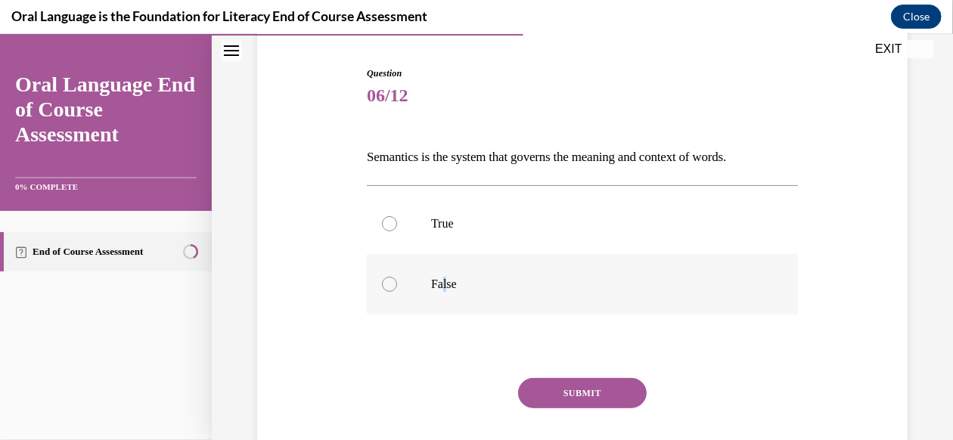
drag, startPoint x: 553, startPoint y: 295, endPoint x: 443, endPoint y: 287, distance: 110.7
click at [443, 287] on p "False" at bounding box center [595, 283] width 329 height 15
click at [397, 287] on input "False" at bounding box center [389, 283] width 15 height 15
radio input "true"
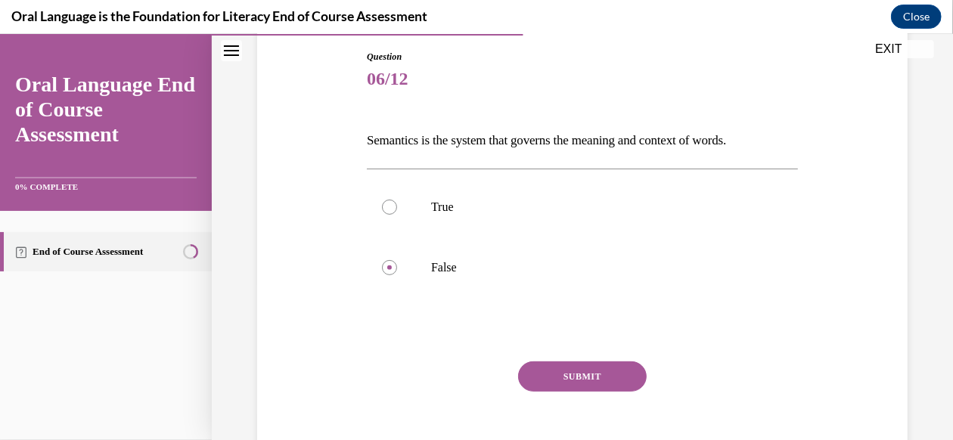
click at [557, 388] on button "SUBMIT" at bounding box center [582, 376] width 129 height 30
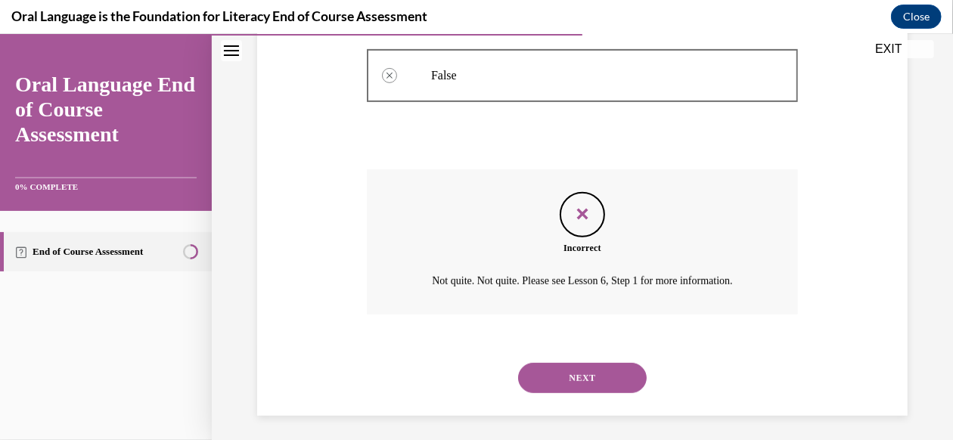
click at [581, 376] on button "NEXT" at bounding box center [582, 377] width 129 height 30
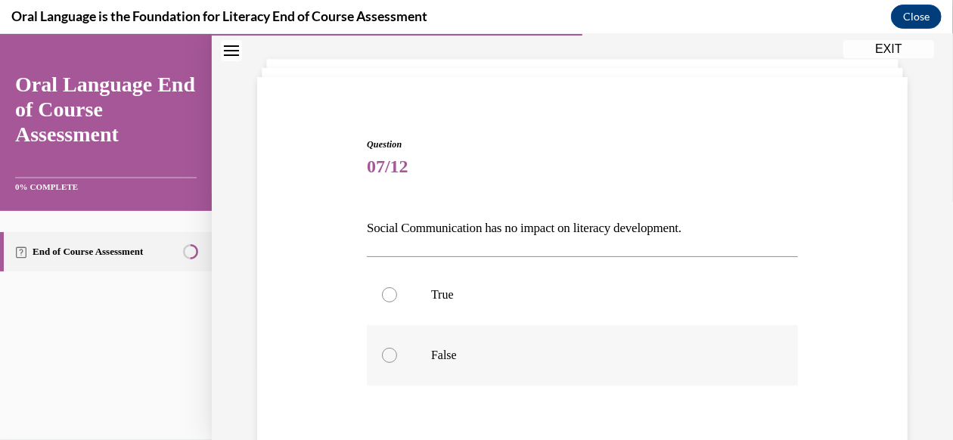
click at [426, 355] on label "False" at bounding box center [582, 354] width 431 height 60
click at [397, 355] on input "False" at bounding box center [389, 354] width 15 height 15
radio input "true"
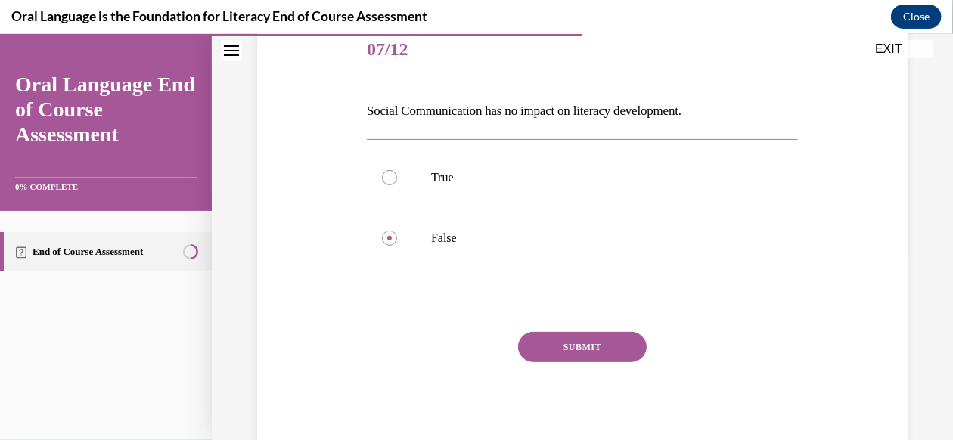
click at [547, 354] on button "SUBMIT" at bounding box center [582, 346] width 129 height 30
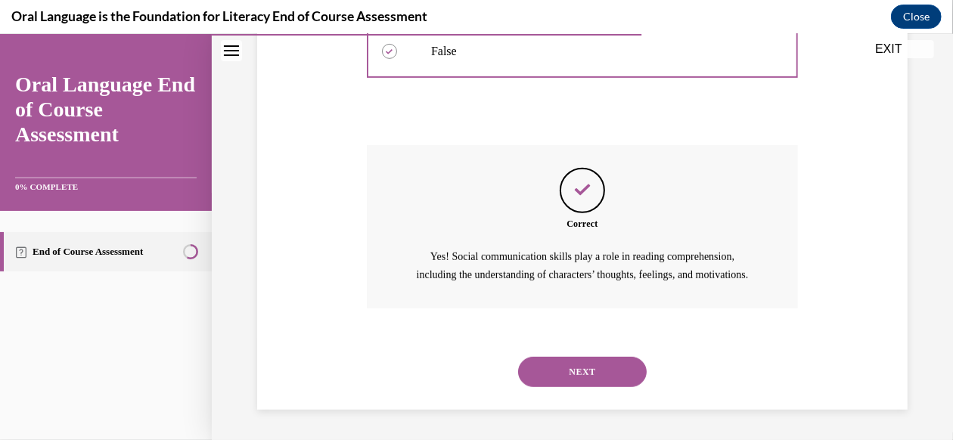
click at [575, 361] on button "NEXT" at bounding box center [582, 371] width 129 height 30
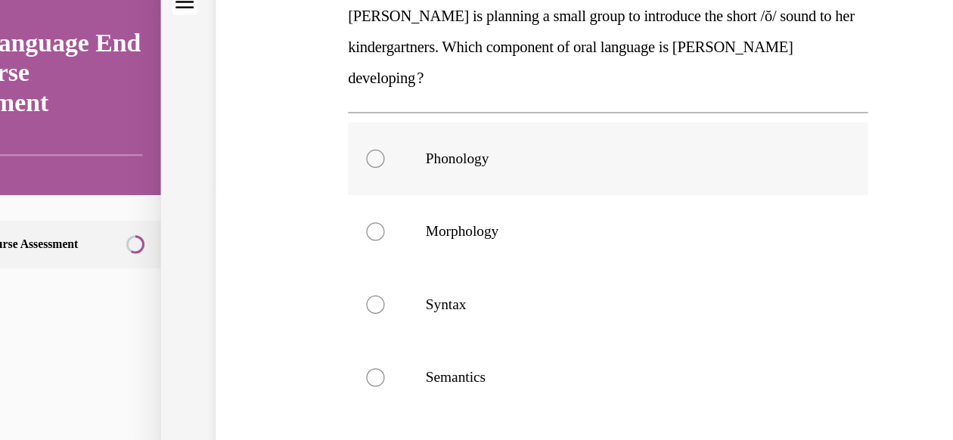
click at [429, 144] on label "Phonology" at bounding box center [488, 128] width 431 height 60
click at [303, 136] on input "Phonology" at bounding box center [295, 128] width 15 height 15
radio input "true"
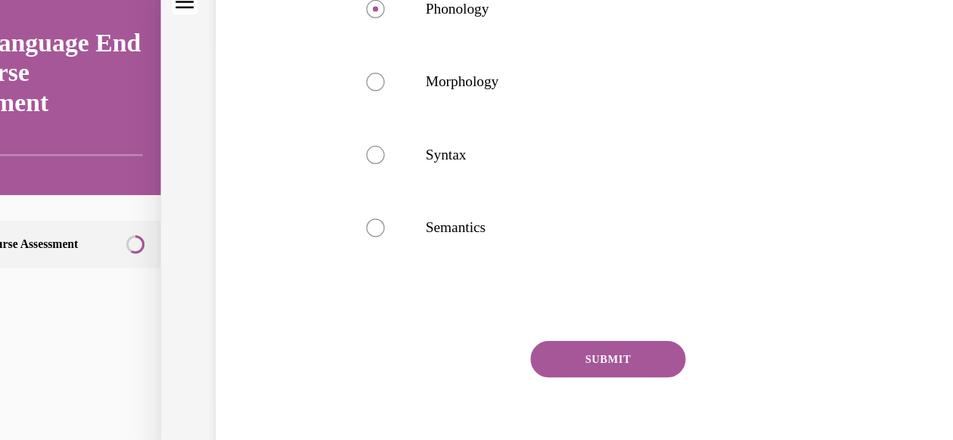
click at [482, 305] on button "SUBMIT" at bounding box center [488, 295] width 129 height 30
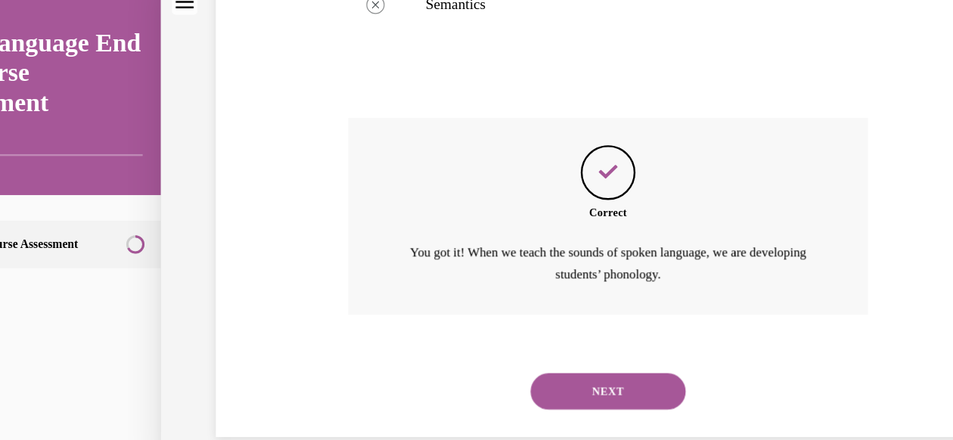
scroll to position [548, 0]
drag, startPoint x: 482, startPoint y: 305, endPoint x: 430, endPoint y: 298, distance: 52.0
click at [430, 298] on div "NEXT" at bounding box center [488, 320] width 431 height 60
click at [446, 305] on button "NEXT" at bounding box center [488, 320] width 129 height 30
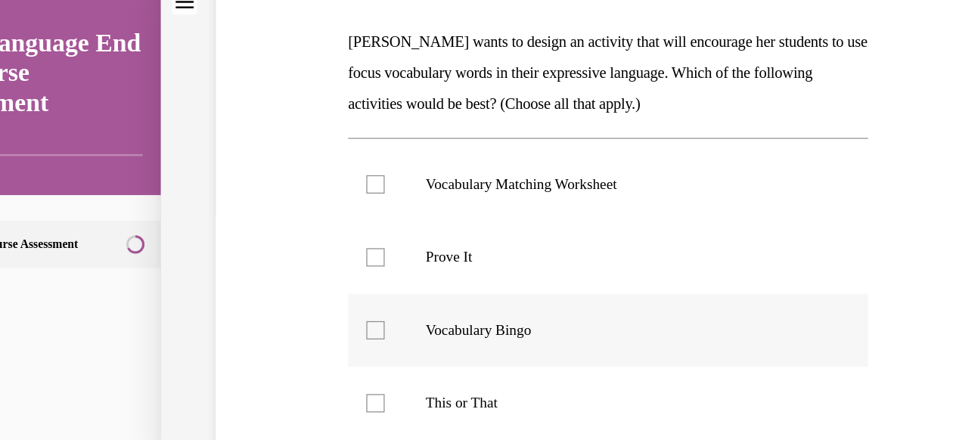
scroll to position [1662, 0]
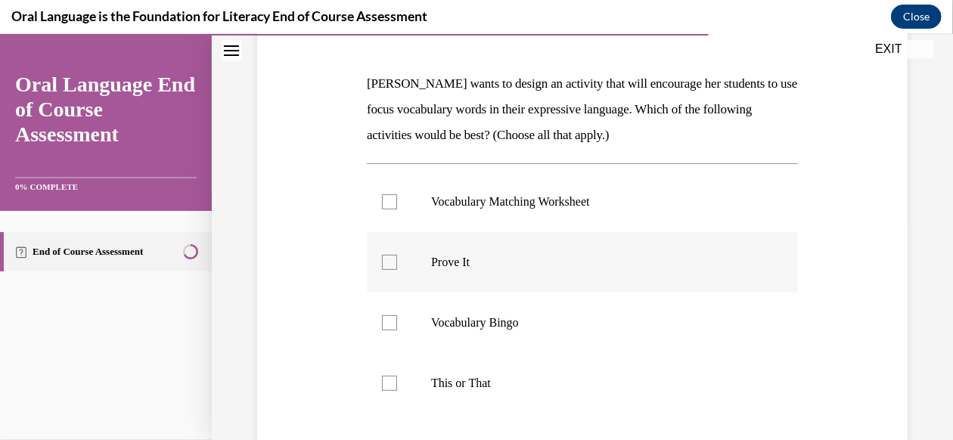
click at [511, 265] on p "Prove It" at bounding box center [595, 261] width 329 height 15
click at [397, 265] on input "Prove It" at bounding box center [389, 261] width 15 height 15
checkbox input "true"
click at [497, 384] on p "This or That" at bounding box center [595, 382] width 329 height 15
click at [397, 384] on input "This or That" at bounding box center [389, 382] width 15 height 15
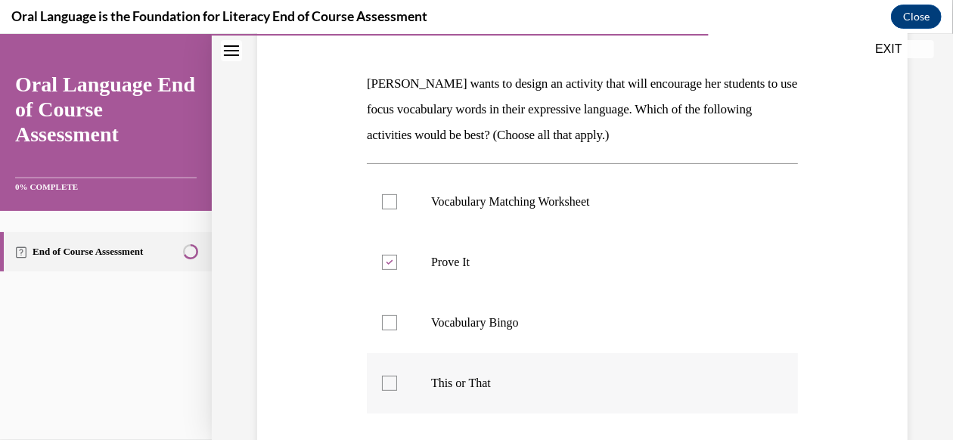
checkbox input "true"
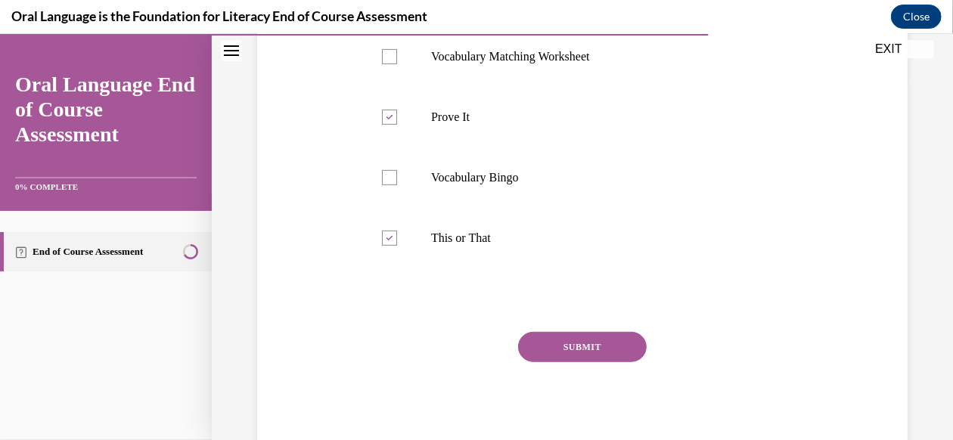
click at [561, 345] on button "SUBMIT" at bounding box center [582, 346] width 129 height 30
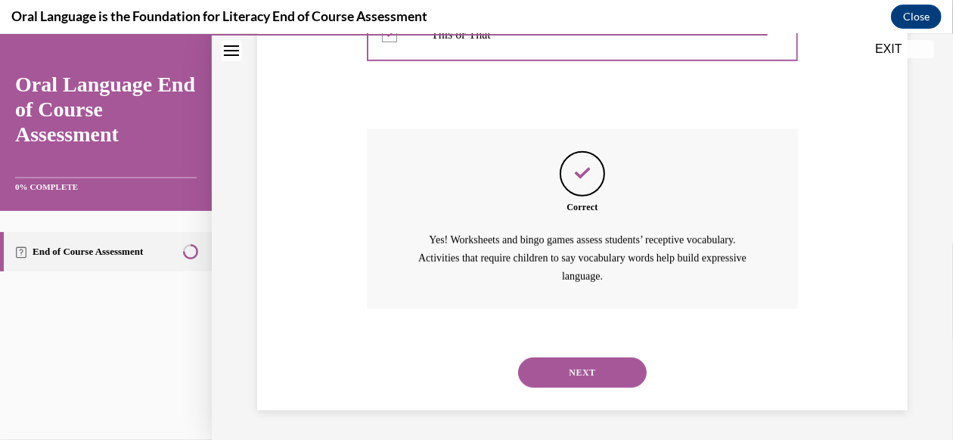
click at [586, 365] on button "NEXT" at bounding box center [582, 372] width 129 height 30
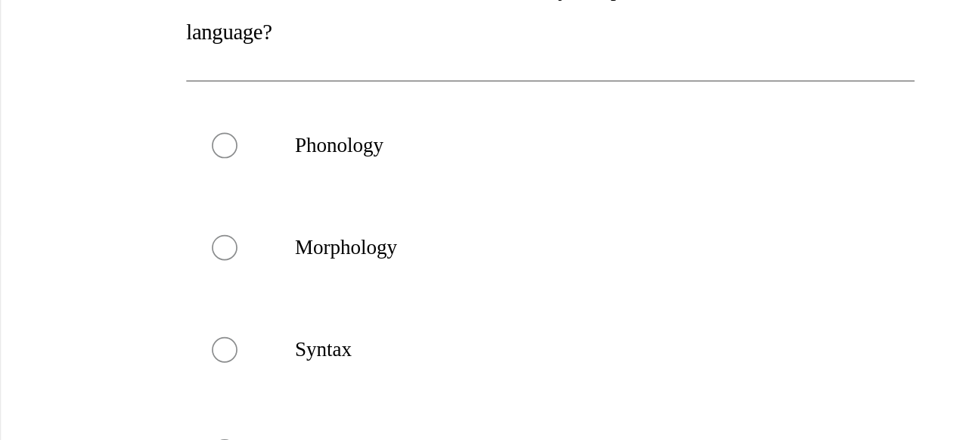
scroll to position [1662, 0]
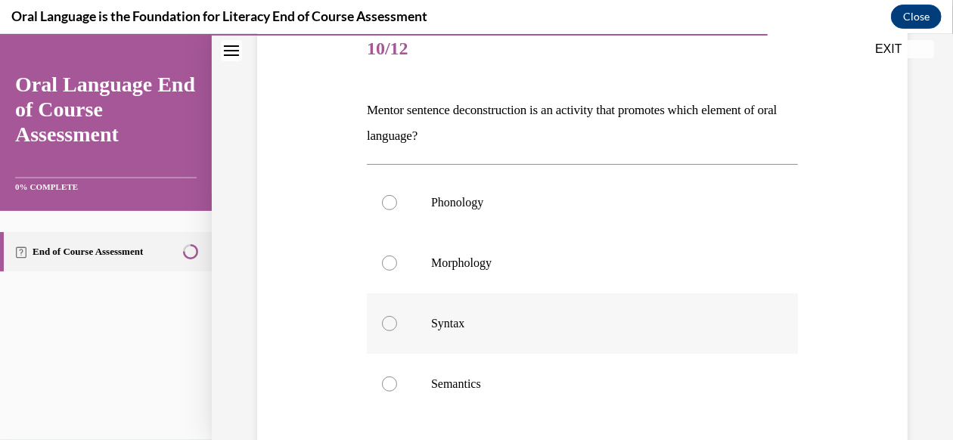
click at [481, 308] on label "Syntax" at bounding box center [582, 323] width 431 height 60
click at [397, 315] on input "Syntax" at bounding box center [389, 322] width 15 height 15
radio input "true"
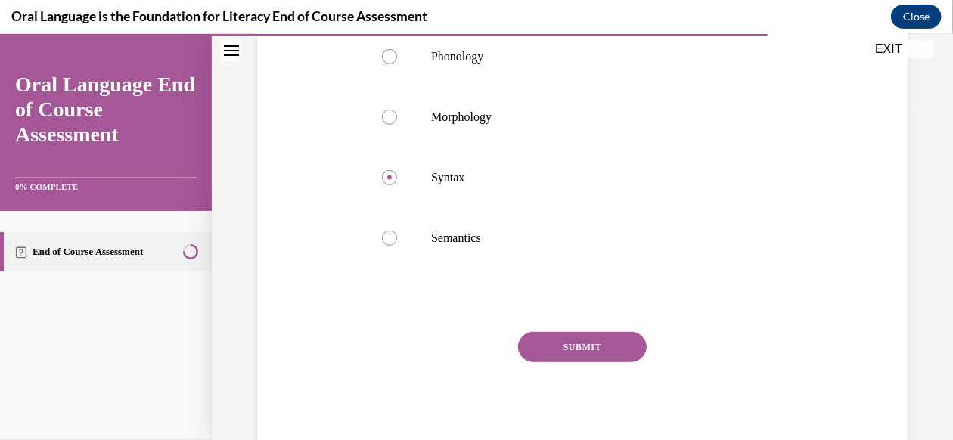
click at [566, 338] on button "SUBMIT" at bounding box center [582, 346] width 129 height 30
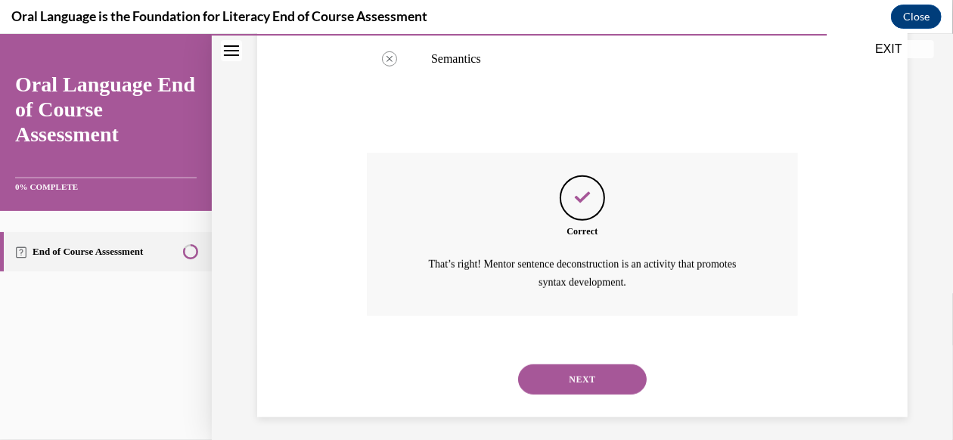
click at [574, 378] on button "NEXT" at bounding box center [582, 379] width 129 height 30
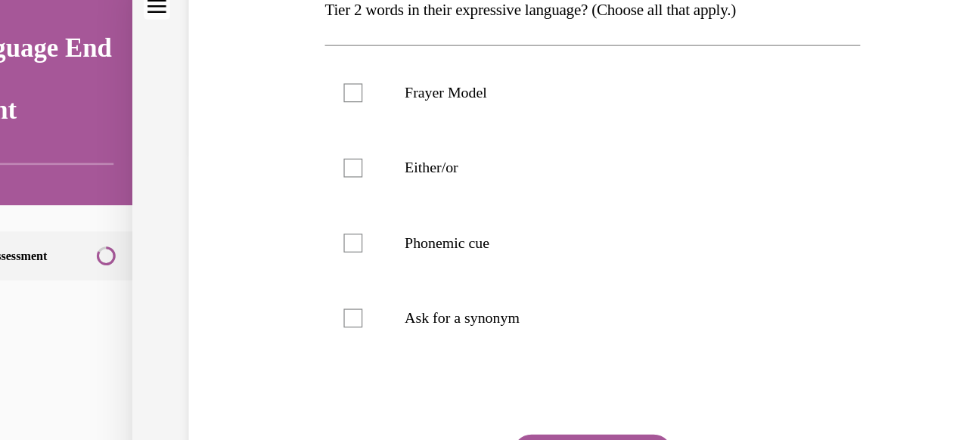
scroll to position [1662, 0]
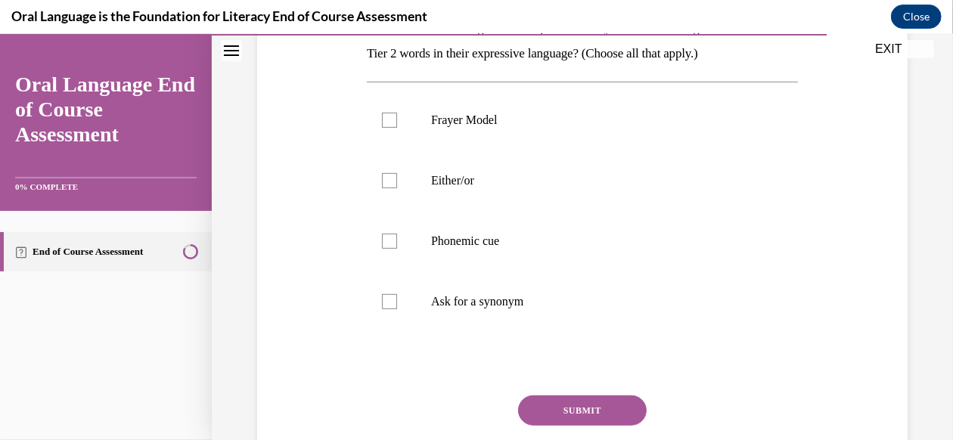
click at [539, 210] on label "Either/or" at bounding box center [582, 180] width 431 height 60
click at [397, 187] on input "Either/or" at bounding box center [389, 179] width 15 height 15
checkbox input "true"
click at [524, 248] on p "Phonemic cue" at bounding box center [595, 240] width 329 height 15
click at [397, 248] on input "Phonemic cue" at bounding box center [389, 240] width 15 height 15
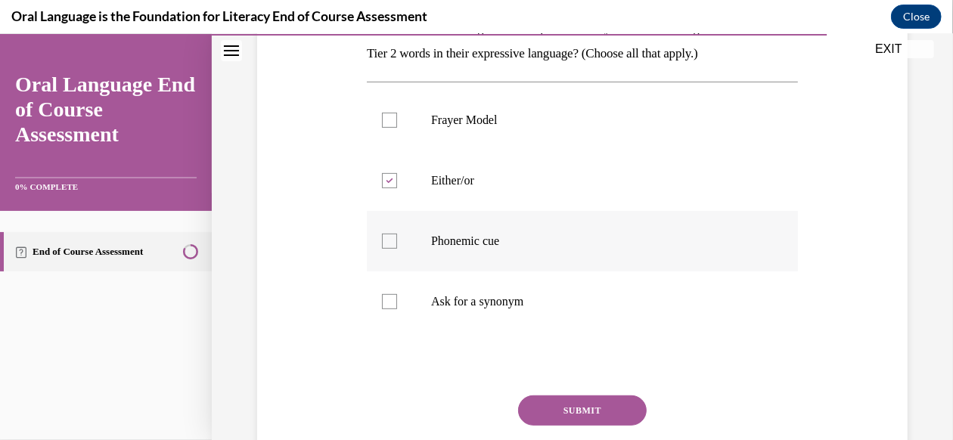
checkbox input "true"
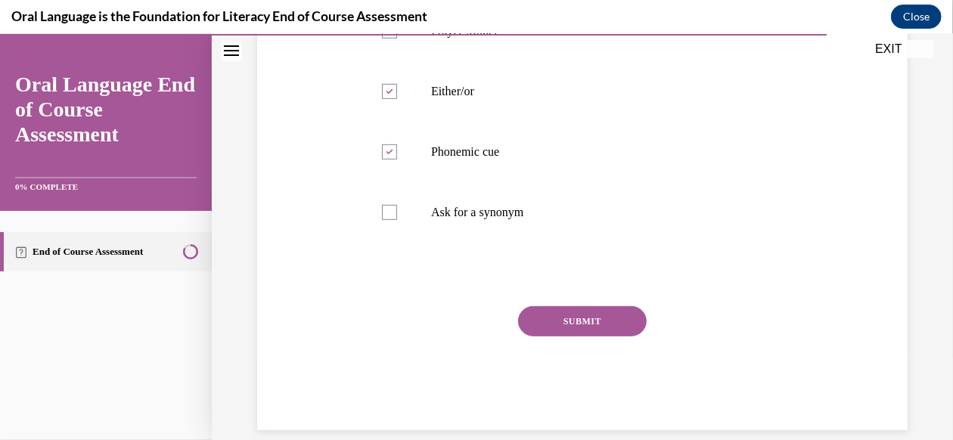
click at [573, 336] on button "SUBMIT" at bounding box center [582, 320] width 129 height 30
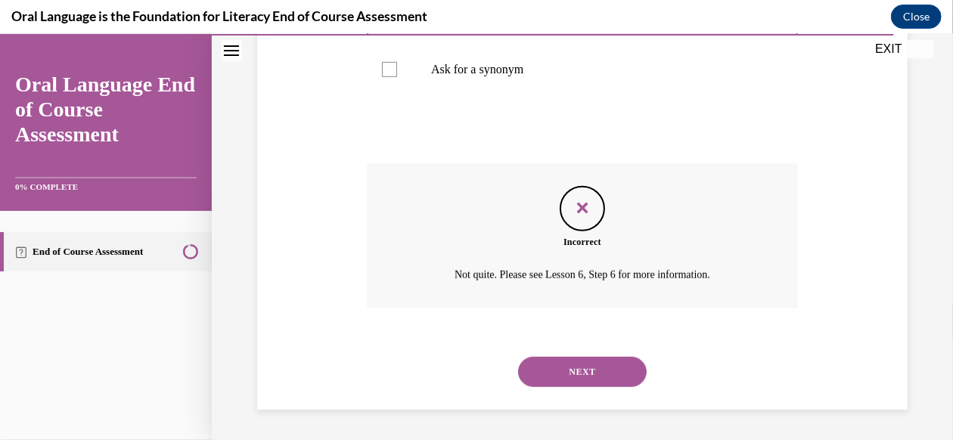
click at [572, 371] on button "NEXT" at bounding box center [582, 371] width 129 height 30
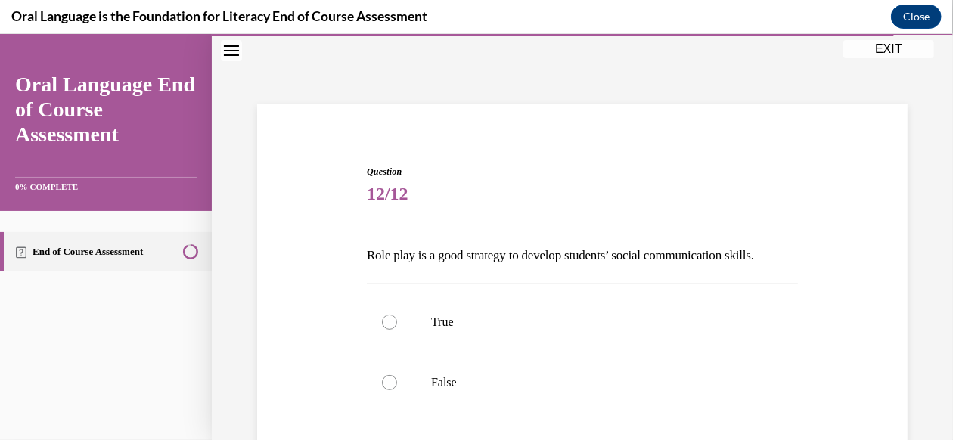
drag, startPoint x: 589, startPoint y: 302, endPoint x: 479, endPoint y: 235, distance: 128.9
click at [479, 235] on div "Question 12/12 Role play is a good strategy to develop students’ social communi…" at bounding box center [582, 381] width 431 height 435
click at [527, 315] on p "True" at bounding box center [595, 321] width 329 height 15
click at [397, 315] on input "True" at bounding box center [389, 321] width 15 height 15
radio input "true"
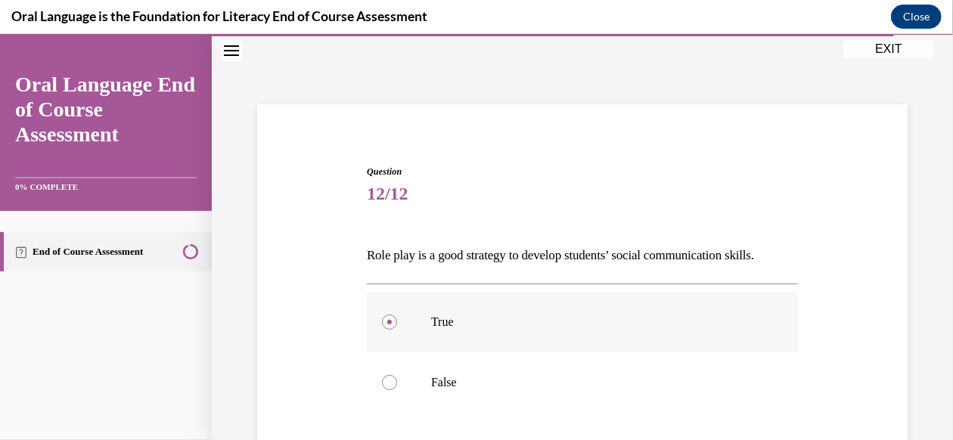
scroll to position [190, 0]
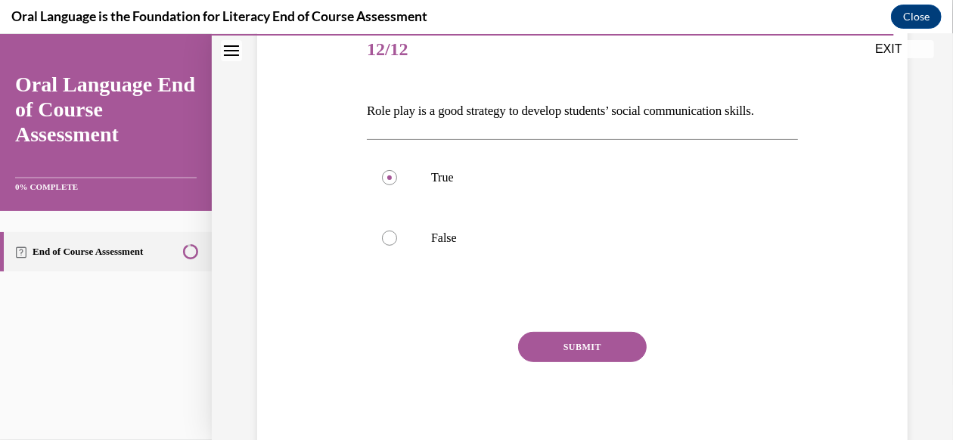
click at [556, 345] on button "SUBMIT" at bounding box center [582, 346] width 129 height 30
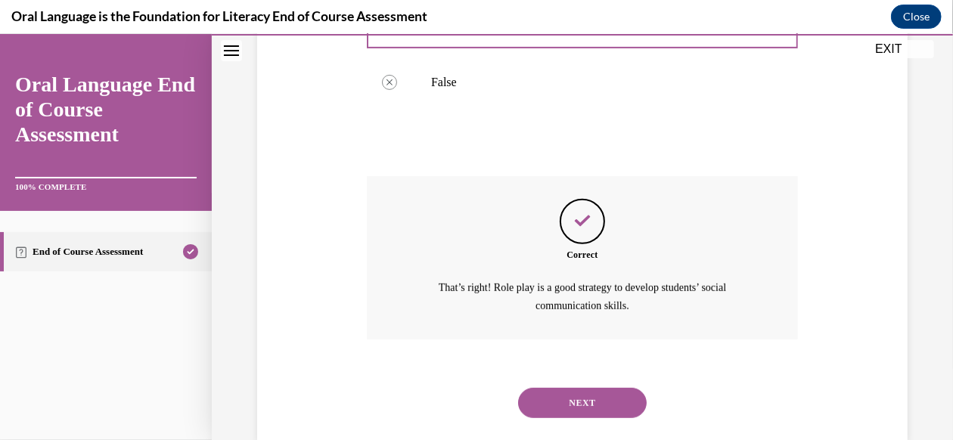
scroll to position [376, 0]
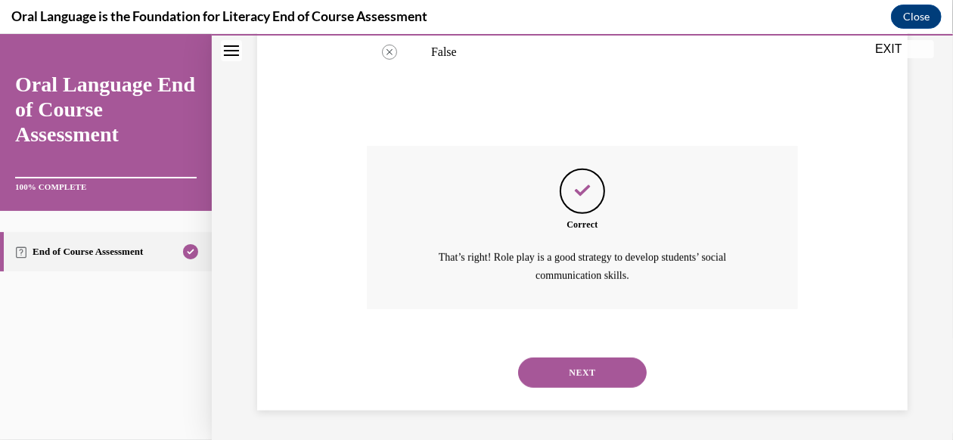
click at [574, 370] on button "NEXT" at bounding box center [582, 372] width 129 height 30
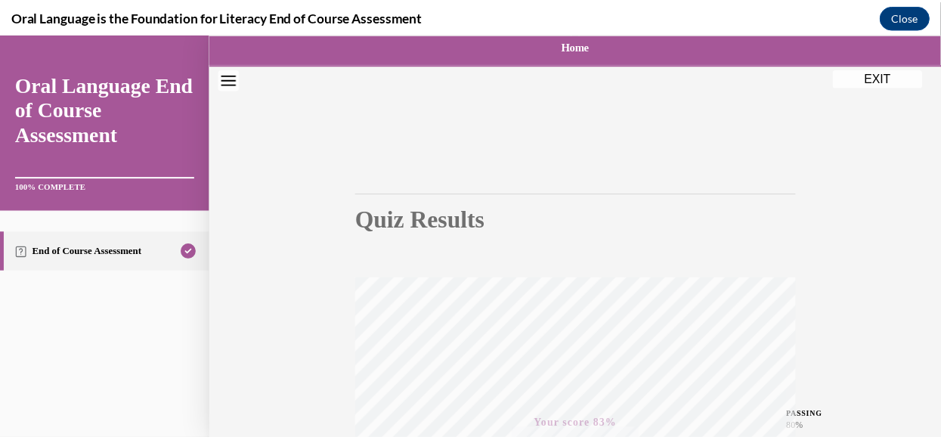
scroll to position [0, 0]
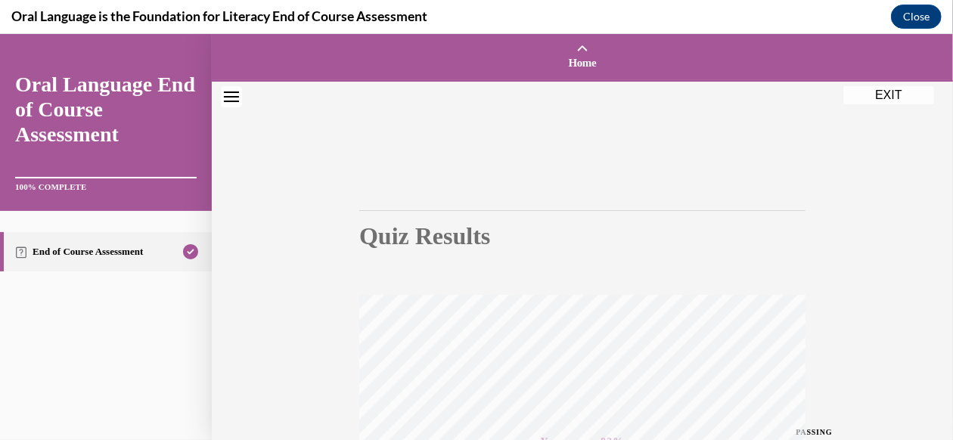
click at [869, 94] on button "EXIT" at bounding box center [888, 94] width 91 height 18
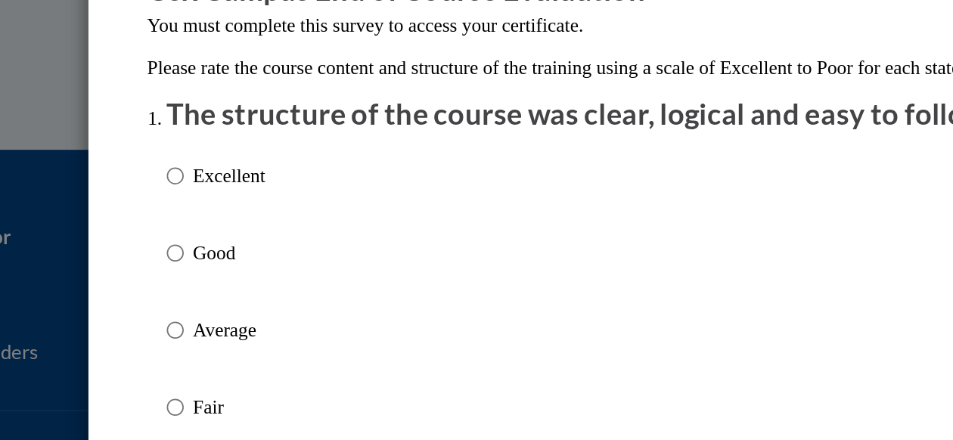
scroll to position [51, 0]
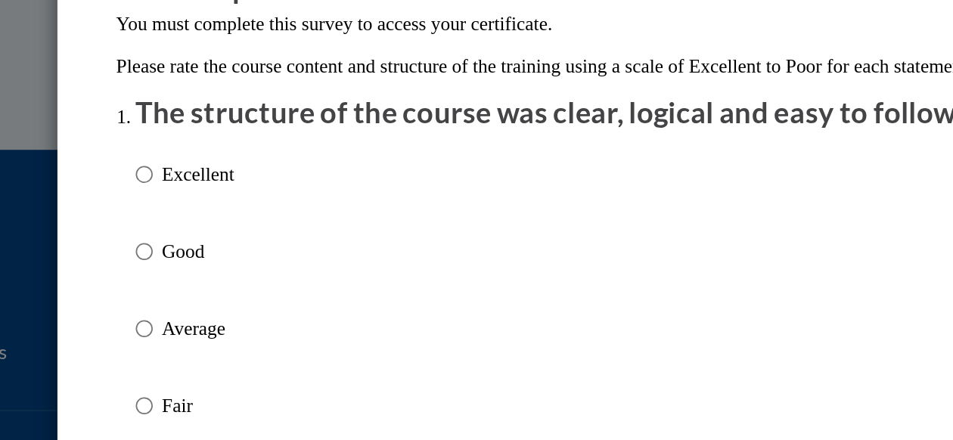
click at [303, 221] on div "Excellent Good Average Fair Poor" at bounding box center [476, 314] width 514 height 246
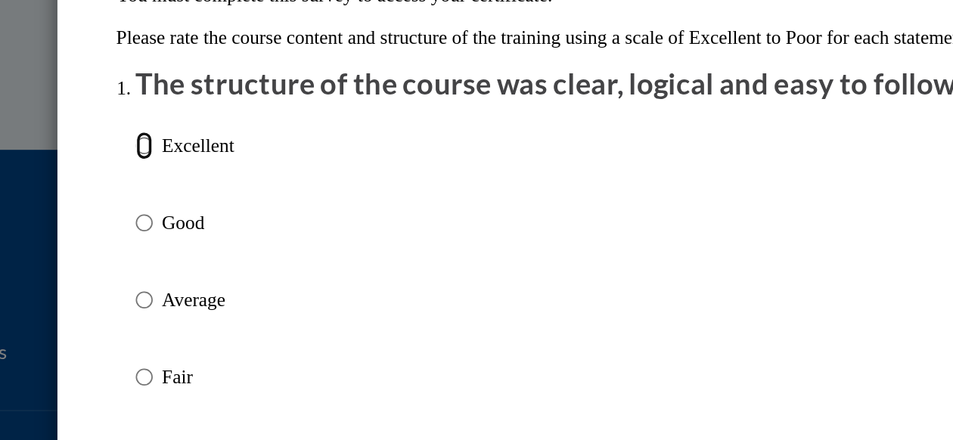
click at [222, 199] on input "Excellent" at bounding box center [224, 190] width 10 height 17
radio input "true"
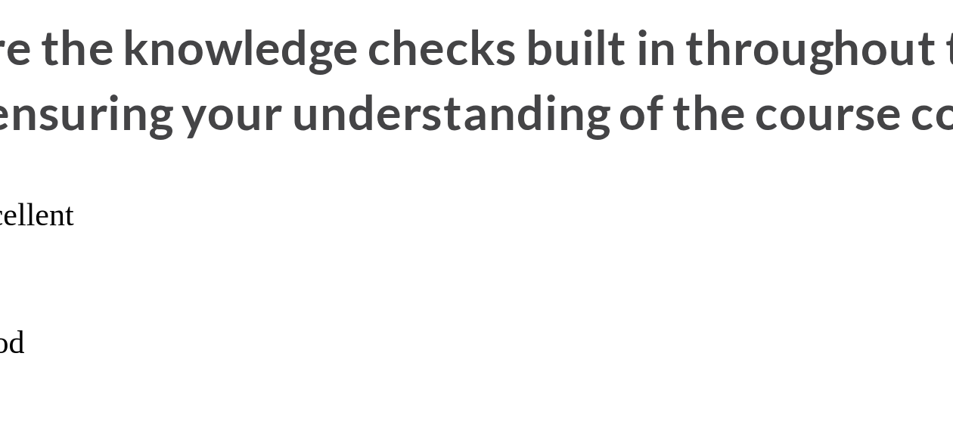
scroll to position [2041, 0]
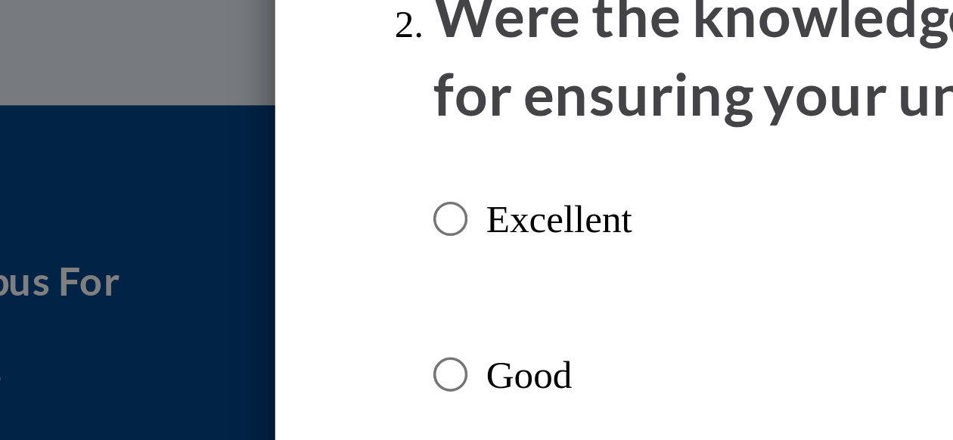
click at [225, 244] on label "Excellent" at bounding box center [247, 237] width 57 height 41
click at [225, 234] on input "Excellent" at bounding box center [224, 225] width 10 height 17
radio input "true"
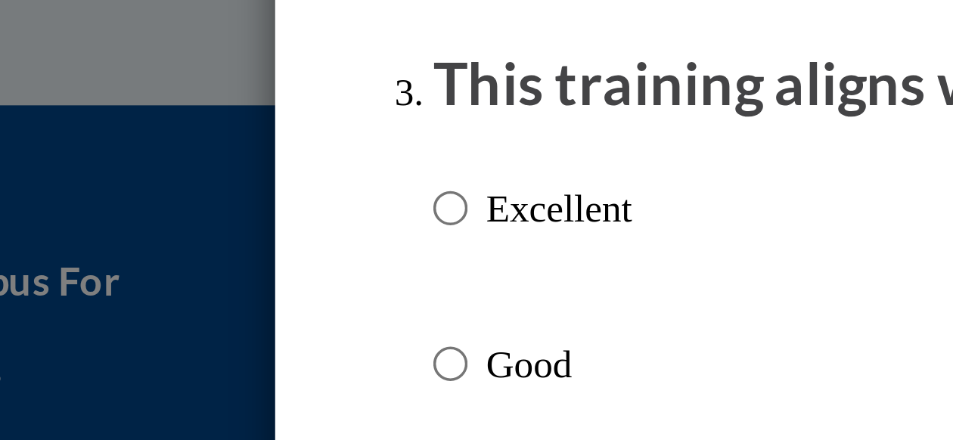
scroll to position [636, 0]
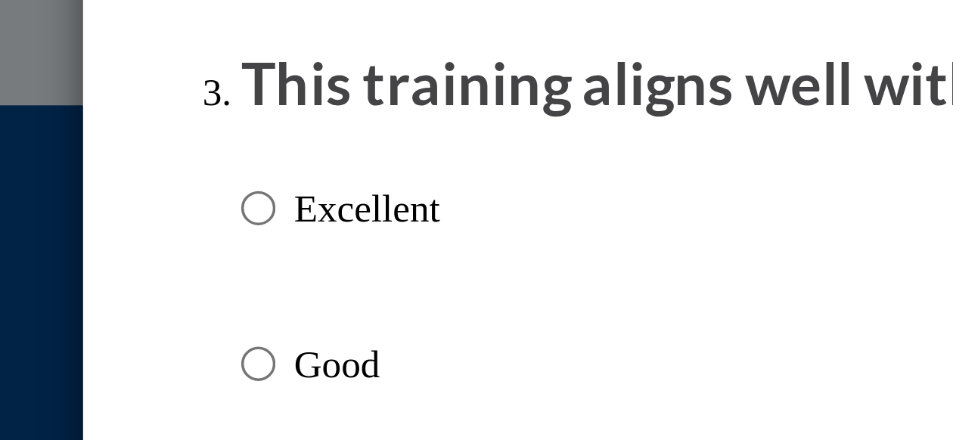
click at [234, 231] on p "Excellent" at bounding box center [255, 222] width 42 height 17
click at [229, 231] on input "Excellent" at bounding box center [224, 222] width 10 height 17
radio input "true"
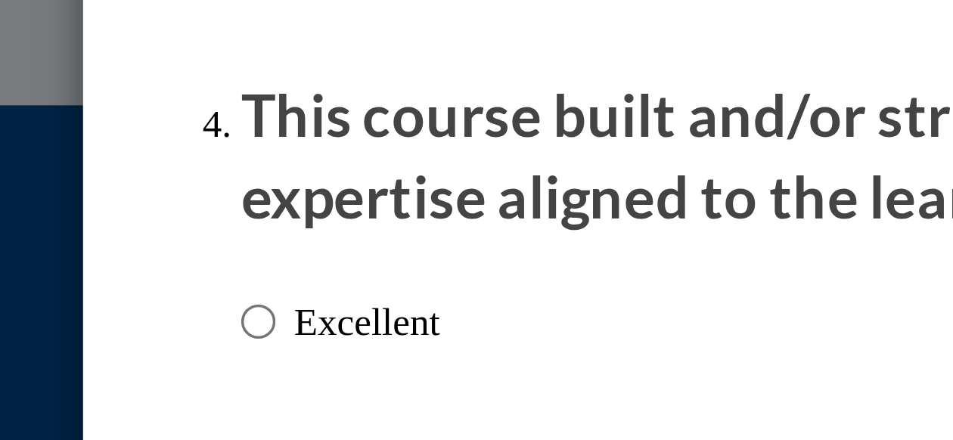
scroll to position [917, 0]
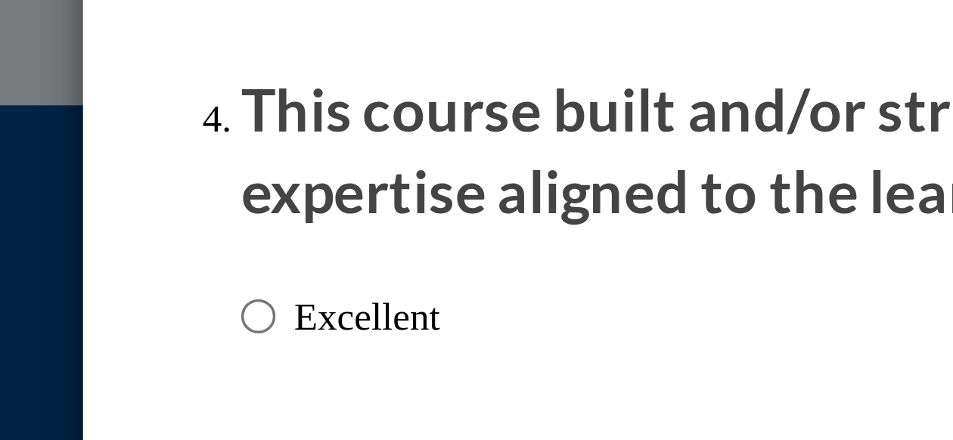
click at [219, 256] on div "Excellent Good Average Fair Poor" at bounding box center [247, 354] width 57 height 234
click at [220, 262] on input "Excellent" at bounding box center [224, 253] width 10 height 17
radio input "true"
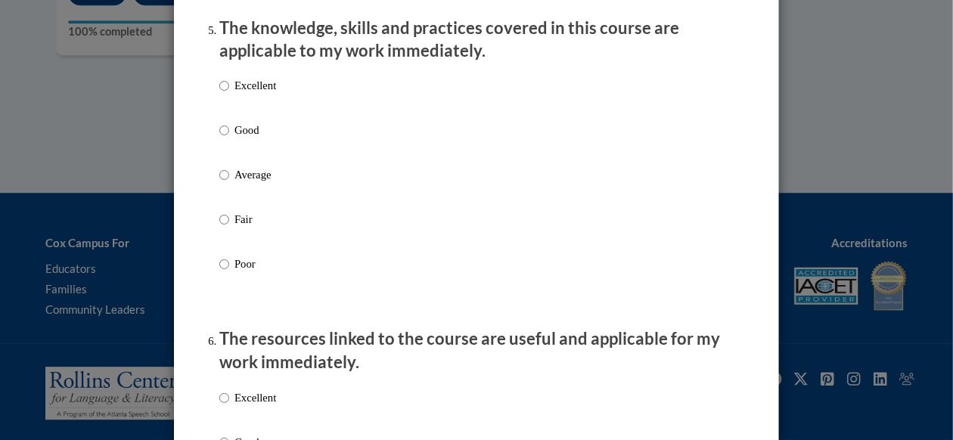
scroll to position [1393, 0]
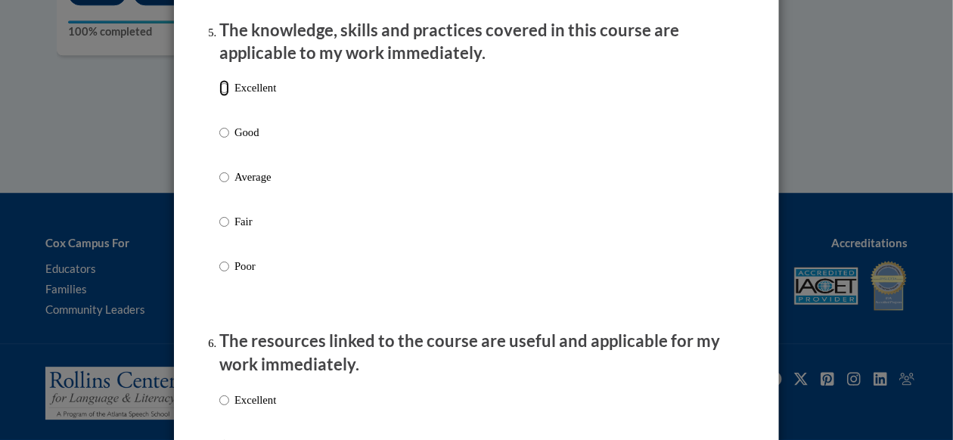
click at [219, 97] on input "Excellent" at bounding box center [224, 88] width 10 height 17
radio input "true"
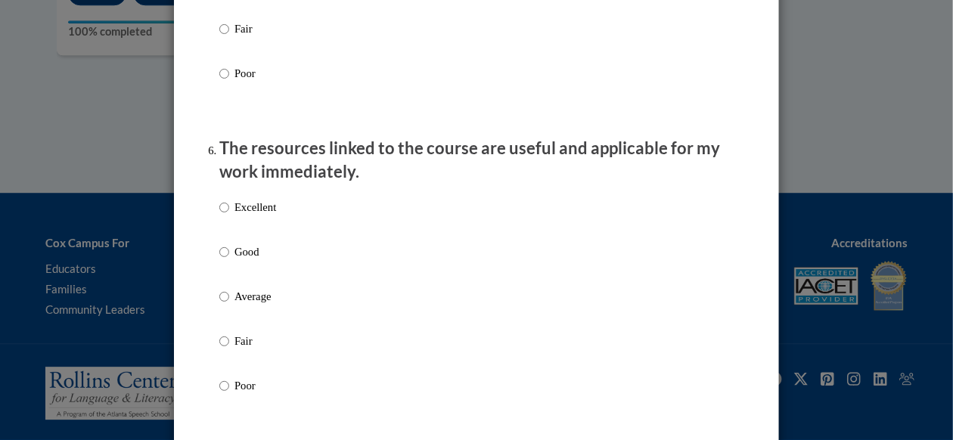
scroll to position [1596, 0]
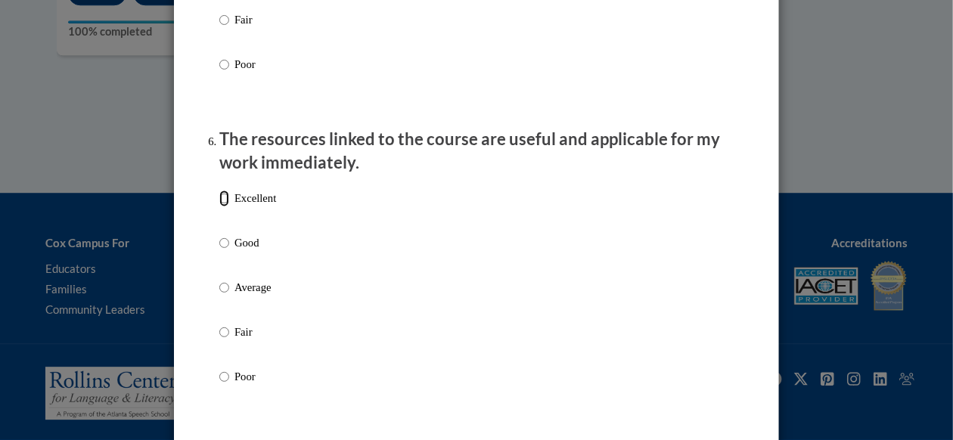
click at [220, 206] on input "Excellent" at bounding box center [224, 198] width 10 height 17
radio input "true"
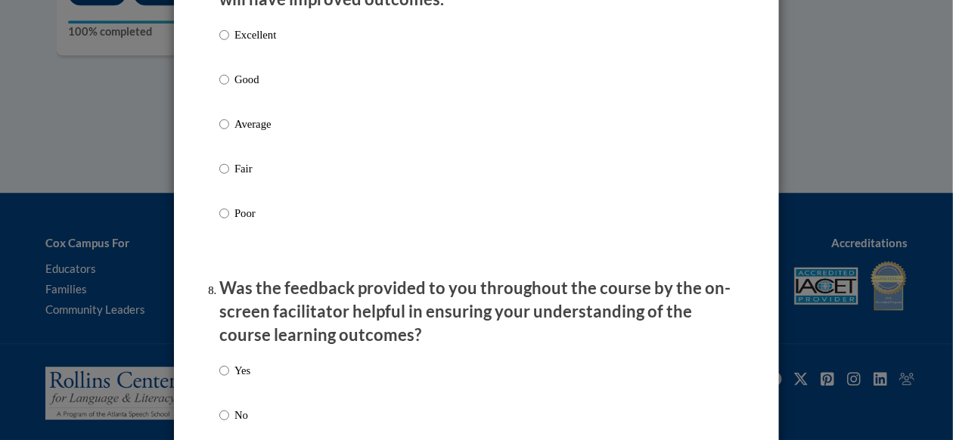
scroll to position [2103, 0]
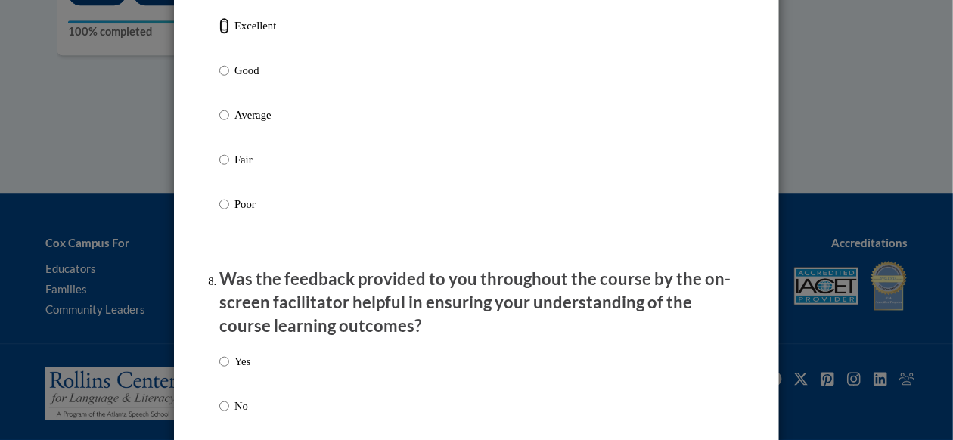
click at [219, 34] on input "Excellent" at bounding box center [224, 25] width 10 height 17
radio input "true"
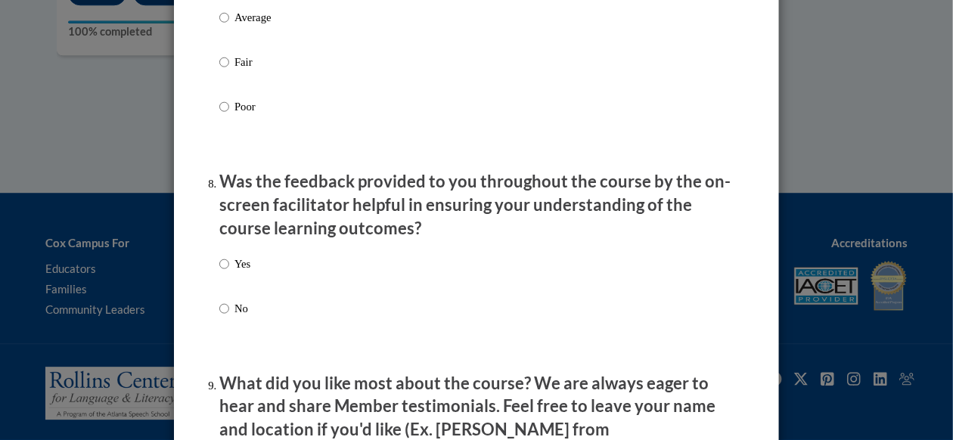
scroll to position [2206, 0]
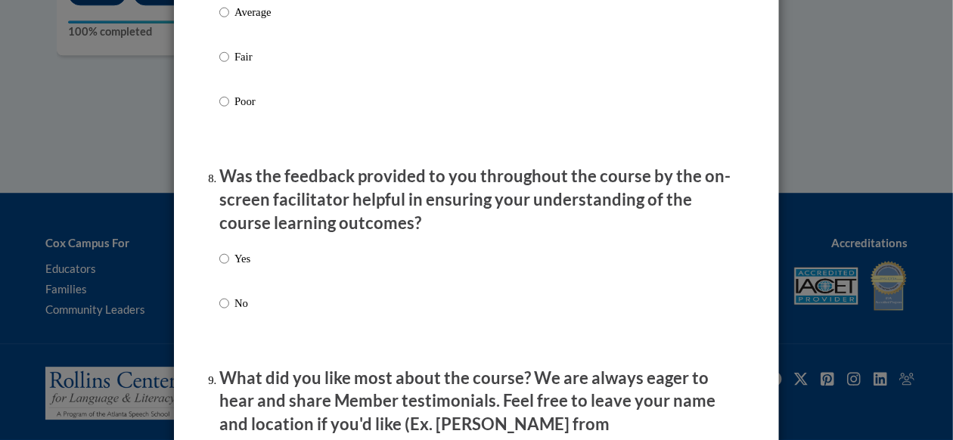
click at [220, 260] on div "Yes No" at bounding box center [234, 293] width 31 height 101
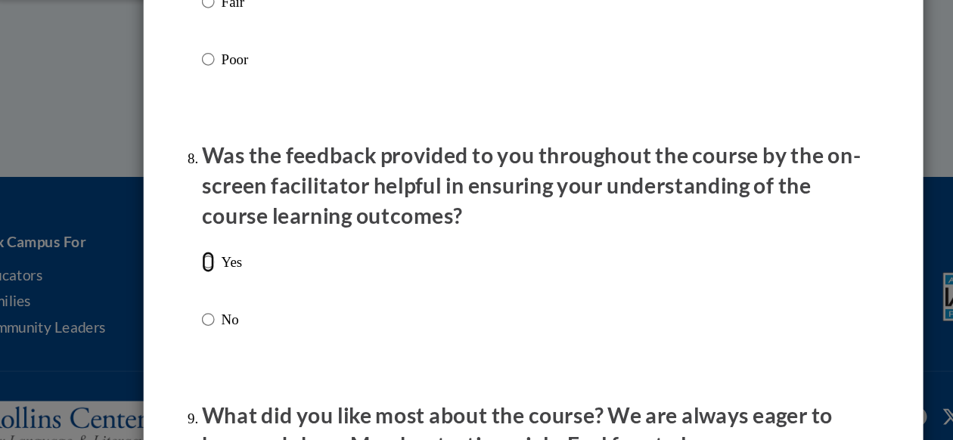
click at [219, 267] on input "Yes" at bounding box center [224, 258] width 10 height 17
radio input "true"
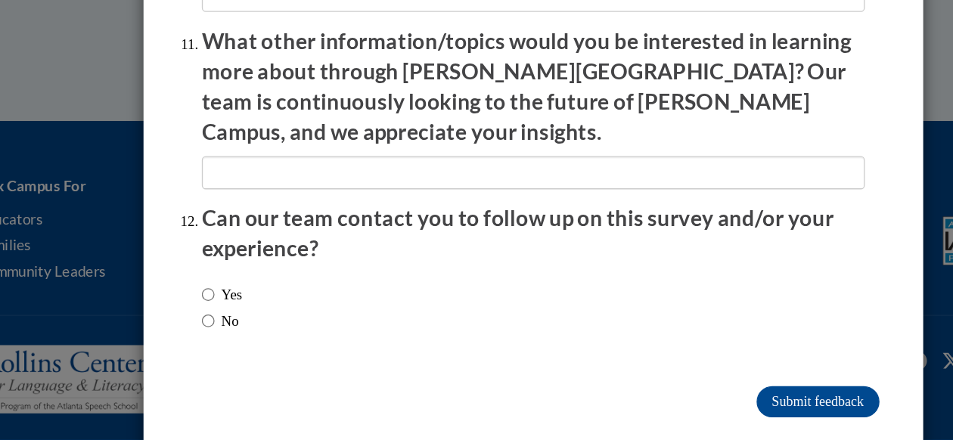
click at [238, 339] on label "No" at bounding box center [233, 347] width 29 height 17
click at [229, 339] on input "No" at bounding box center [224, 347] width 10 height 17
radio input "true"
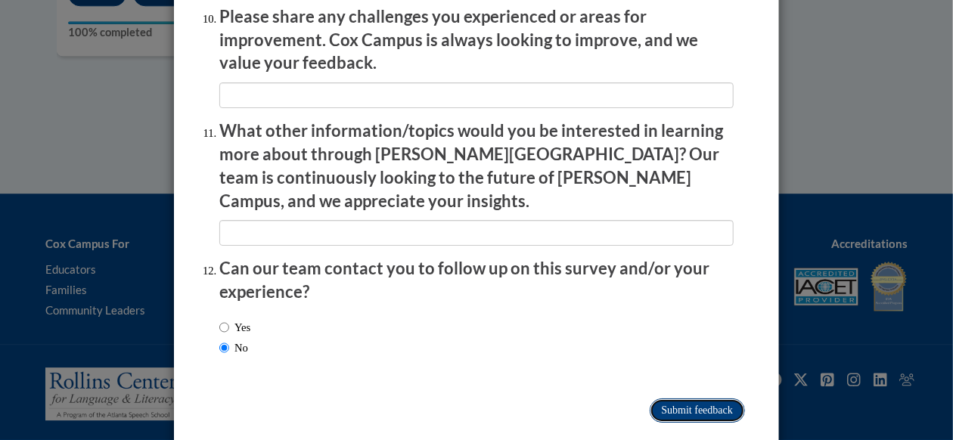
click at [653, 398] on input "Submit feedback" at bounding box center [696, 410] width 95 height 24
